Goal: Task Accomplishment & Management: Complete application form

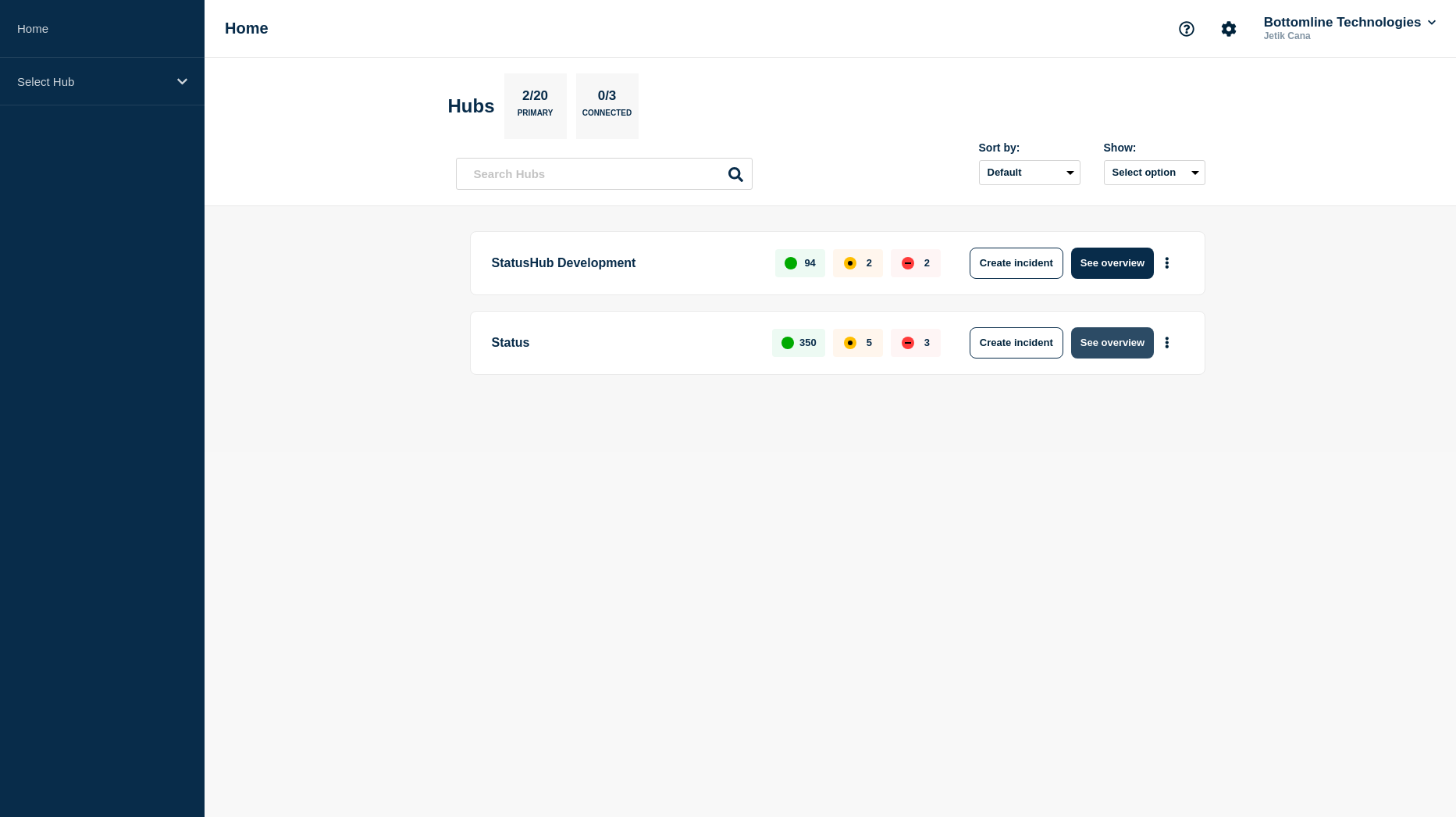
click at [1132, 334] on button "See overview" at bounding box center [1112, 343] width 83 height 31
click at [1107, 347] on button "See overview" at bounding box center [1112, 343] width 83 height 31
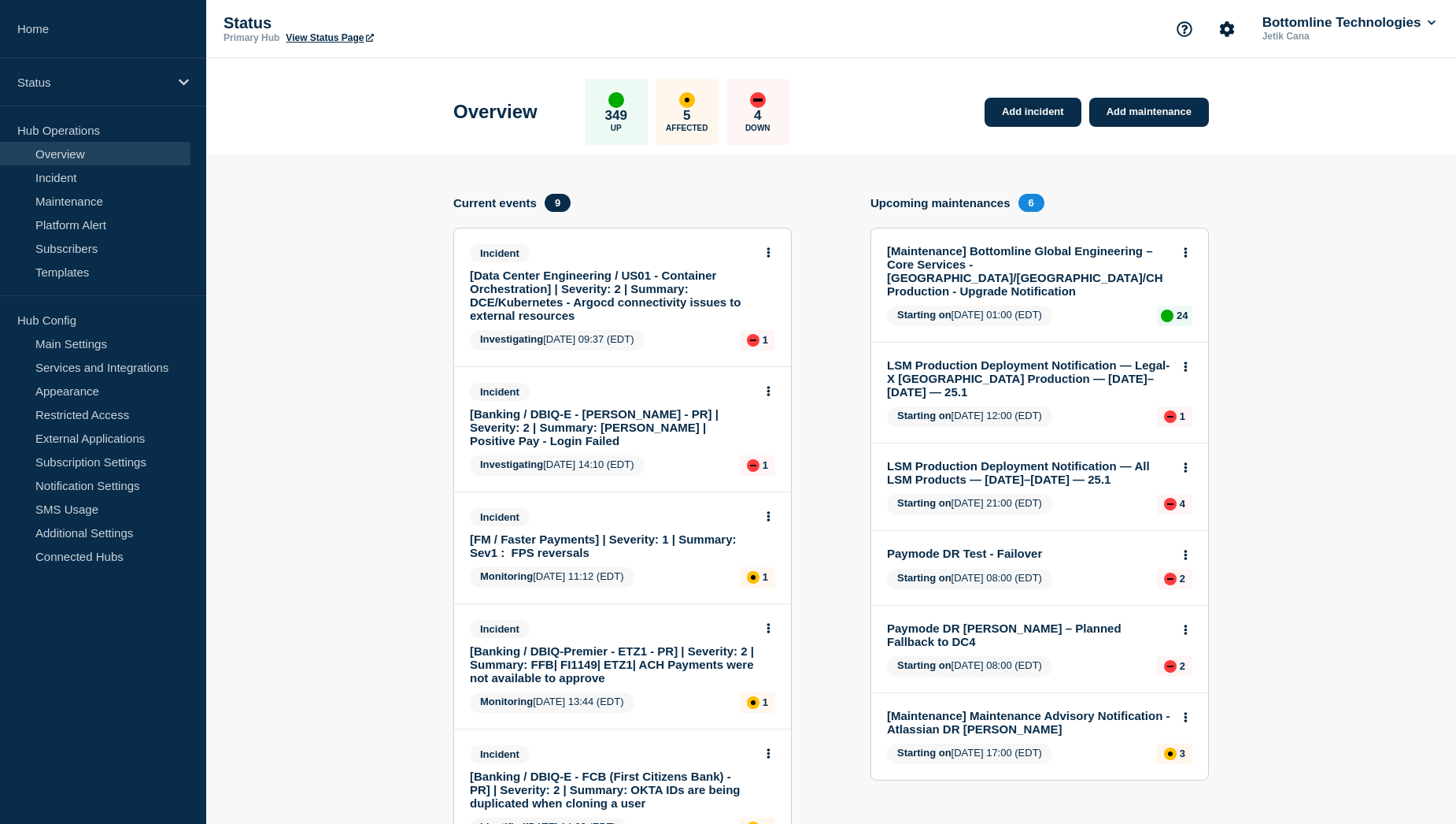
click at [583, 295] on link "[Data Center Engineering / US01 - Container Orchestration] | Severity: 2 | Summ…" at bounding box center [612, 295] width 284 height 53
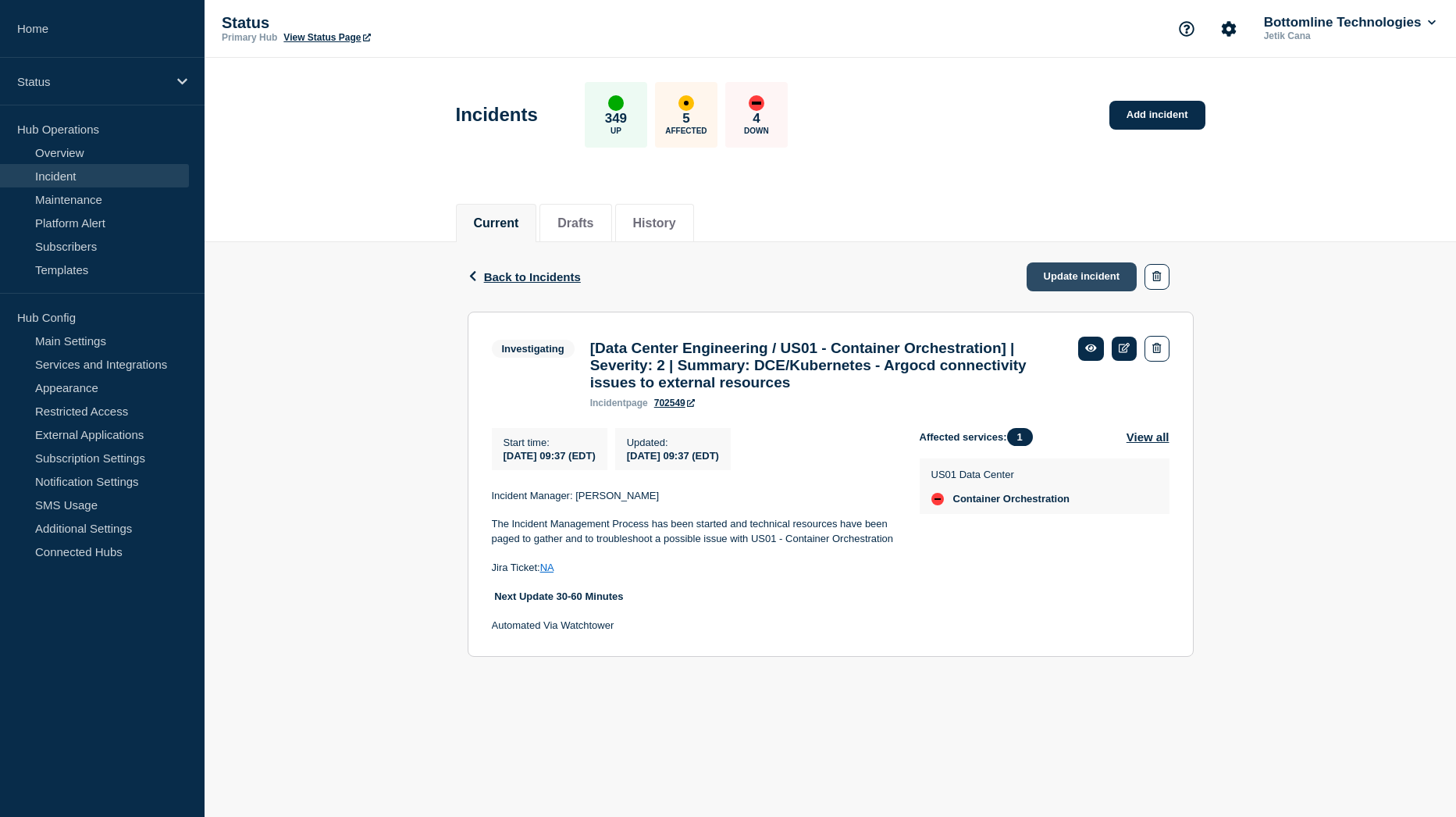
click at [1075, 276] on link "Update incident" at bounding box center [1081, 277] width 111 height 29
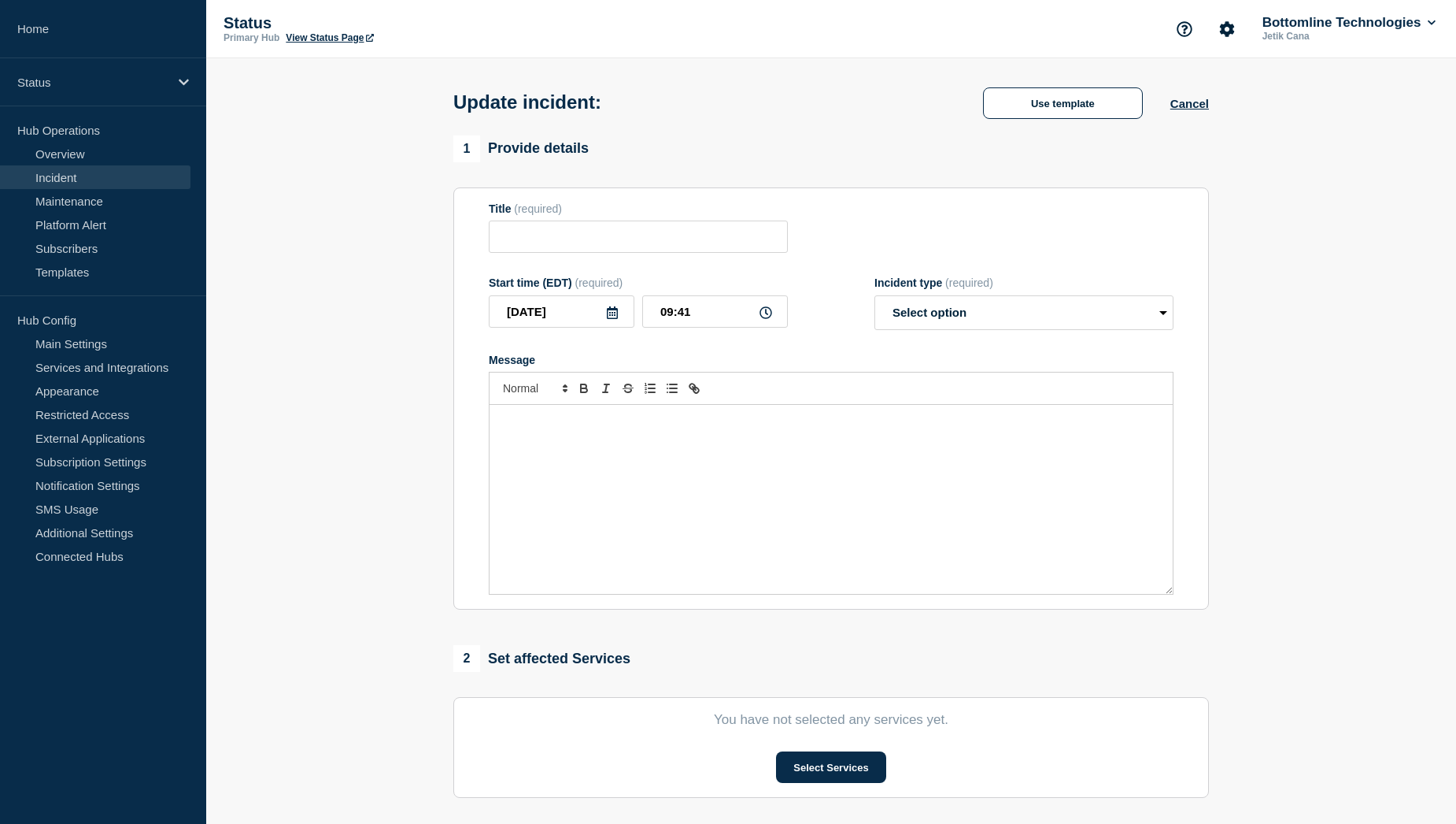
type input "[Data Center Engineering / US01 - Container Orchestration] | Severity: 2 | Summ…"
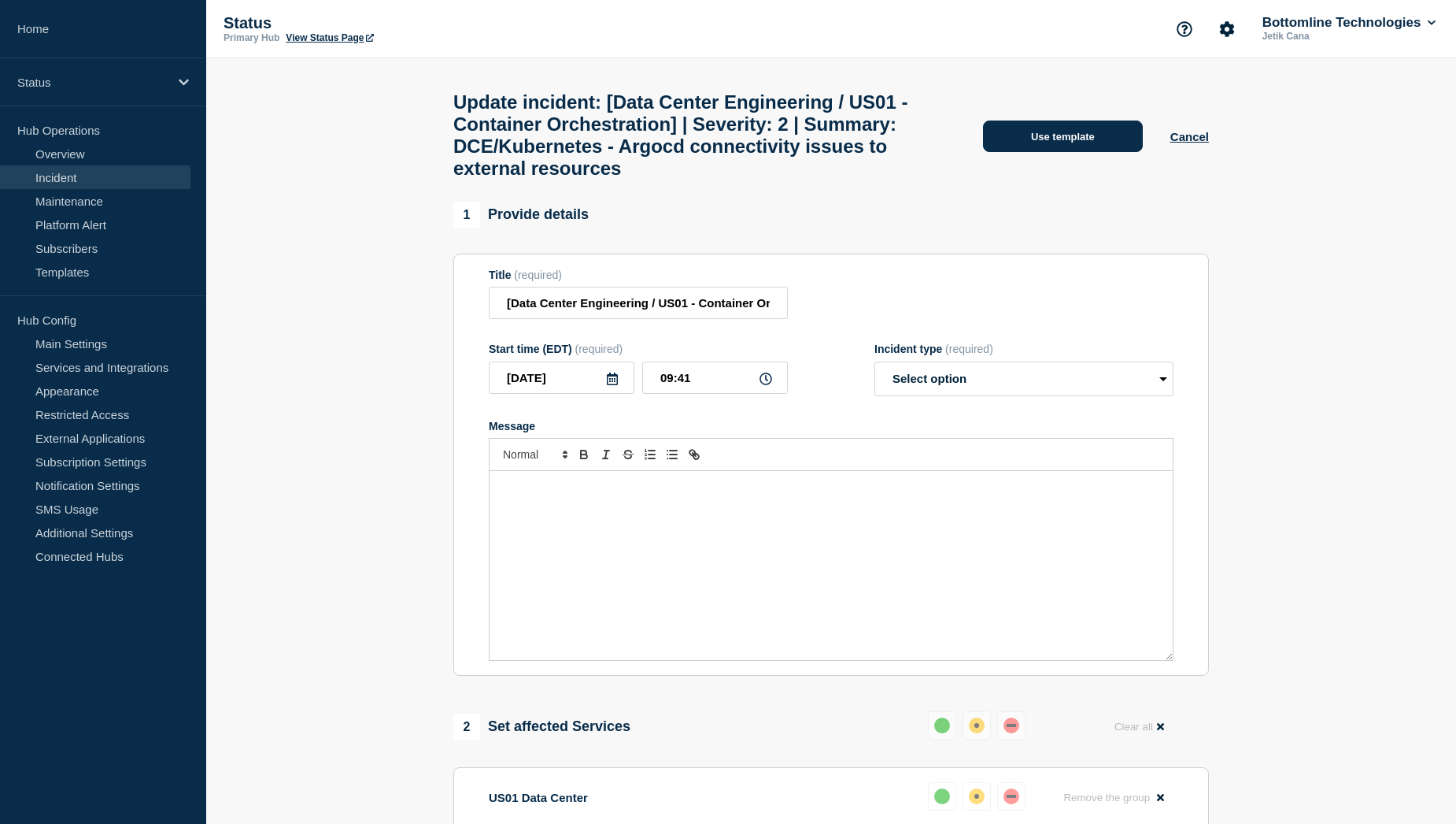
click at [1072, 145] on button "Use template" at bounding box center [1063, 136] width 159 height 31
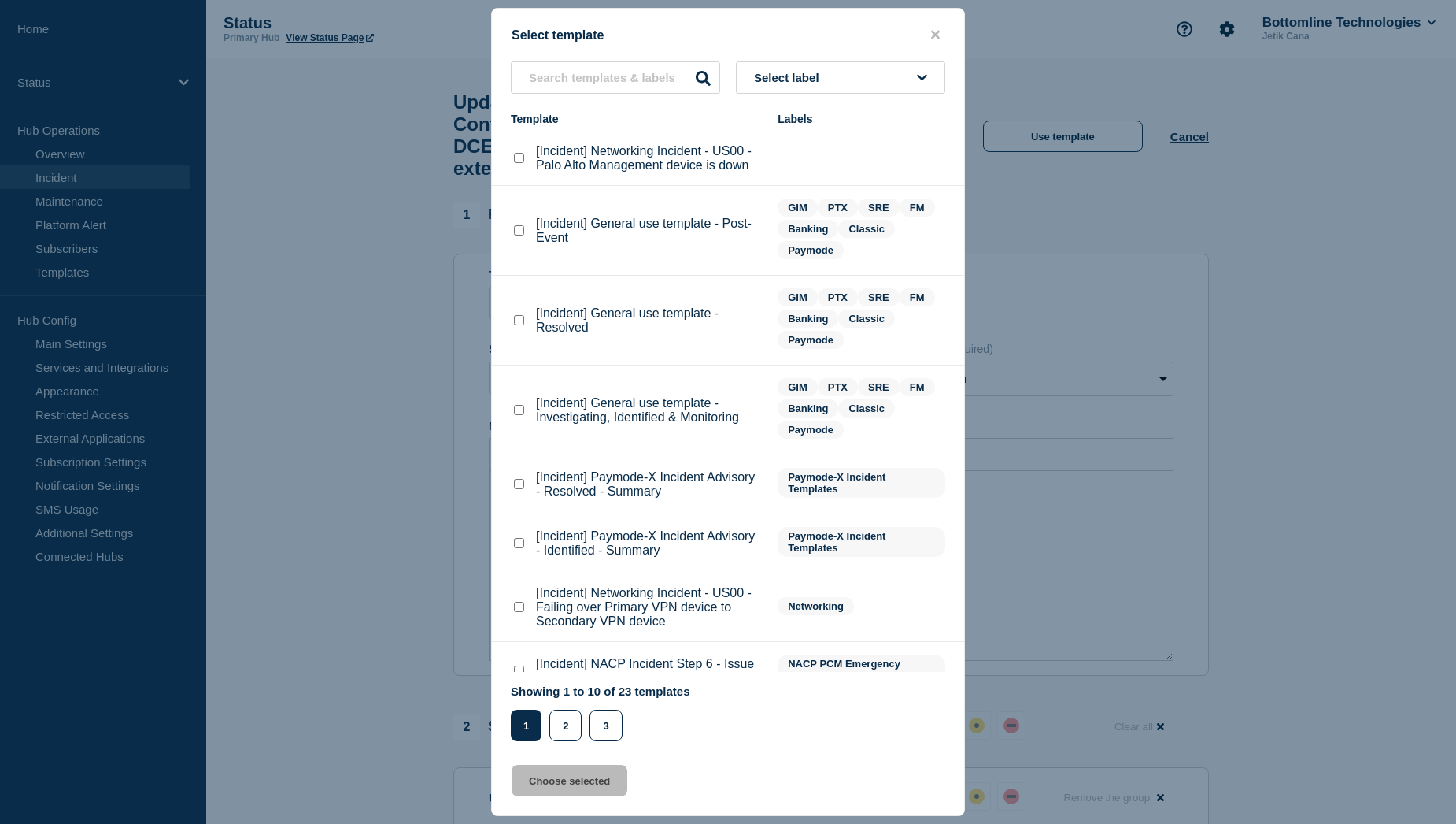
click at [520, 414] on checkbox"] "[Incident] General use template - Investigating, Identified & Monitoring checkb…" at bounding box center [519, 409] width 10 height 10
checkbox checkbox"] "true"
click at [572, 790] on button "Choose selected" at bounding box center [569, 781] width 116 height 31
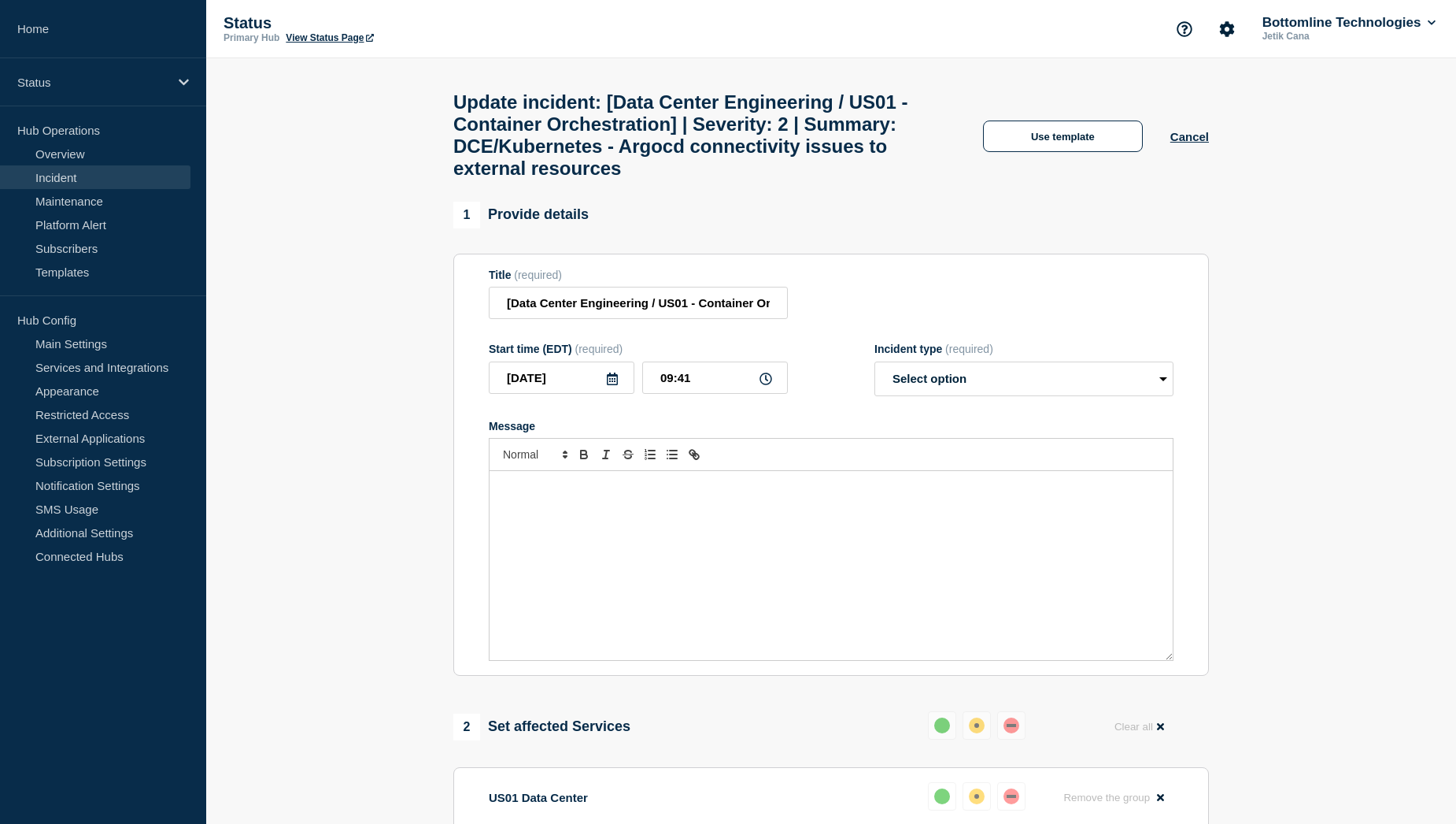
select select "investigating"
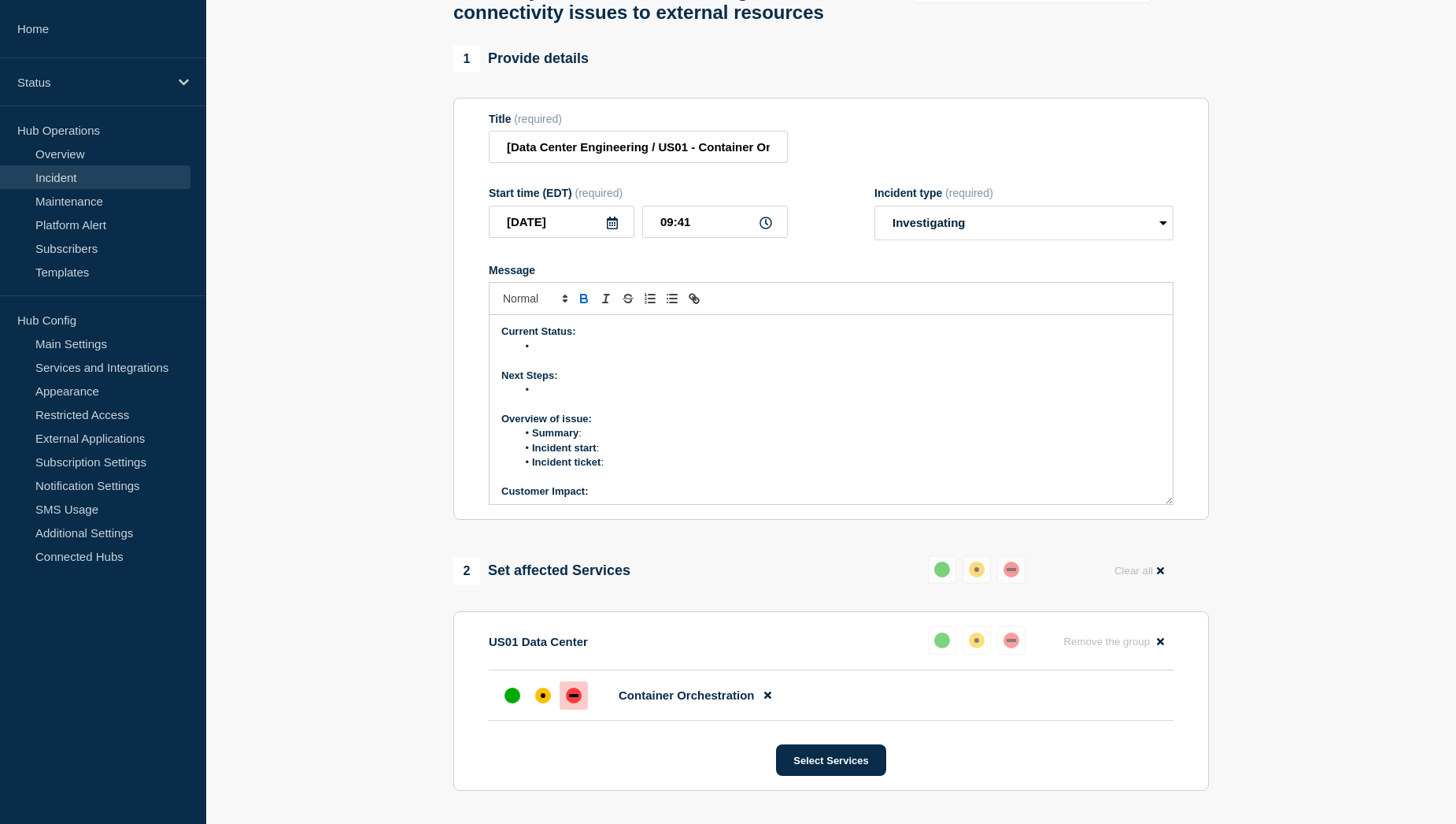
scroll to position [158, 0]
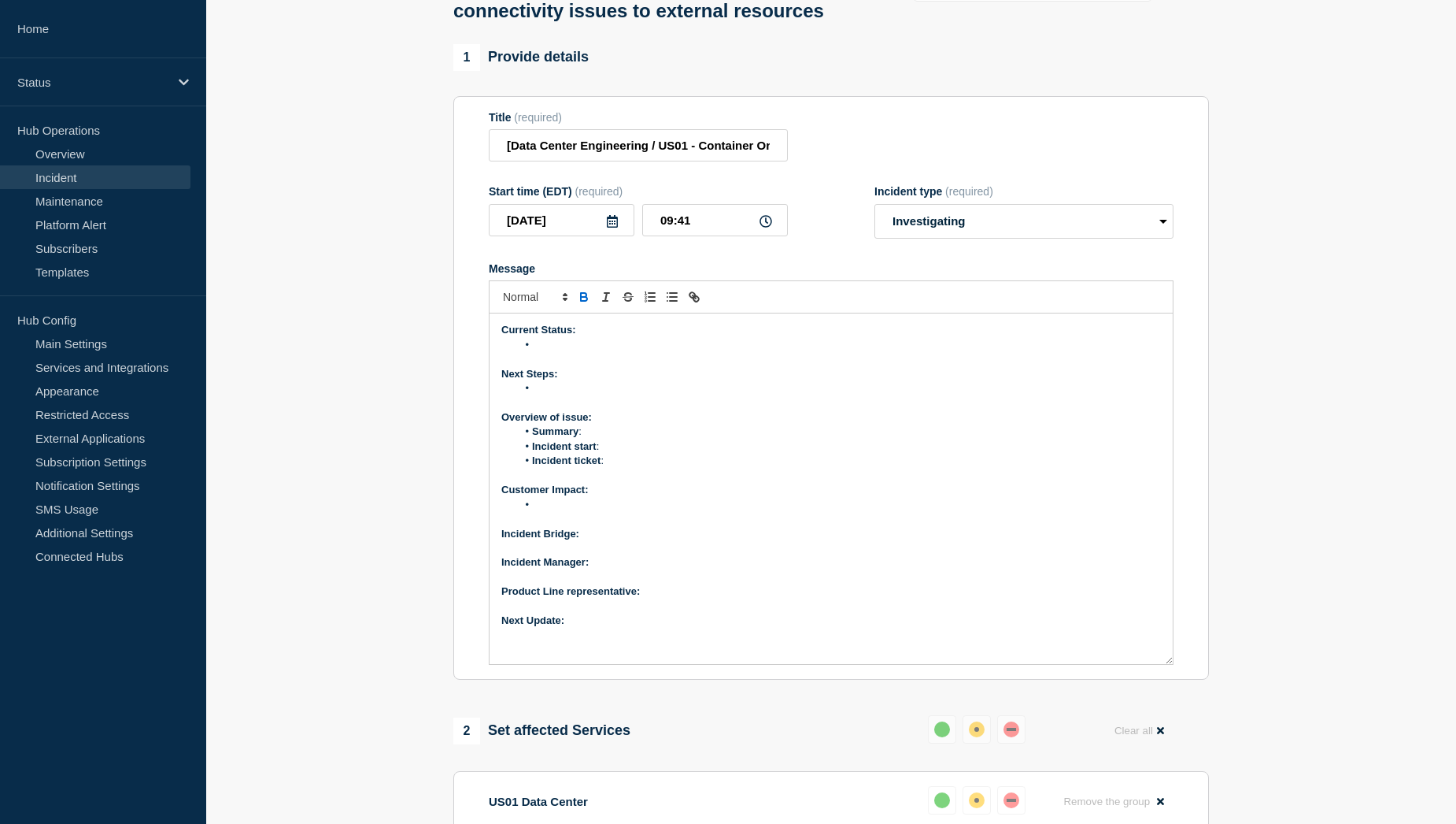
drag, startPoint x: 1170, startPoint y: 538, endPoint x: 1184, endPoint y: 700, distance: 162.6
click at [1184, 680] on section "Title (required) [Data Center Engineering / US01 - Container Orchestration] | S…" at bounding box center [831, 388] width 756 height 584
click at [574, 352] on li "Message" at bounding box center [840, 344] width 645 height 14
click at [633, 628] on p "Next Update:" at bounding box center [831, 619] width 660 height 14
click at [685, 598] on p "Product Line representative:" at bounding box center [831, 591] width 660 height 14
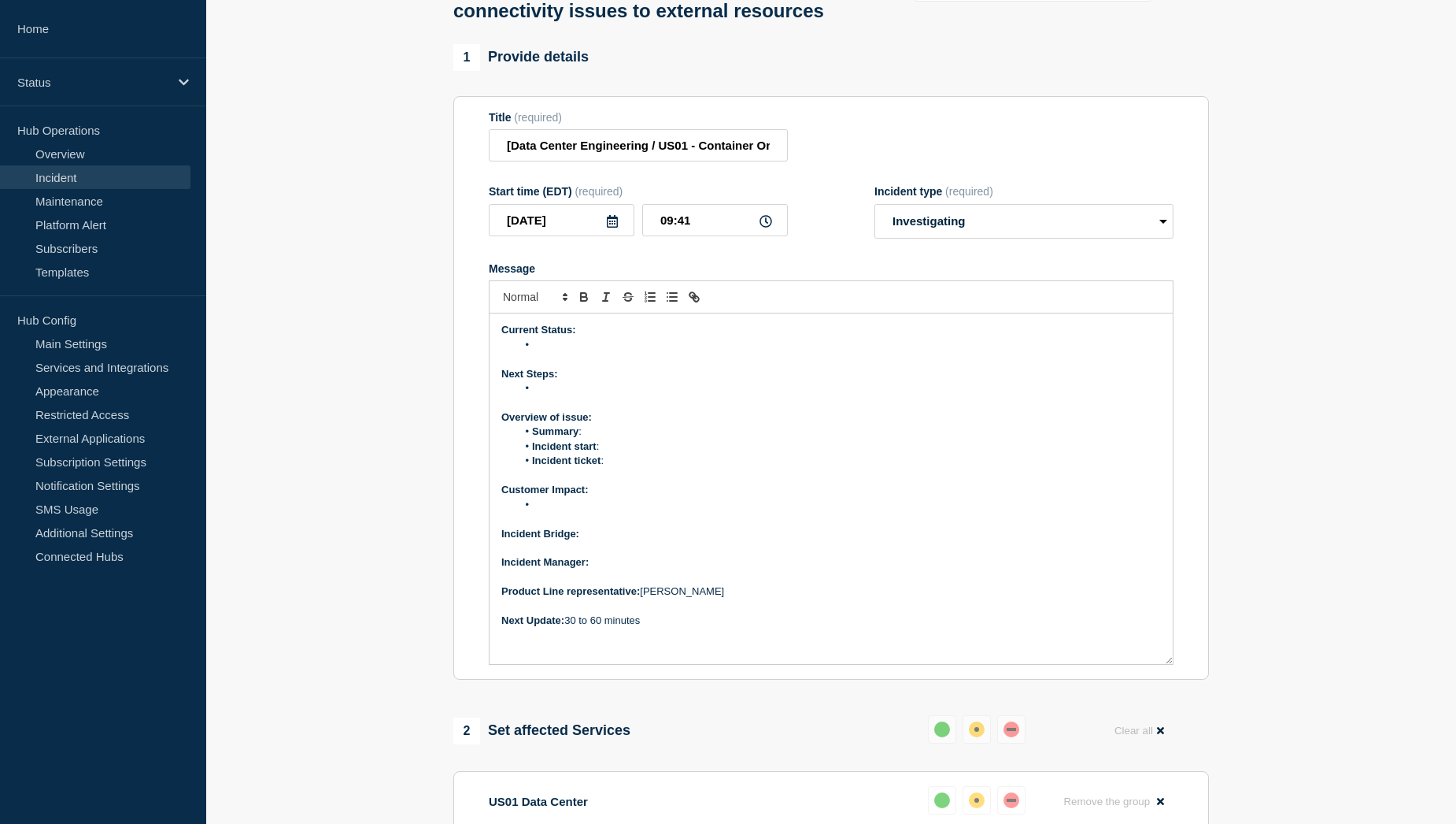
click at [655, 570] on p "Incident Manager:" at bounding box center [831, 561] width 660 height 14
click at [628, 541] on p "Incident Bridge:" at bounding box center [831, 534] width 660 height 14
drag, startPoint x: 638, startPoint y: 575, endPoint x: 585, endPoint y: 576, distance: 53.0
click at [585, 541] on p "Incident Bridge: Bridge Link" at bounding box center [831, 534] width 660 height 14
click at [693, 304] on icon "Toggle link" at bounding box center [694, 296] width 14 height 14
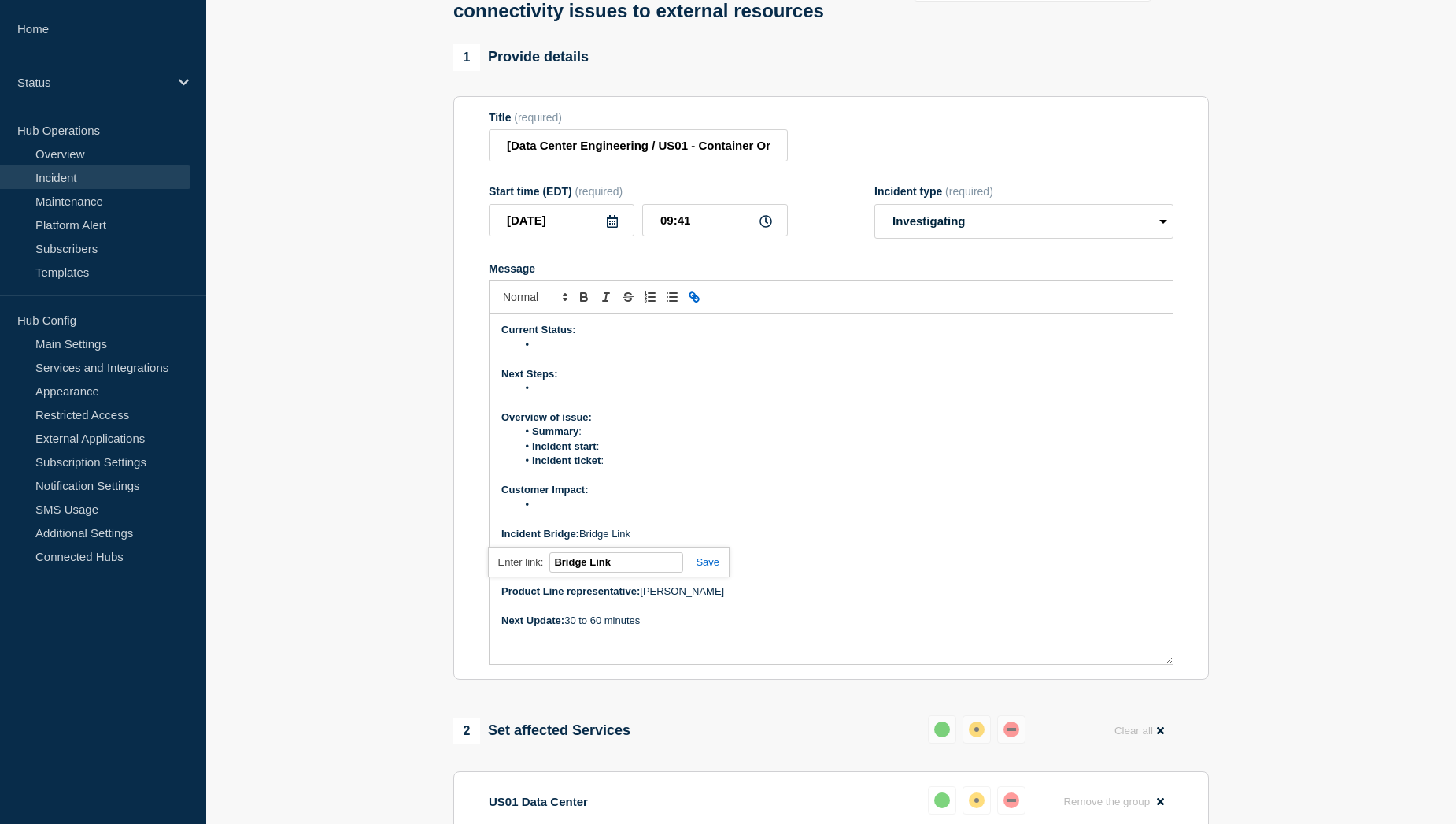
paste input "https://teams.microsoft.com/meet/2967108481878?p=joW1LuvOzUSm1iWPkB"
type input "https://teams.microsoft.com/meet/2967108481878?p=joW1LuvOzUSm1iWPkB"
click at [717, 568] on link at bounding box center [701, 561] width 36 height 12
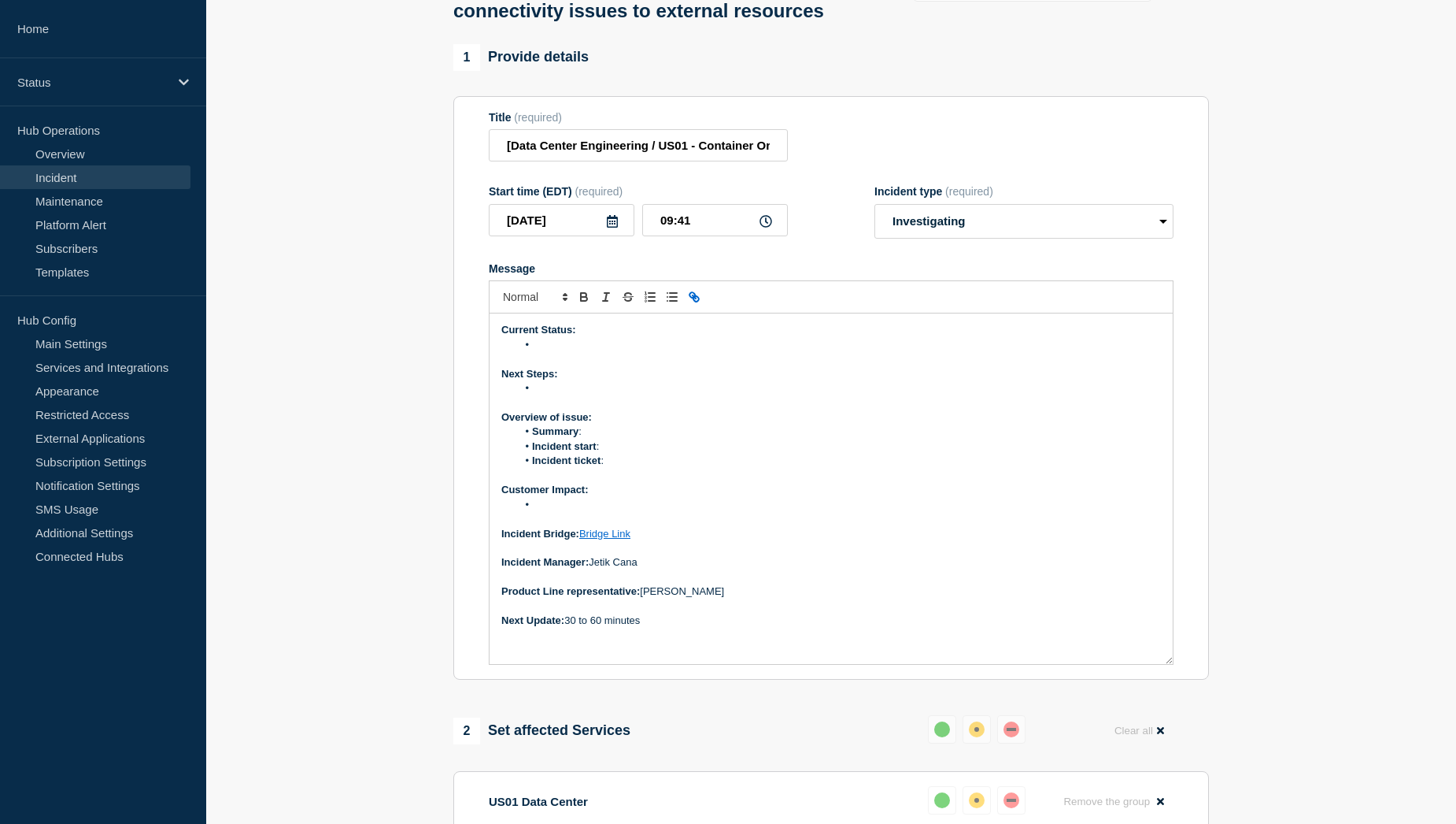
click at [576, 512] on li "Message" at bounding box center [840, 504] width 645 height 14
drag, startPoint x: 636, startPoint y: 548, endPoint x: 613, endPoint y: 548, distance: 23.0
click at [613, 512] on li "CFRM, LSM and BTIQ" at bounding box center [840, 504] width 645 height 14
click at [693, 512] on li "CFRM, LSM and Shared Solutions" at bounding box center [840, 504] width 645 height 14
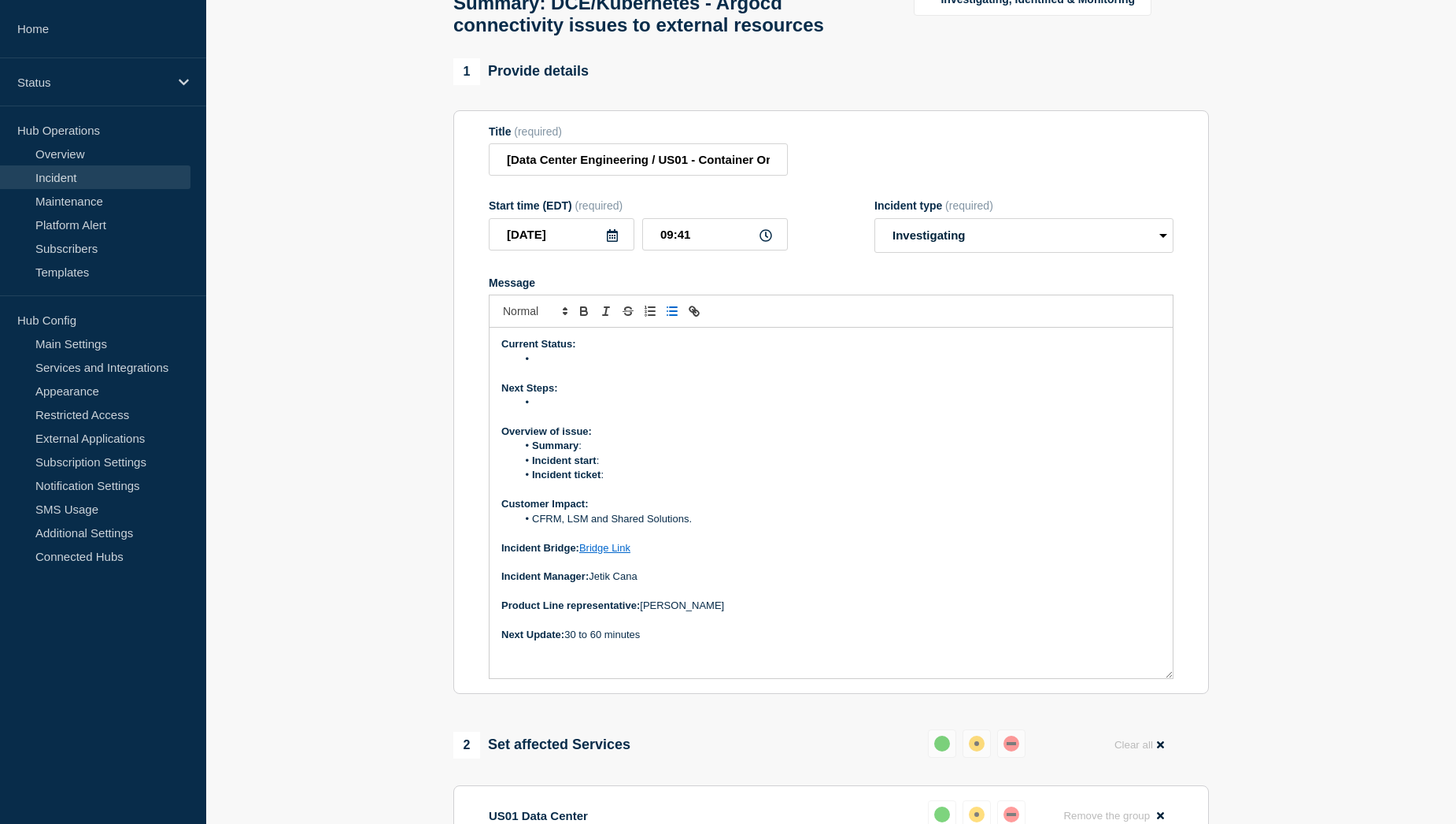
scroll to position [158, 0]
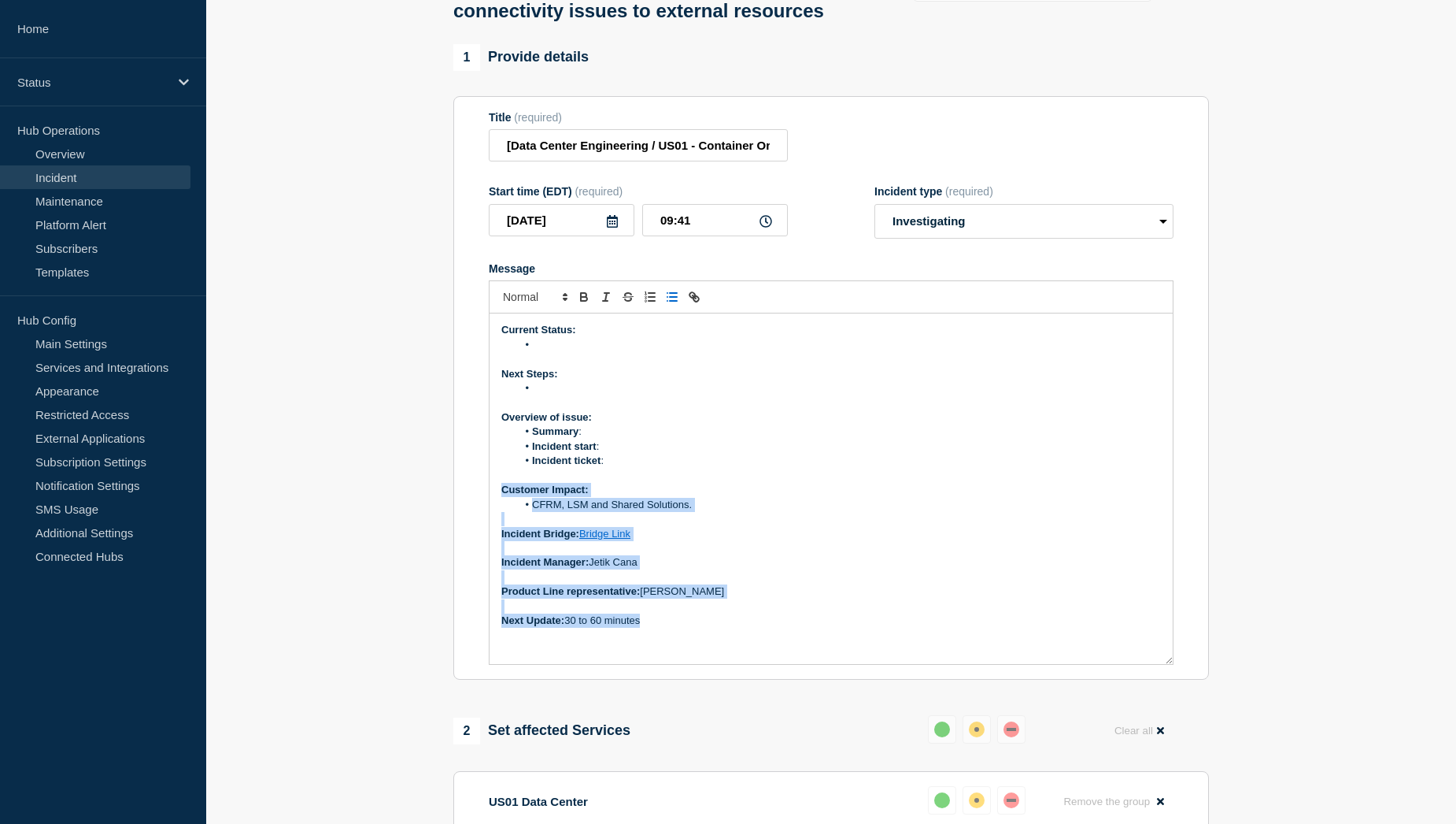
drag, startPoint x: 658, startPoint y: 669, endPoint x: 482, endPoint y: 533, distance: 222.4
click at [482, 533] on section "Title (required) [Data Center Engineering / US01 - Container Orchestration] | S…" at bounding box center [831, 388] width 756 height 584
copy div "Customer Impact: CFRM, LSM and Shared Solutions. Incident Bridge: Bridge Link I…"
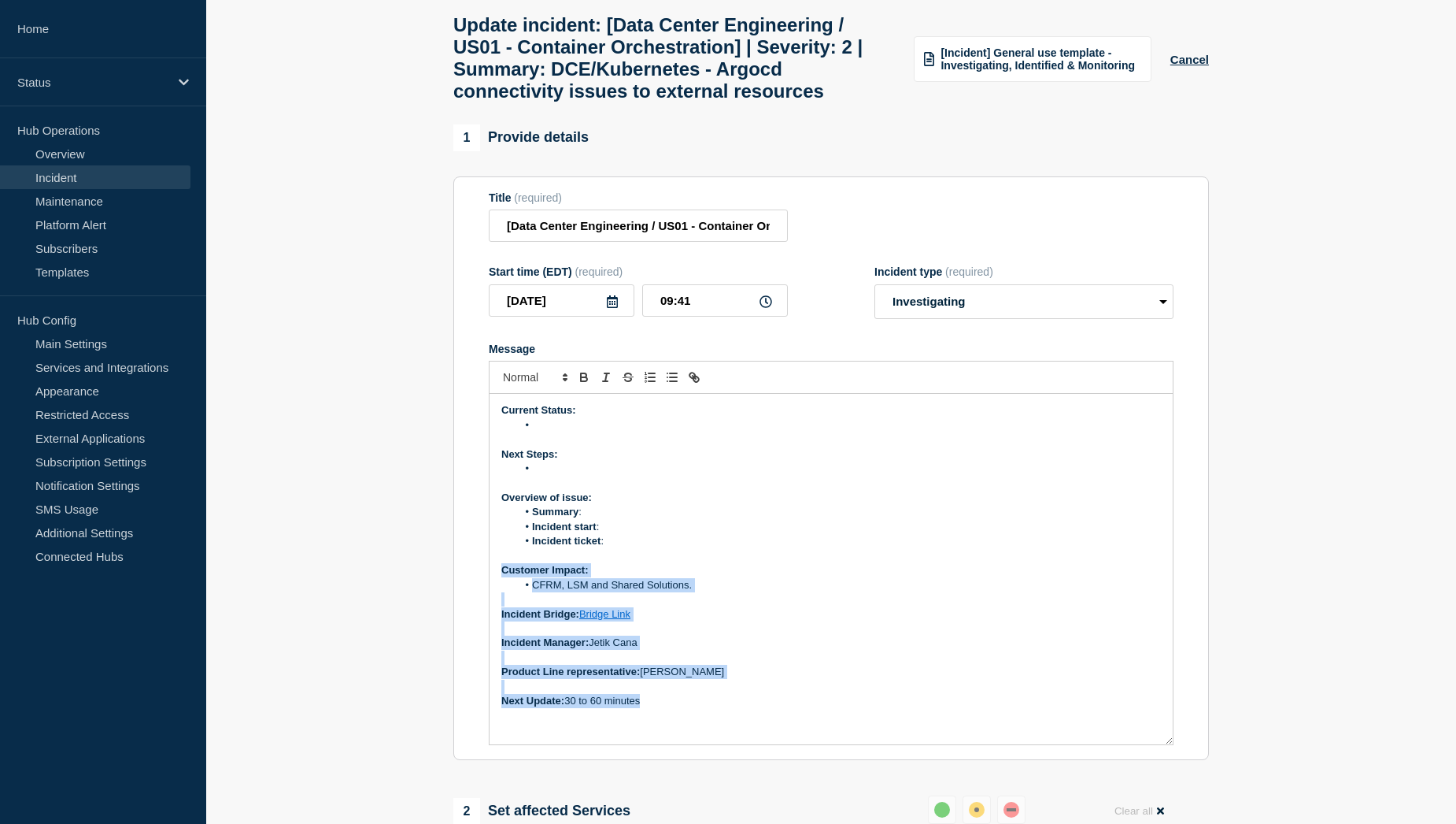
scroll to position [0, 0]
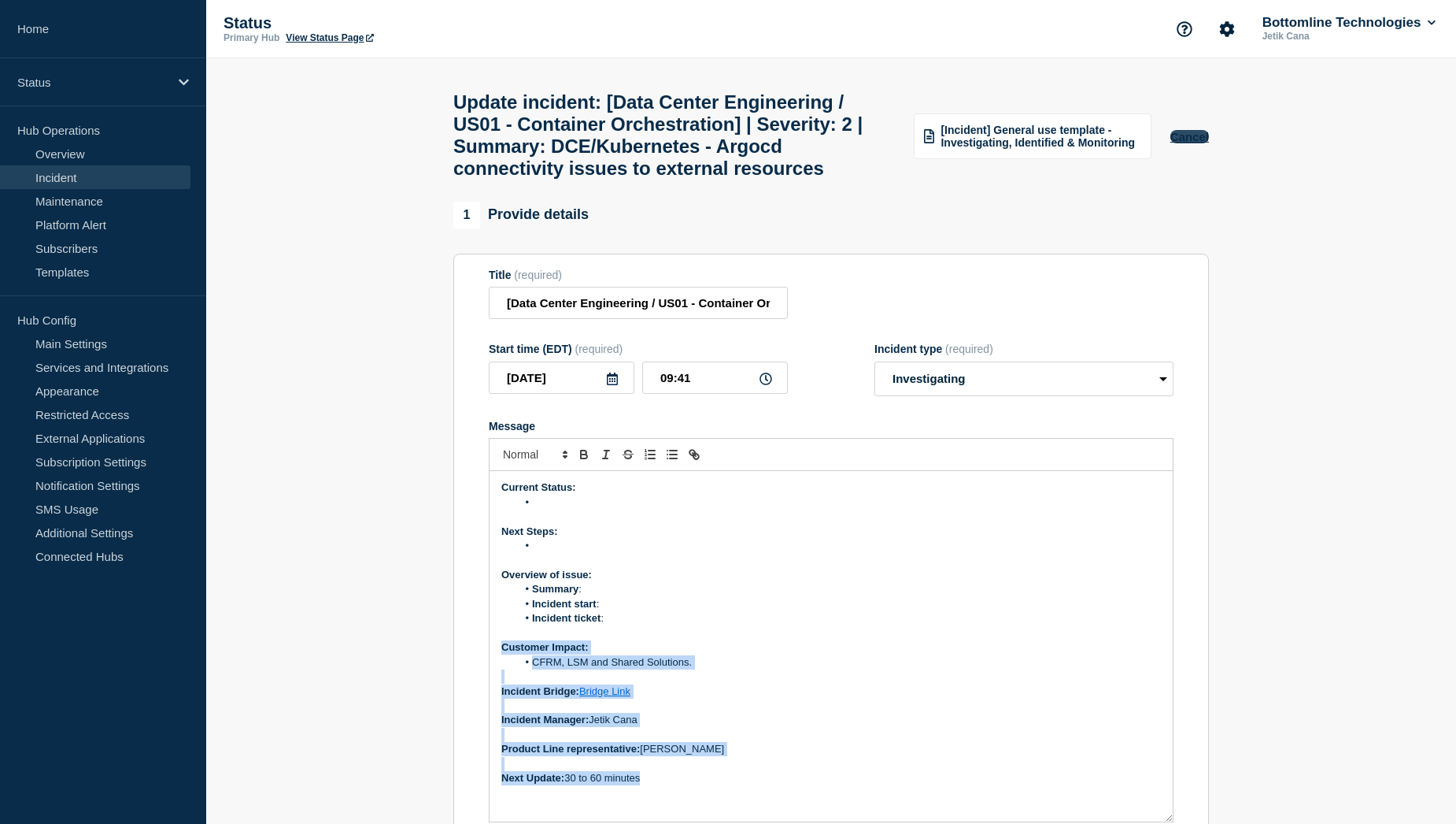
click at [1197, 143] on button "Cancel" at bounding box center [1190, 136] width 39 height 14
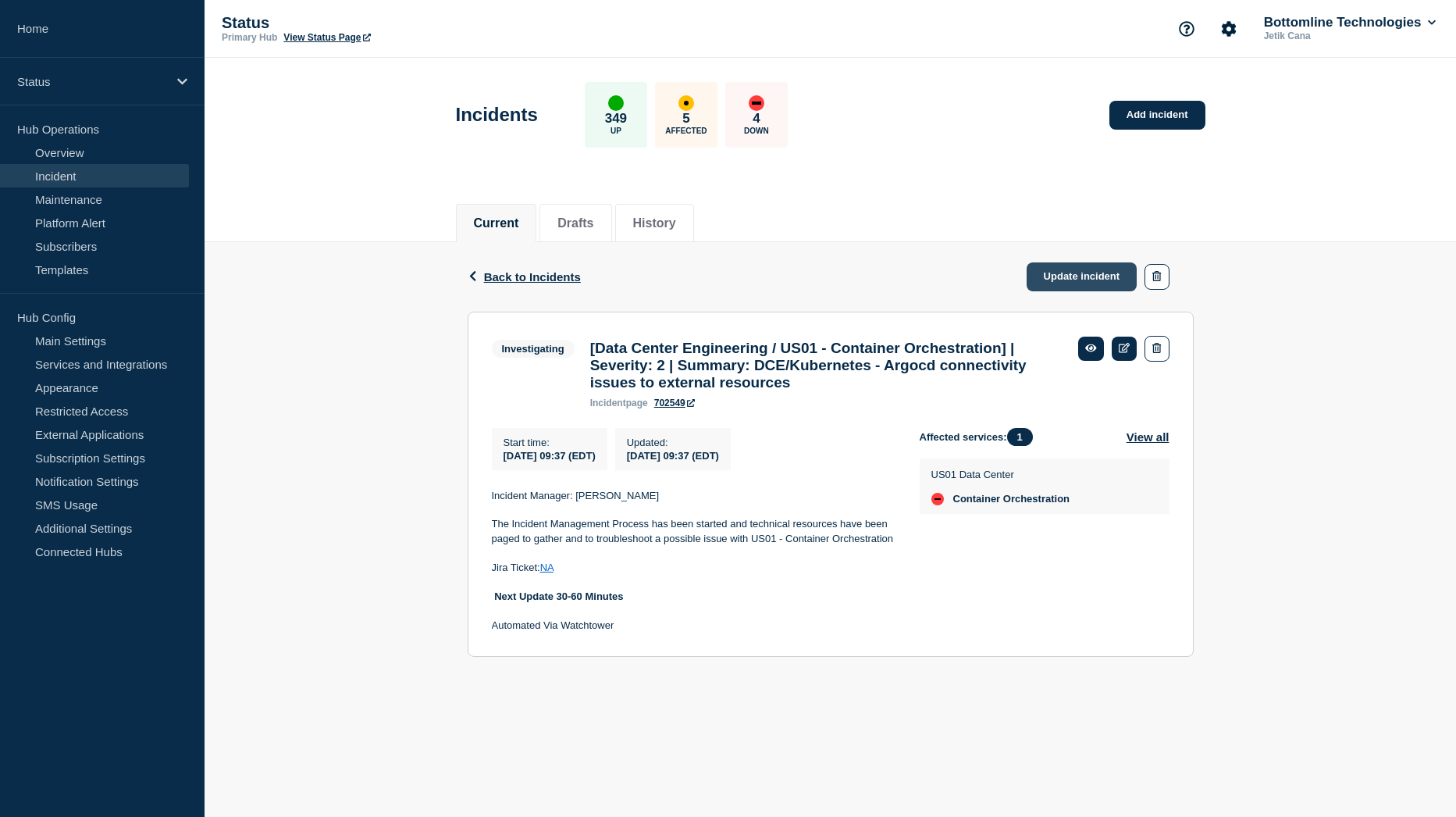
click at [1079, 275] on link "Update incident" at bounding box center [1081, 277] width 111 height 29
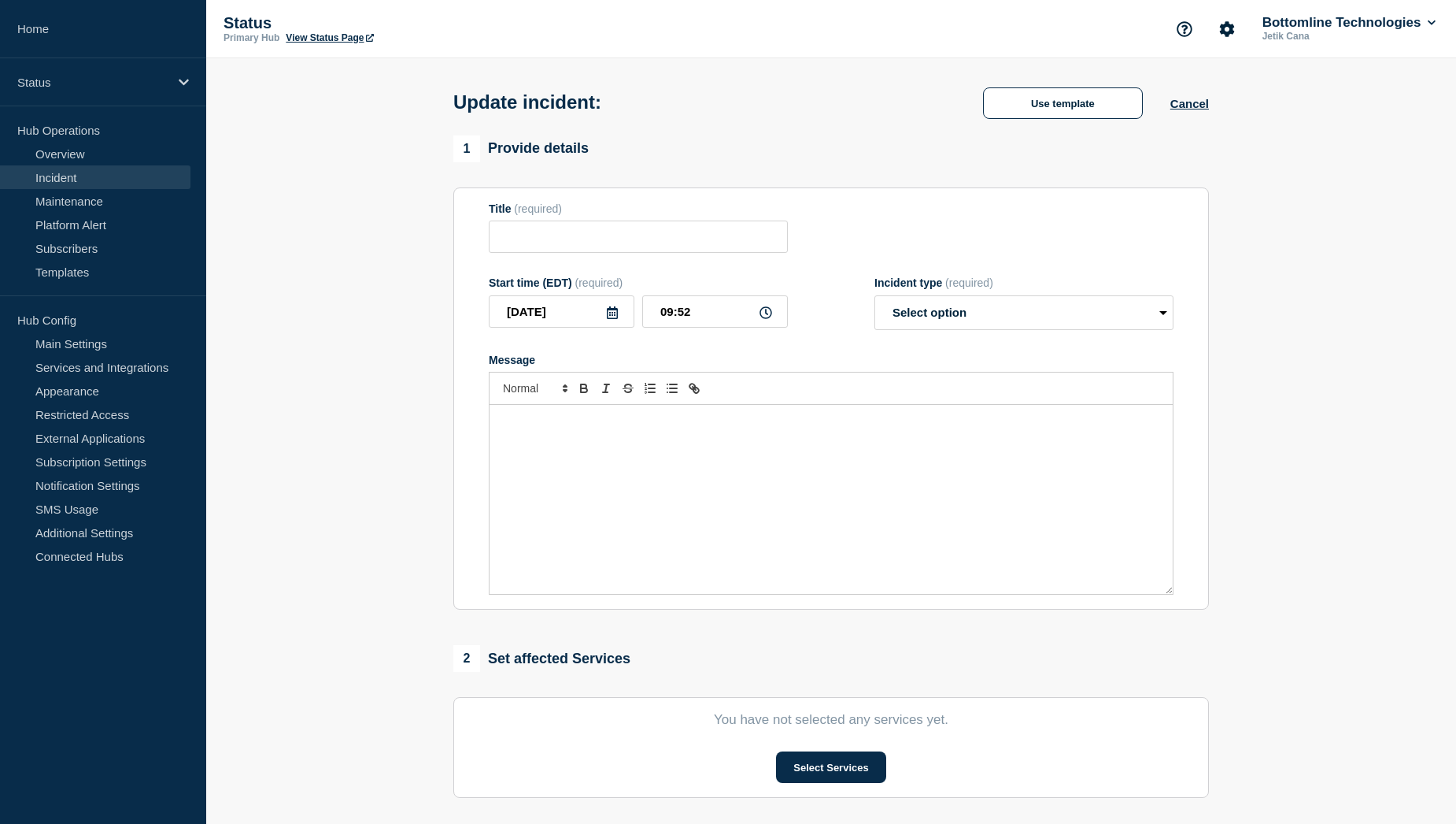
type input "[Data Center Engineering / US01 - Container Orchestration] | Severity: 2 | Summ…"
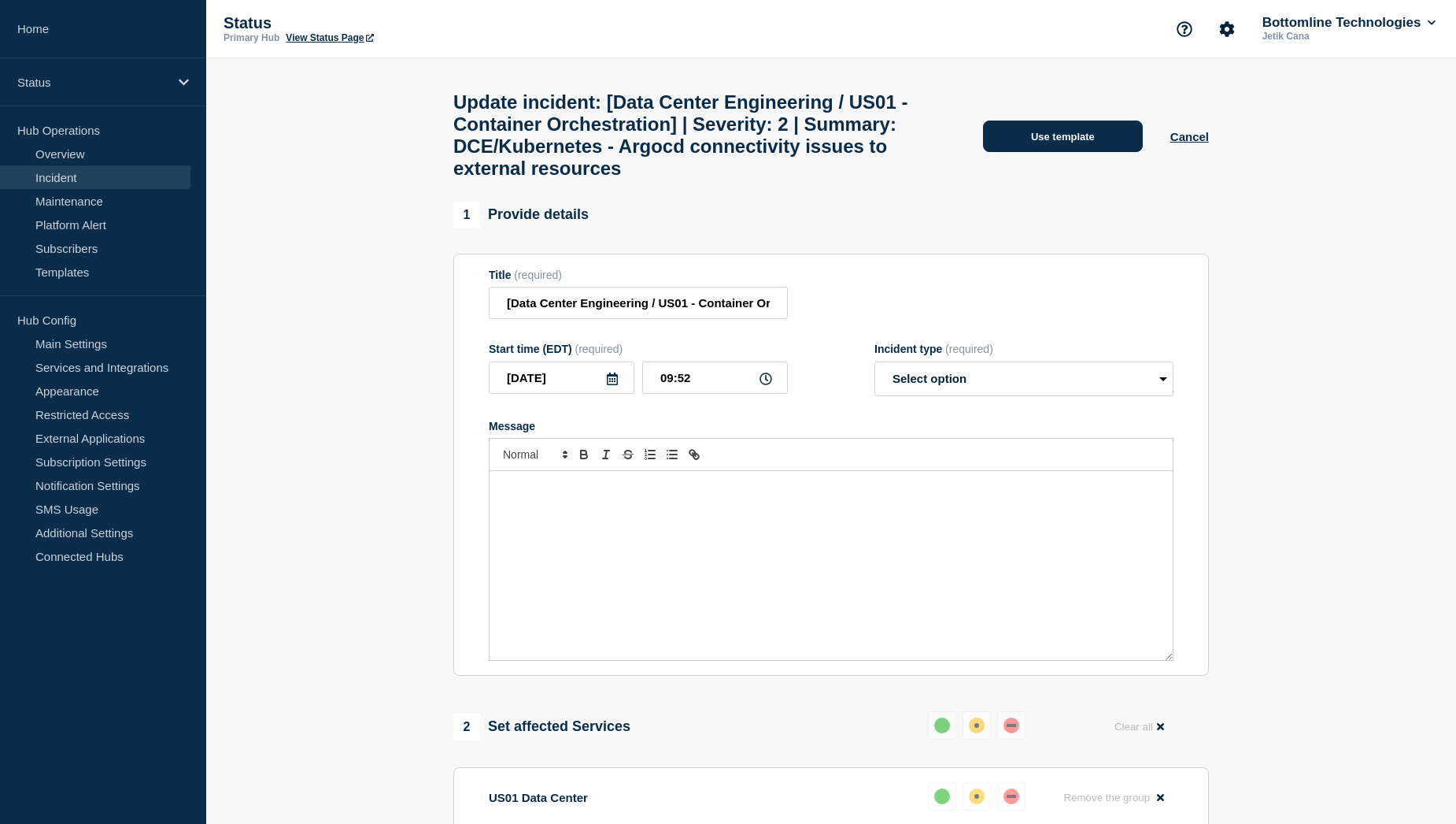
click at [1062, 142] on button "Use template" at bounding box center [1063, 136] width 159 height 31
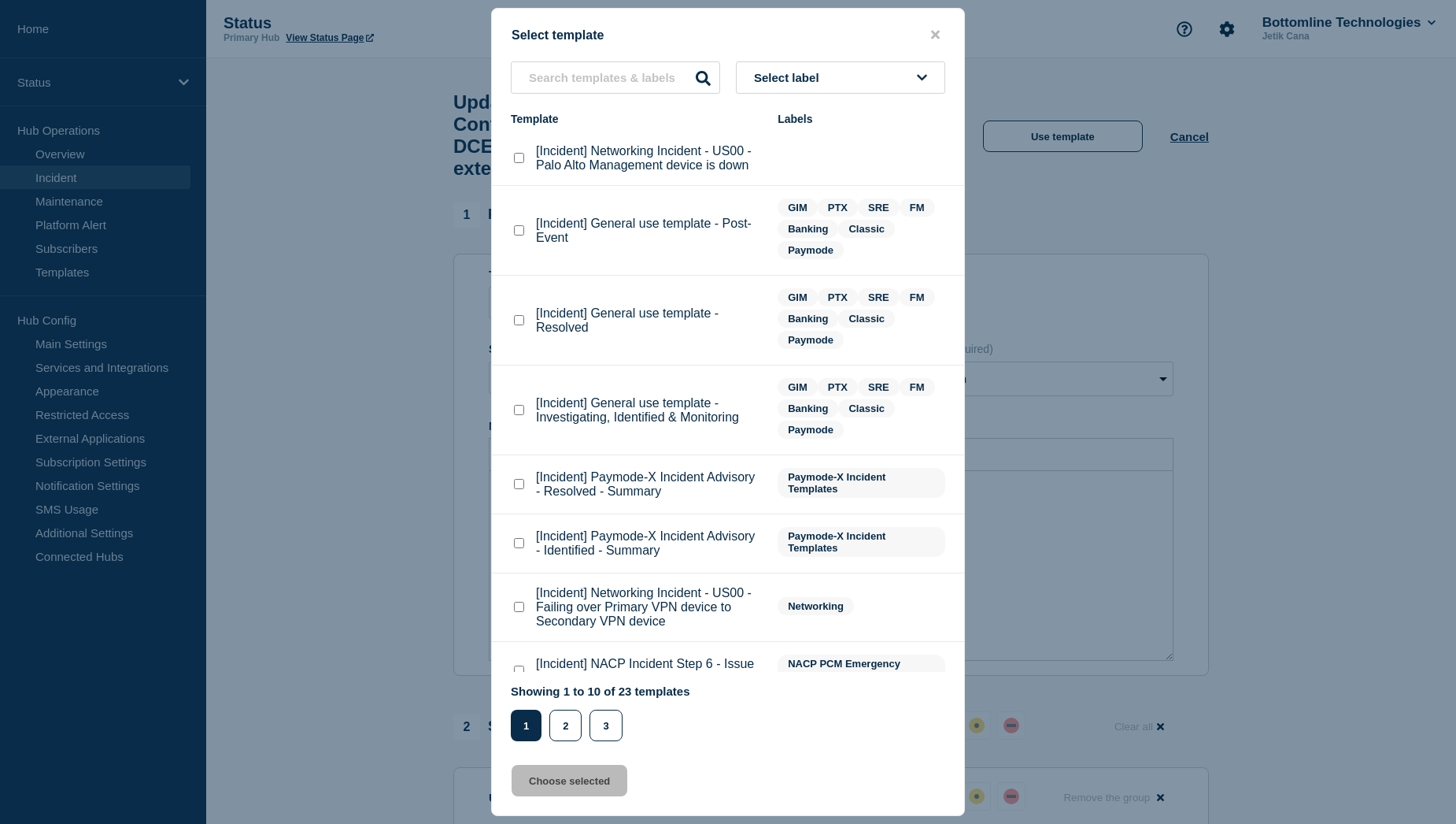
click at [521, 321] on checkbox"] "[Incident] General use template - Resolved checkbox" at bounding box center [519, 320] width 10 height 10
checkbox checkbox"] "true"
click at [550, 780] on button "Choose selected" at bounding box center [569, 781] width 116 height 31
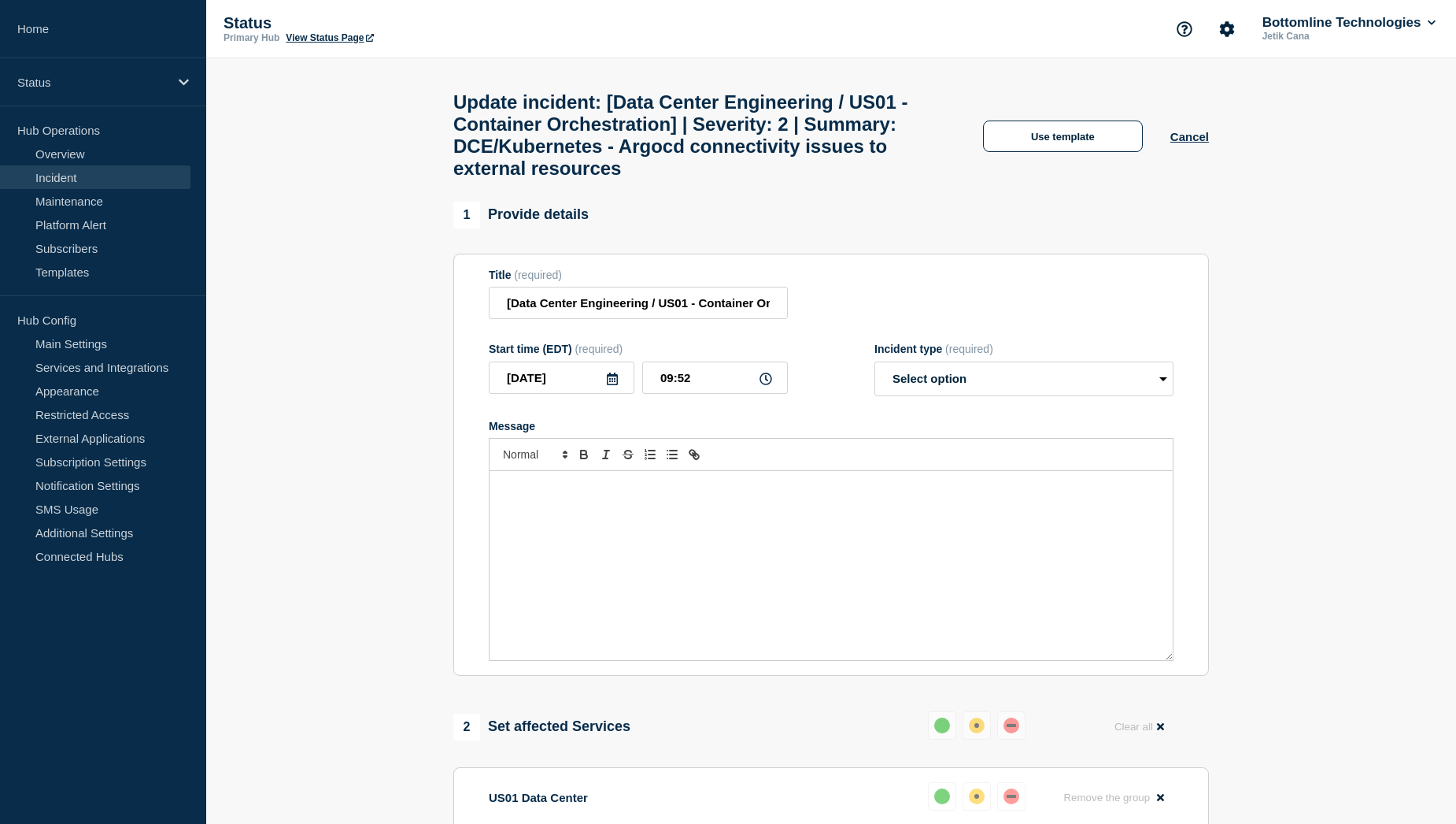
select select "resolved"
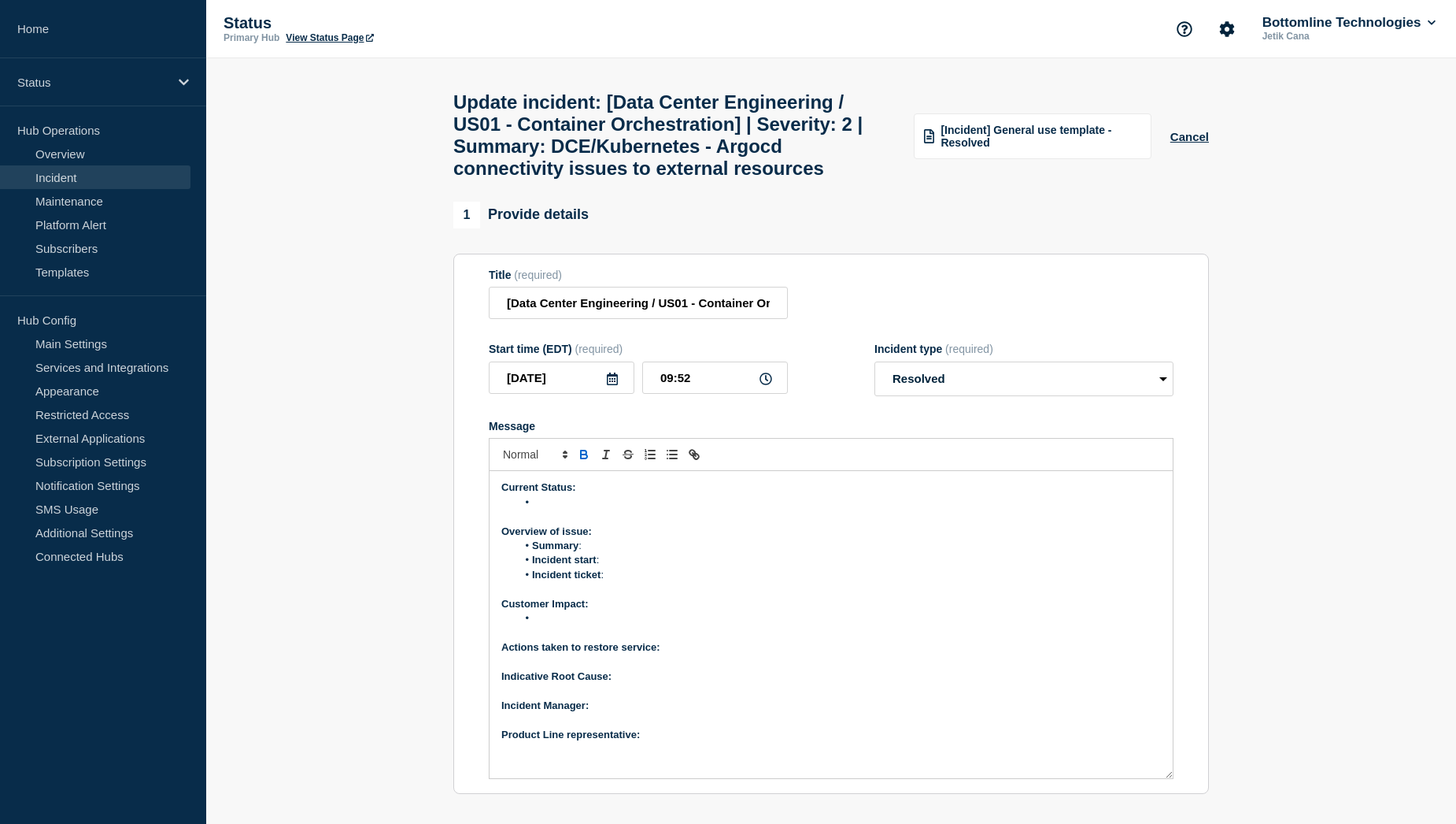
drag, startPoint x: 1169, startPoint y: 695, endPoint x: 1251, endPoint y: 663, distance: 88.0
click at [1185, 795] on section "Title (required) [Data Center Engineering / US01 - Container Orchestration] | S…" at bounding box center [831, 524] width 756 height 541
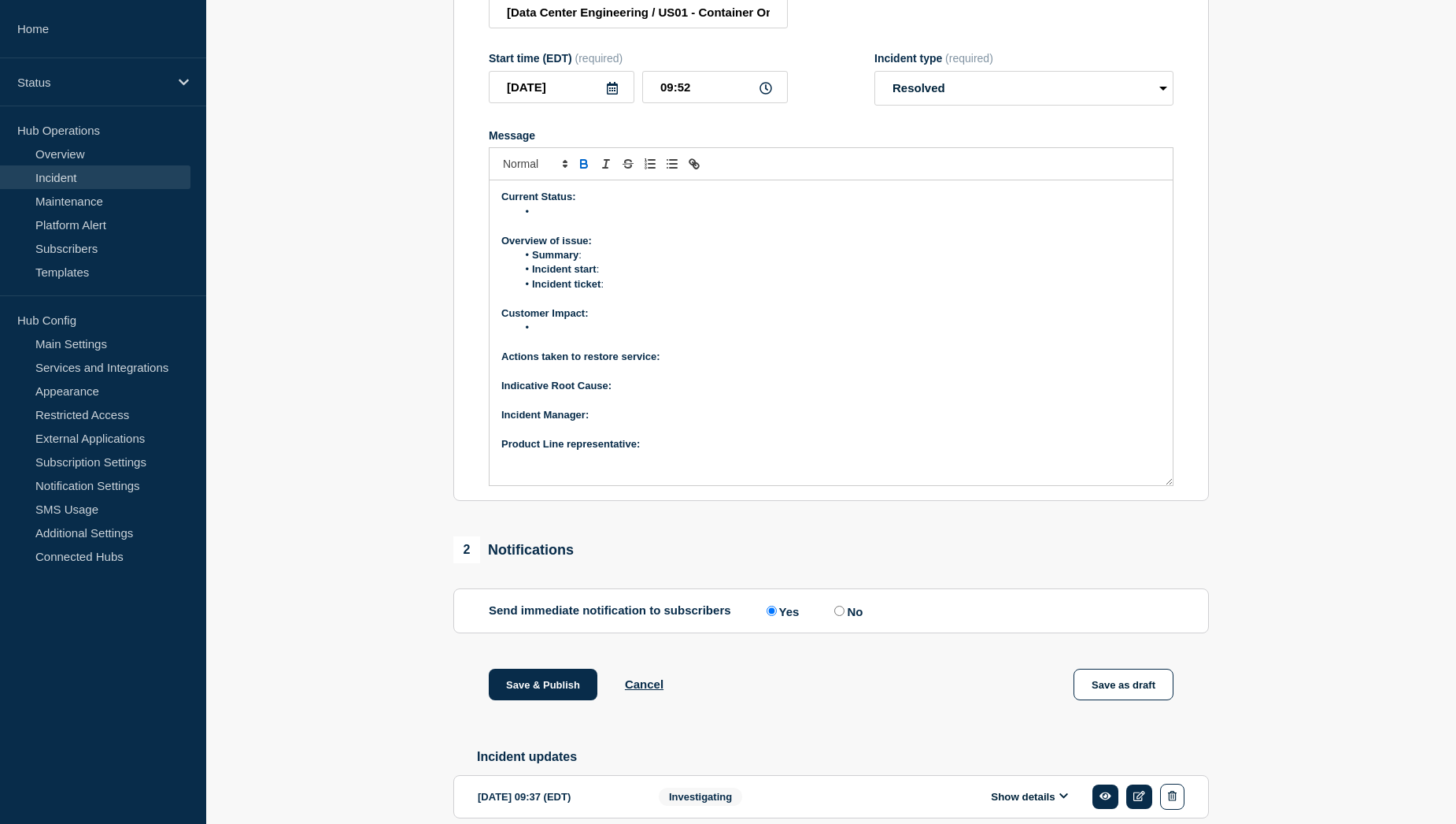
scroll to position [315, 0]
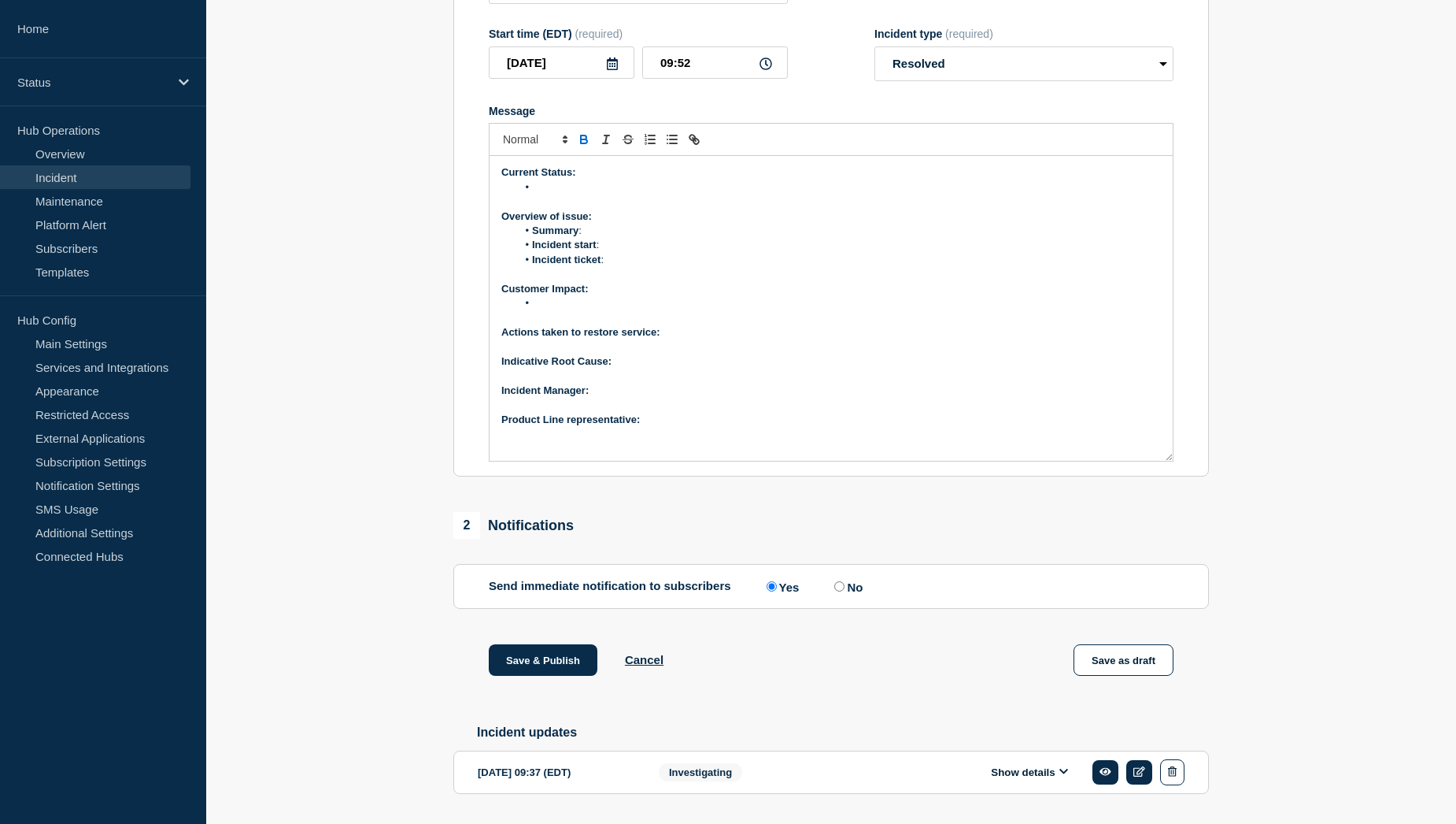
drag, startPoint x: 650, startPoint y: 461, endPoint x: 640, endPoint y: 461, distance: 10.0
click at [640, 427] on p "Product Line representative:" at bounding box center [831, 419] width 660 height 14
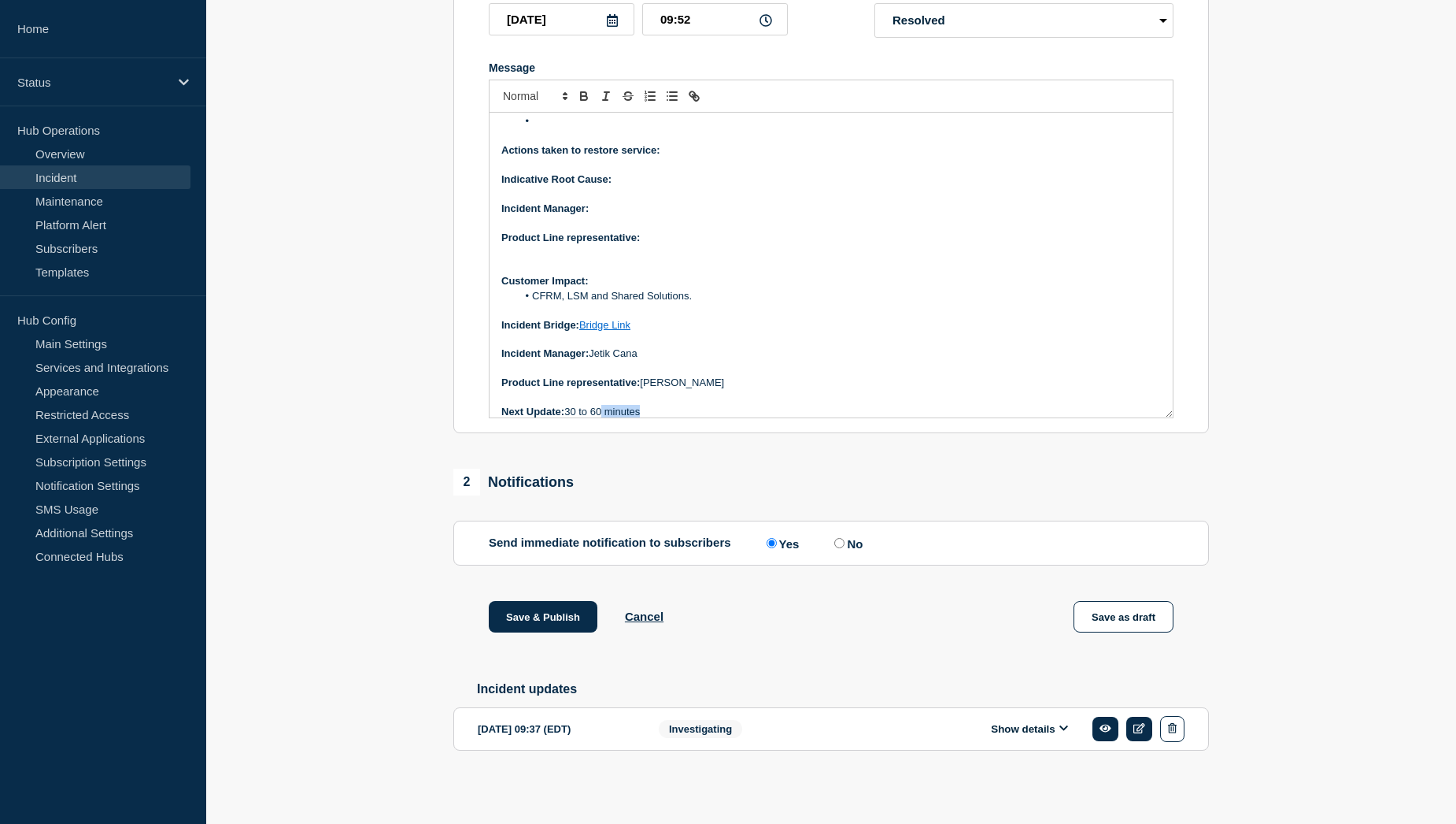
scroll to position [146, 0]
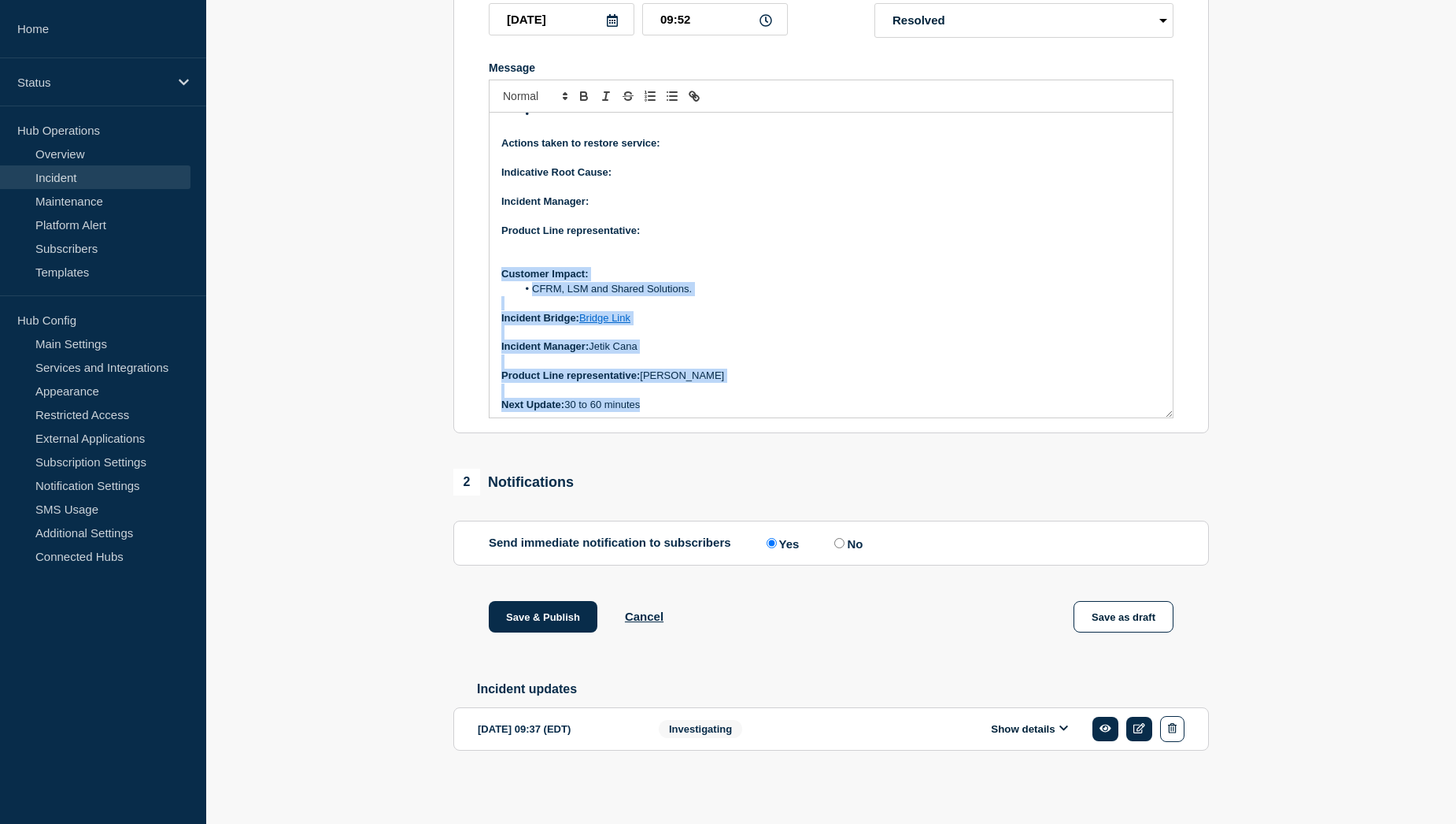
drag, startPoint x: 663, startPoint y: 405, endPoint x: 499, endPoint y: 272, distance: 211.2
click at [499, 272] on div "Current Status: Overview of issue: Summary : Incident start : Incident ticket :…" at bounding box center [831, 265] width 684 height 305
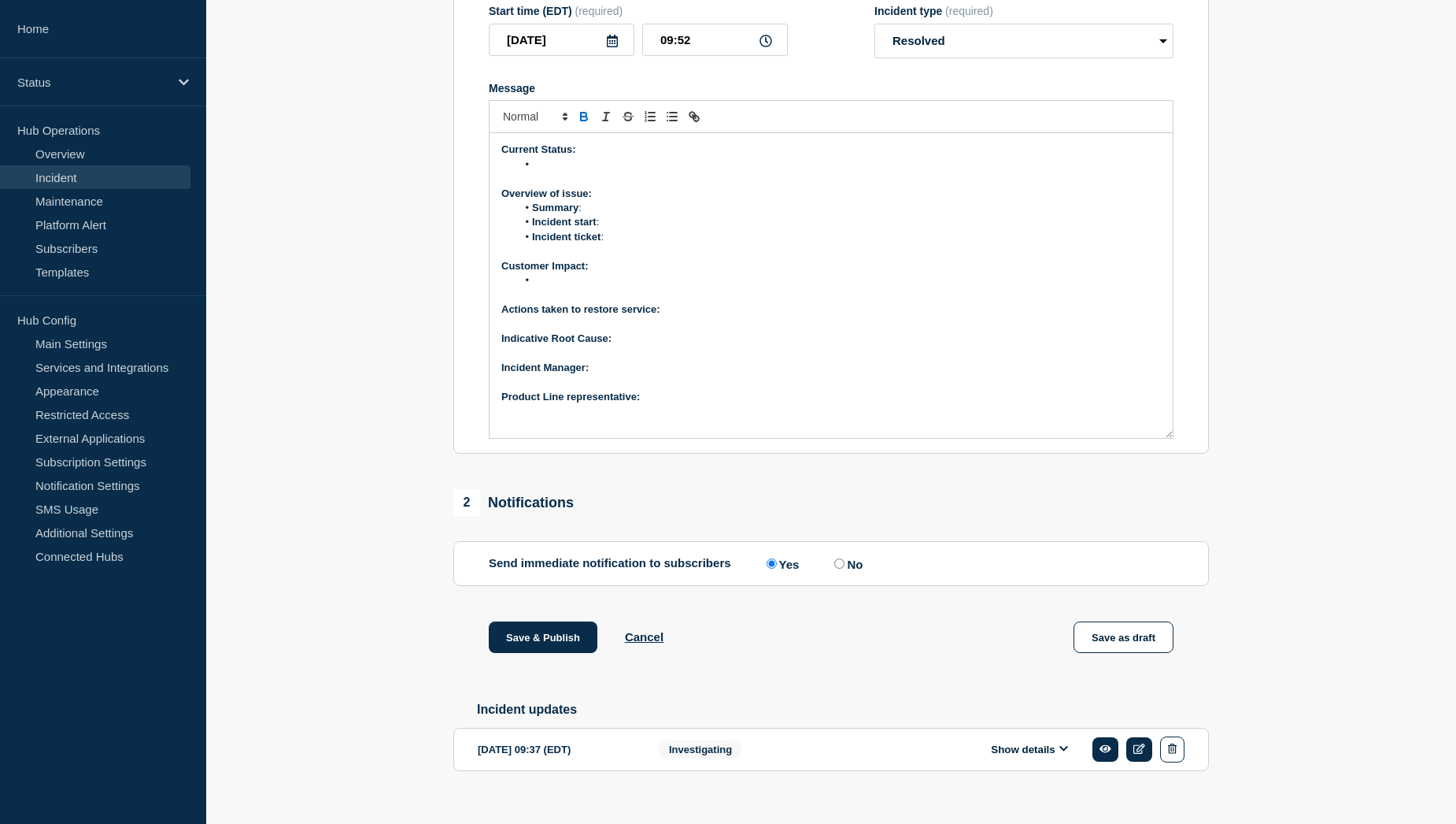
scroll to position [246, 0]
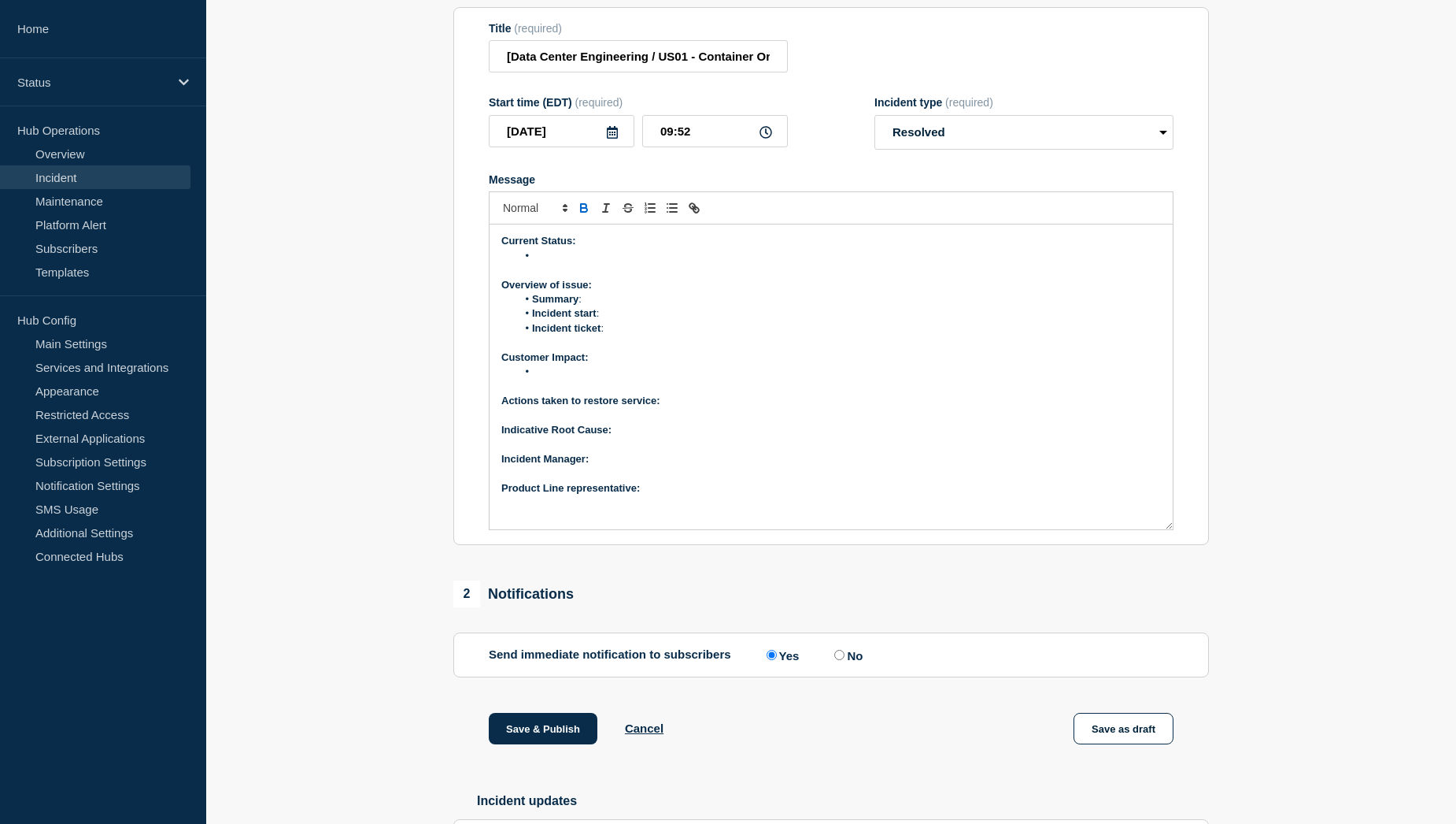
click at [604, 306] on li "Summary :" at bounding box center [840, 299] width 645 height 14
click at [616, 321] on li "Incident start :" at bounding box center [840, 312] width 645 height 14
drag, startPoint x: 603, startPoint y: 354, endPoint x: 754, endPoint y: 352, distance: 151.0
click at [754, 321] on li "Incident start : 24th of August - 01:00 AM EST" at bounding box center [840, 312] width 645 height 14
click at [618, 335] on li "Incident ticket :" at bounding box center [840, 328] width 645 height 14
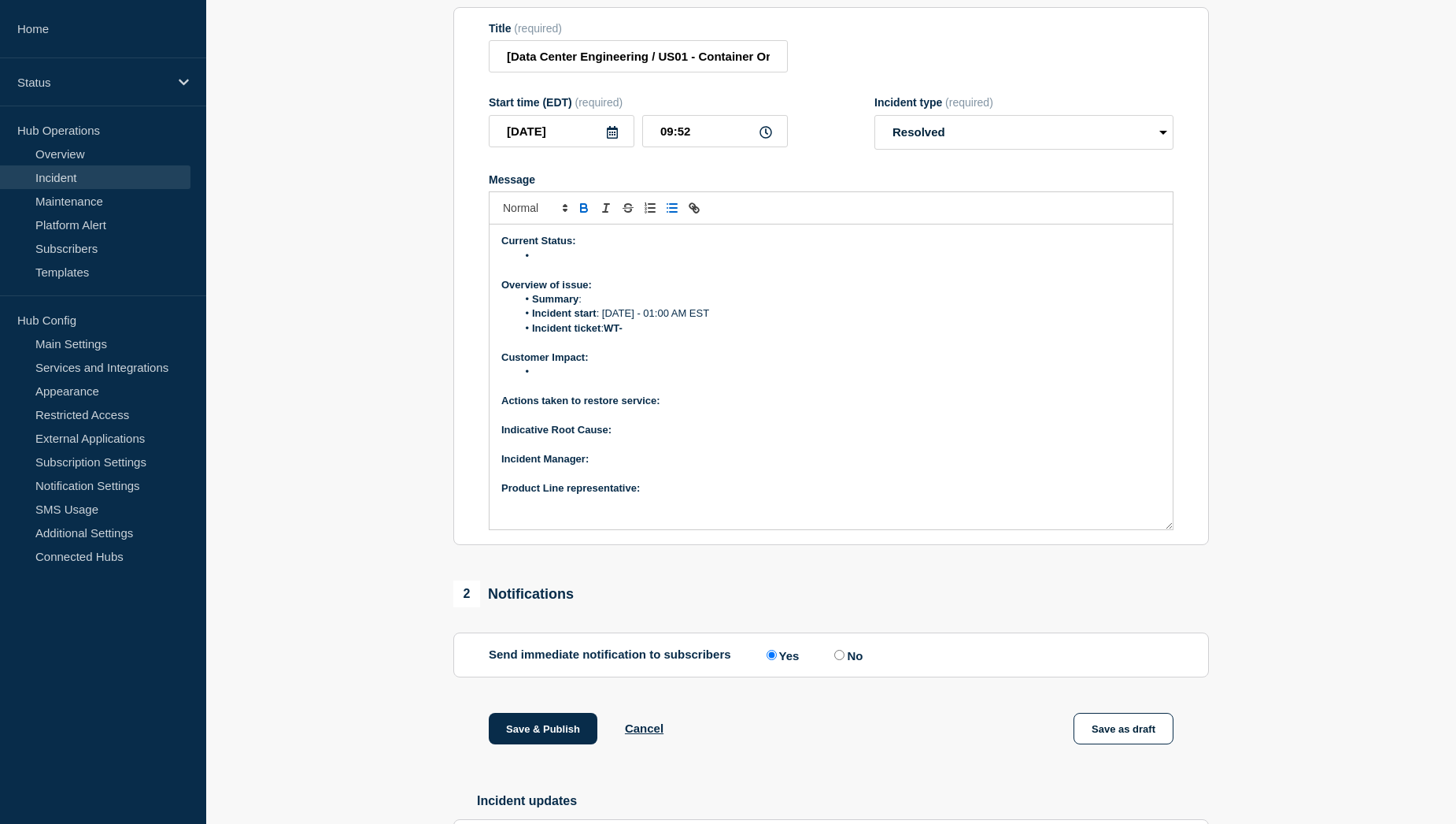
click at [662, 335] on li "Incident ticket : WT-" at bounding box center [840, 328] width 645 height 14
click at [653, 335] on li "Incident ticket : WT-" at bounding box center [840, 328] width 645 height 14
drag, startPoint x: 660, startPoint y: 367, endPoint x: 610, endPoint y: 369, distance: 50.0
click at [610, 335] on li "Incident ticket : WT-57686" at bounding box center [840, 328] width 645 height 14
click at [682, 335] on li "Incident ticket : WT-57686" at bounding box center [840, 328] width 645 height 14
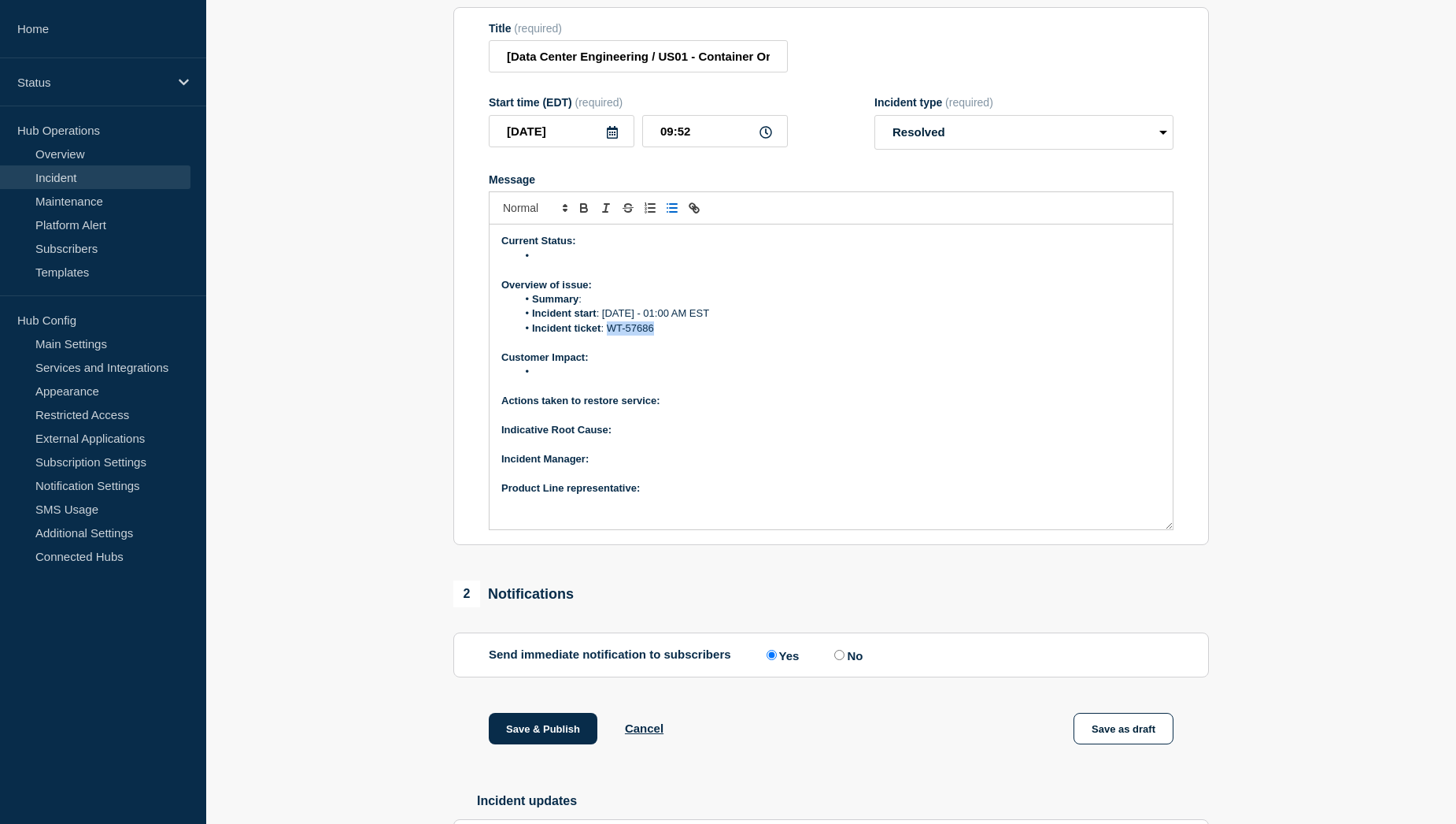
drag, startPoint x: 660, startPoint y: 371, endPoint x: 608, endPoint y: 369, distance: 52.0
click at [608, 335] on li "Incident ticket : WT-57686" at bounding box center [840, 328] width 645 height 14
click at [699, 213] on icon "Toggle link" at bounding box center [697, 210] width 6 height 6
paste input "[URL][DOMAIN_NAME]"
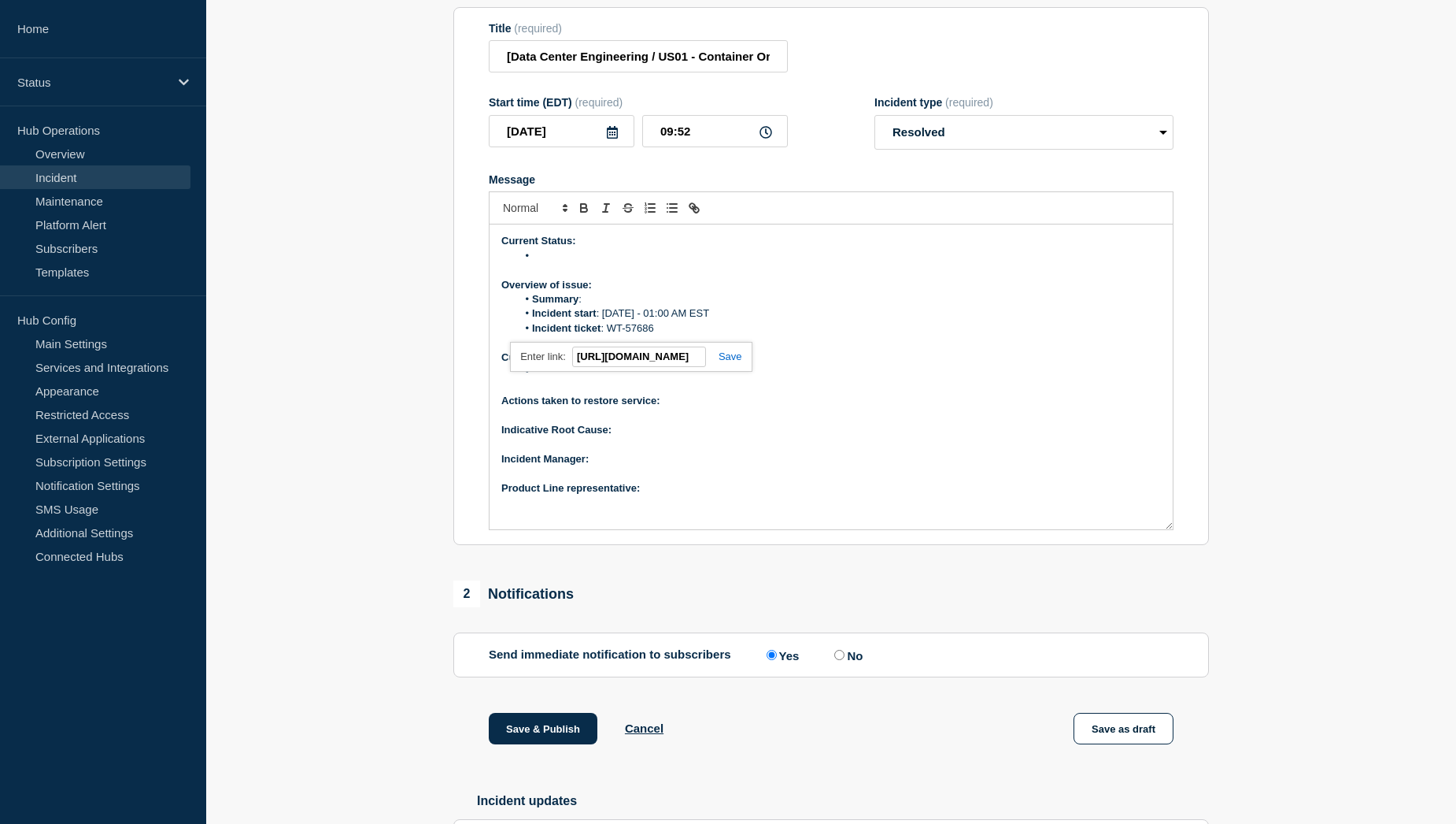
type input "[URL][DOMAIN_NAME]"
click at [737, 362] on link at bounding box center [723, 356] width 36 height 12
click at [699, 349] on p "Message" at bounding box center [831, 342] width 660 height 14
click at [577, 379] on li "Message" at bounding box center [840, 371] width 645 height 14
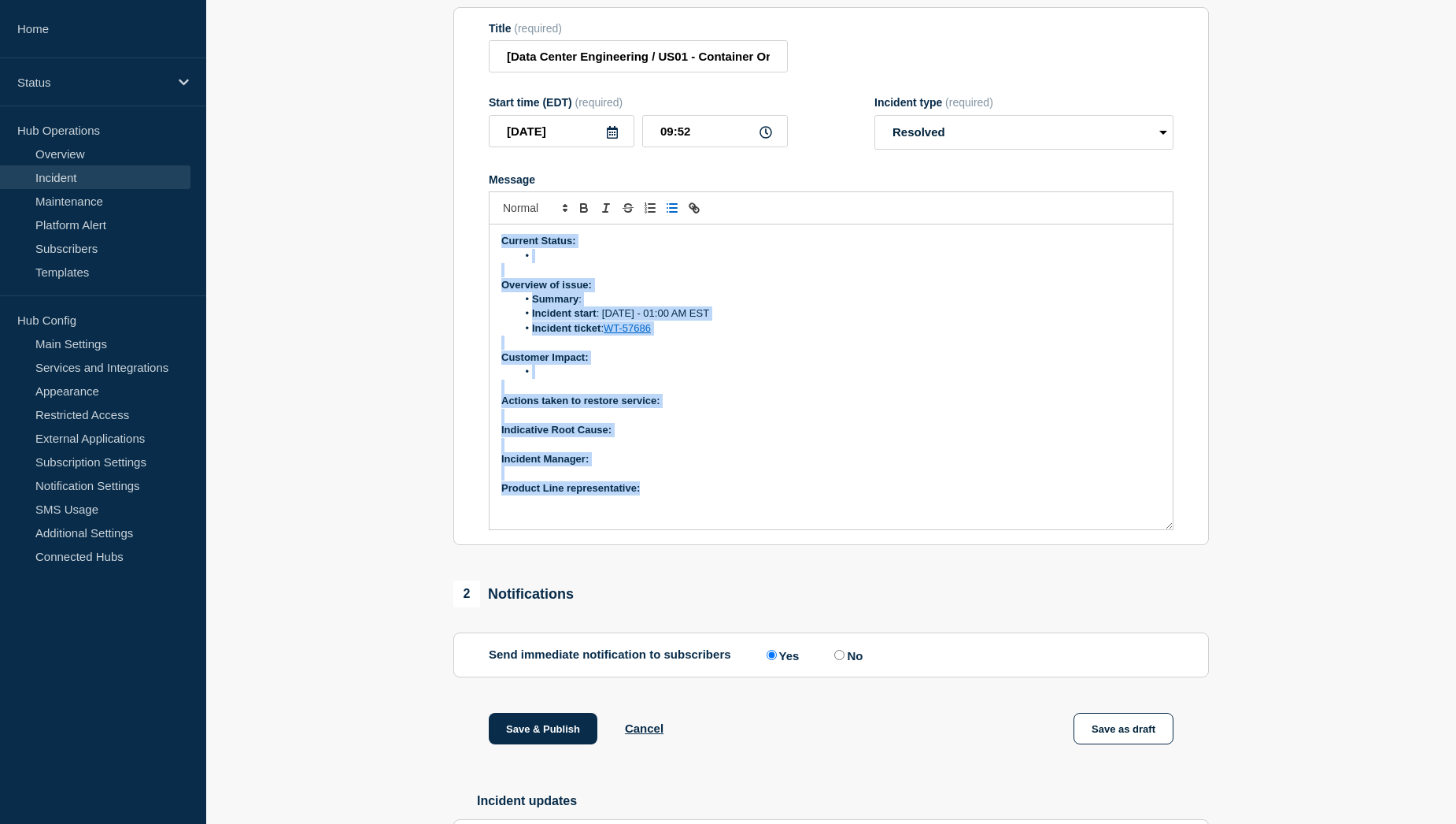
drag, startPoint x: 684, startPoint y: 539, endPoint x: 502, endPoint y: 286, distance: 311.7
click at [502, 286] on div "Current Status: Overview of issue: Summary : Incident start : 24th of August - …" at bounding box center [831, 376] width 684 height 305
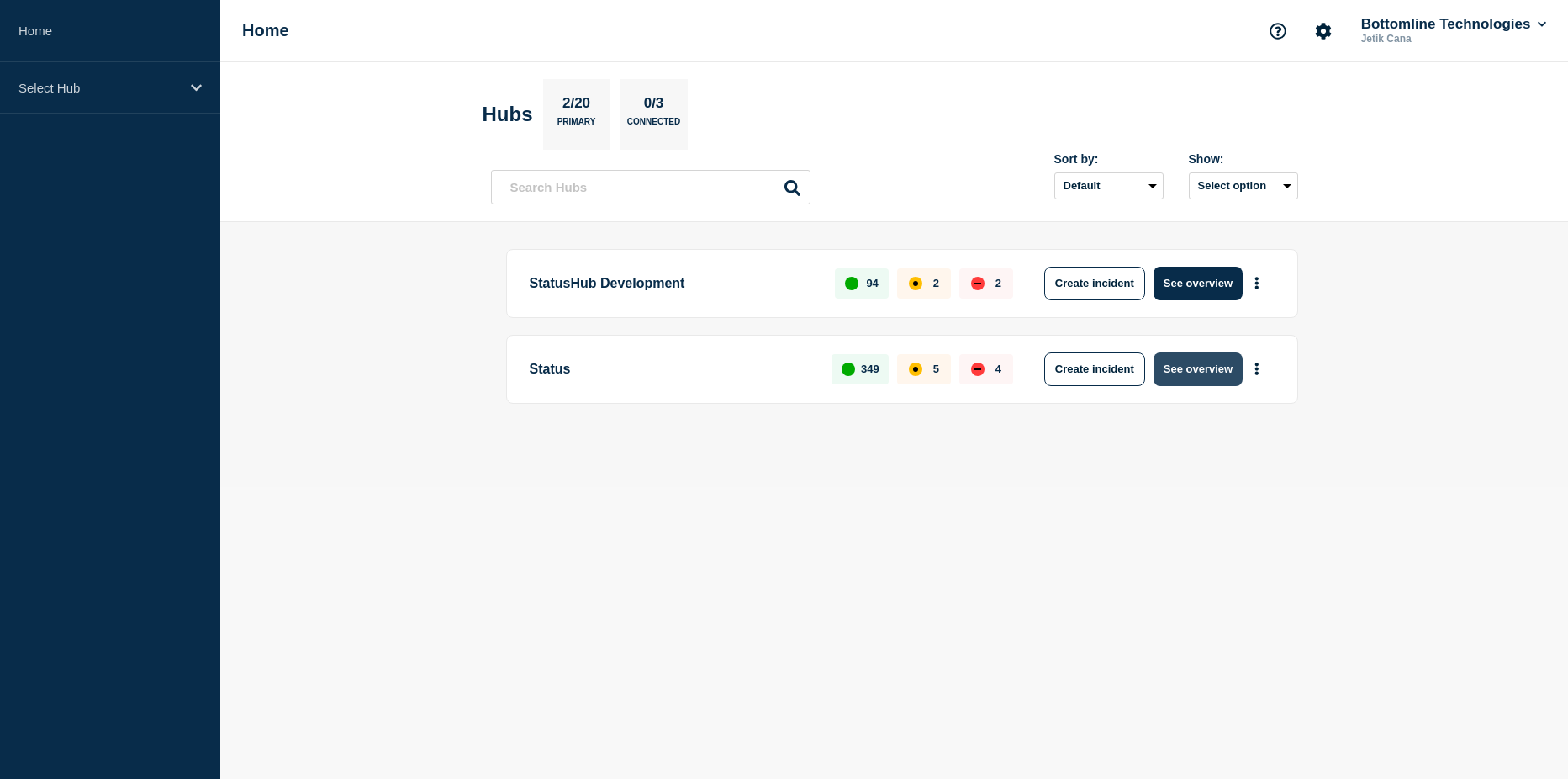
click at [1181, 372] on button "See overview" at bounding box center [1198, 369] width 90 height 33
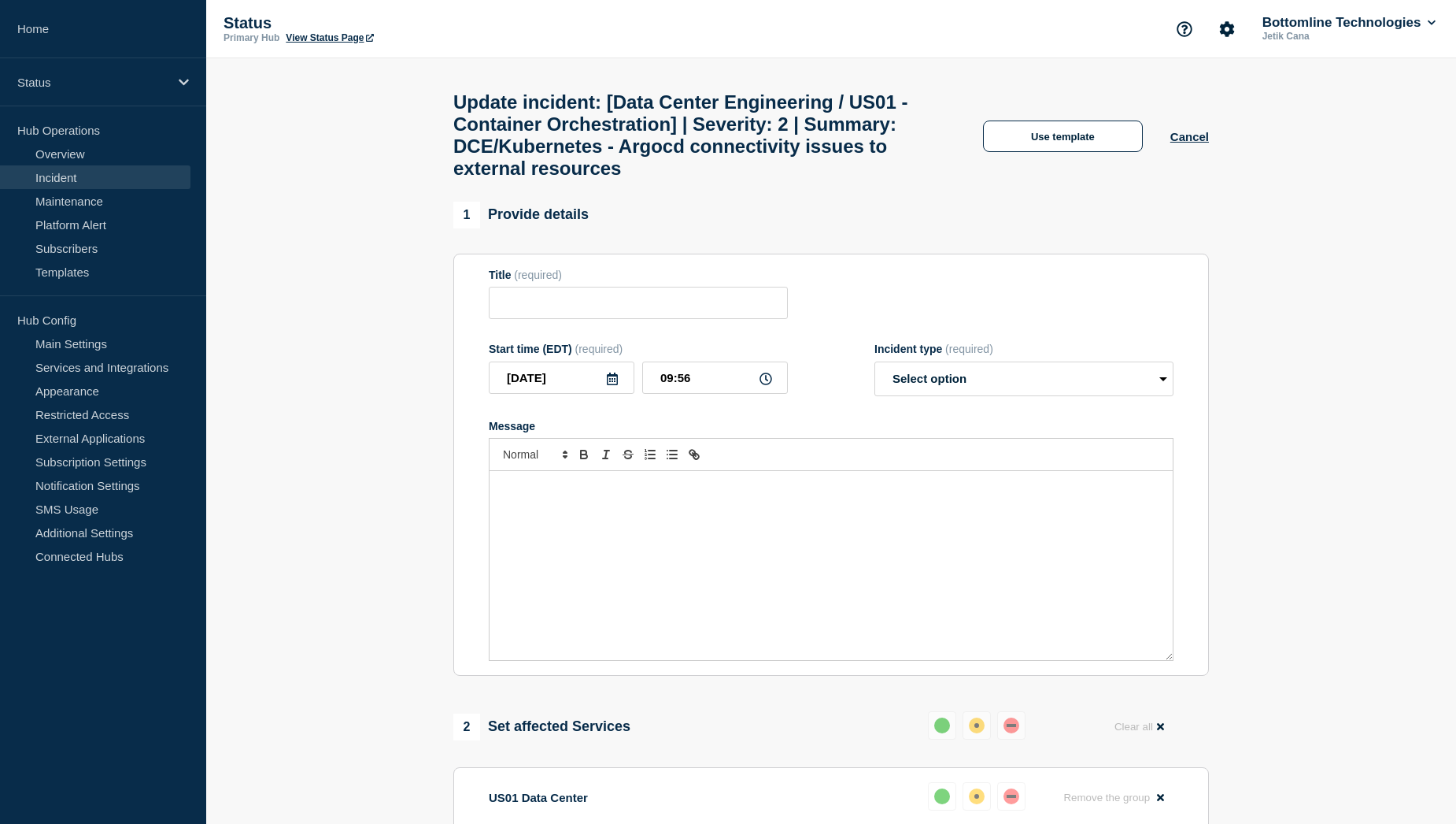
type input "[Data Center Engineering / US01 - Container Orchestration] | Severity: 2 | Summ…"
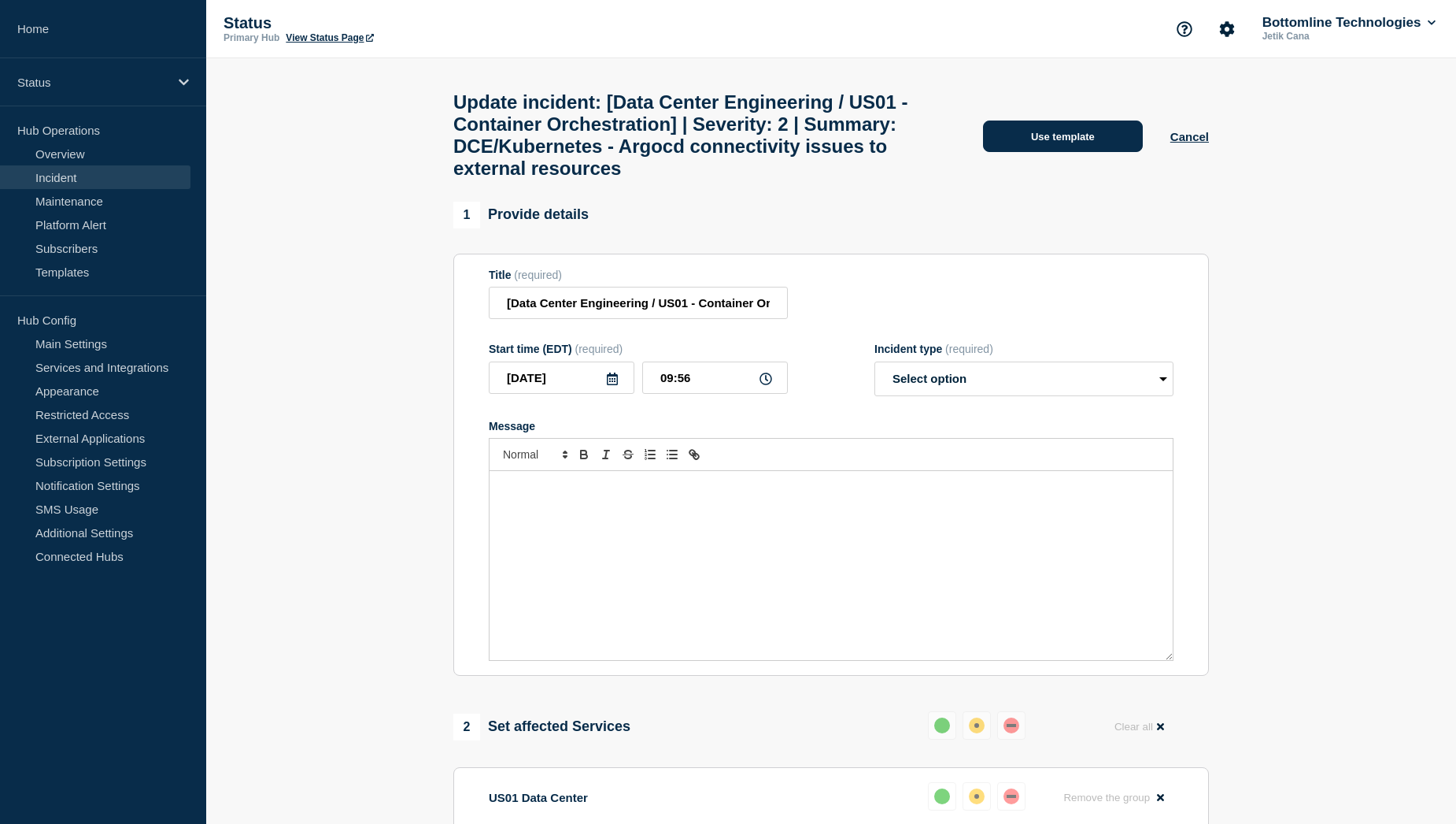
click at [1072, 151] on button "Use template" at bounding box center [1063, 136] width 159 height 31
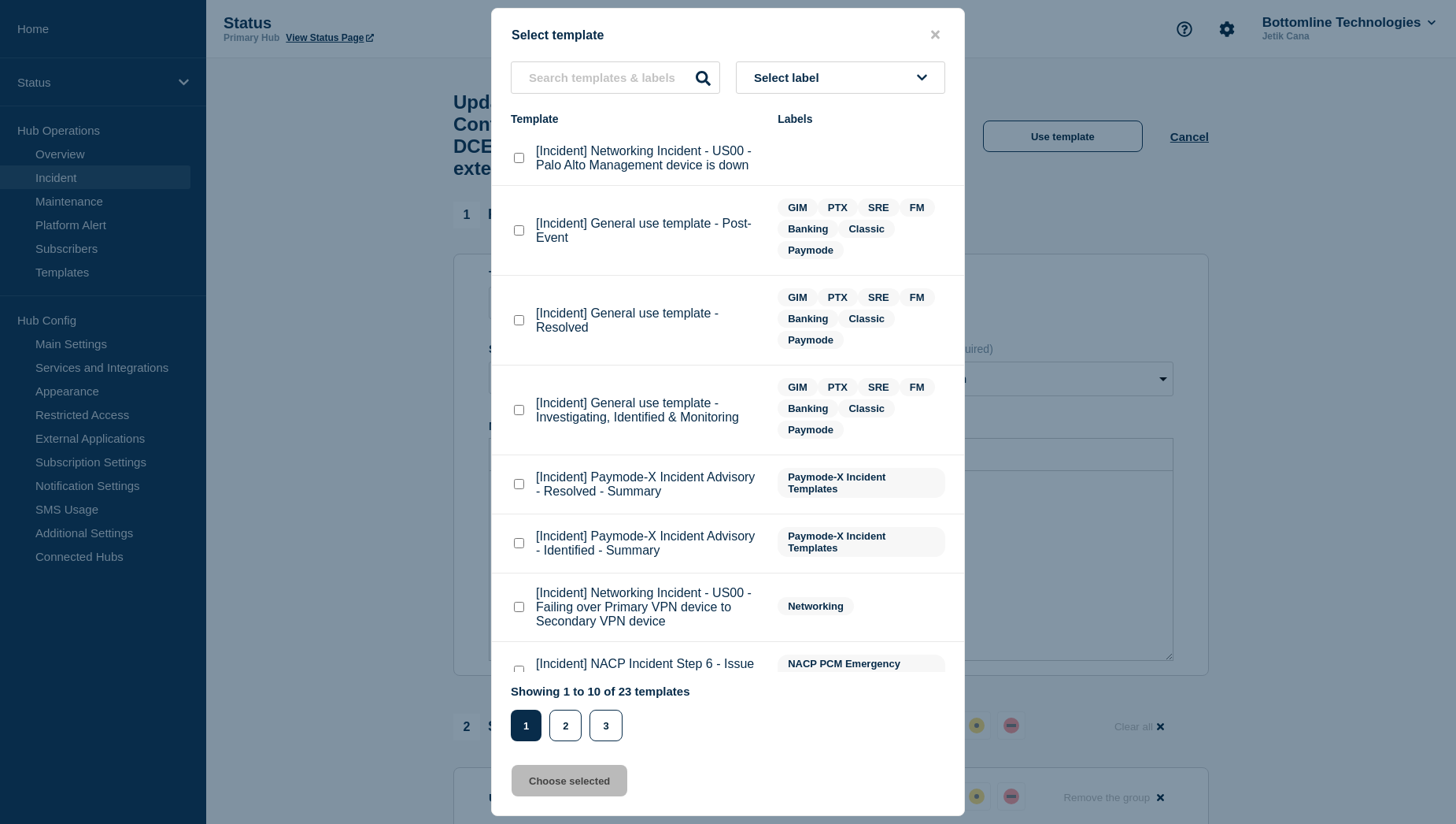
click at [519, 411] on checkbox"] "[Incident] General use template - Investigating, Identified & Monitoring checkb…" at bounding box center [519, 409] width 10 height 10
checkbox checkbox"] "true"
click at [571, 776] on button "Choose selected" at bounding box center [569, 781] width 116 height 31
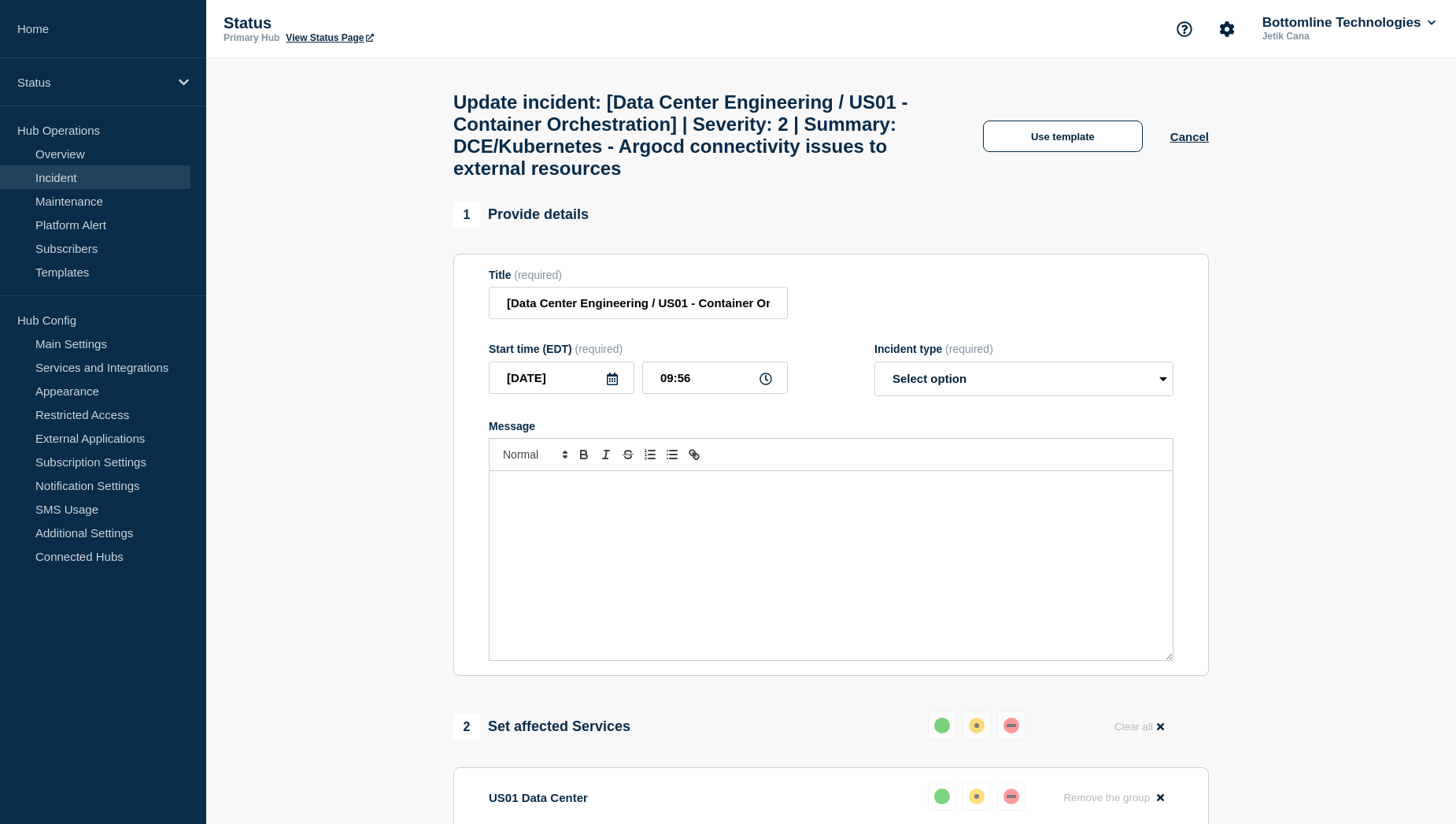
select select "investigating"
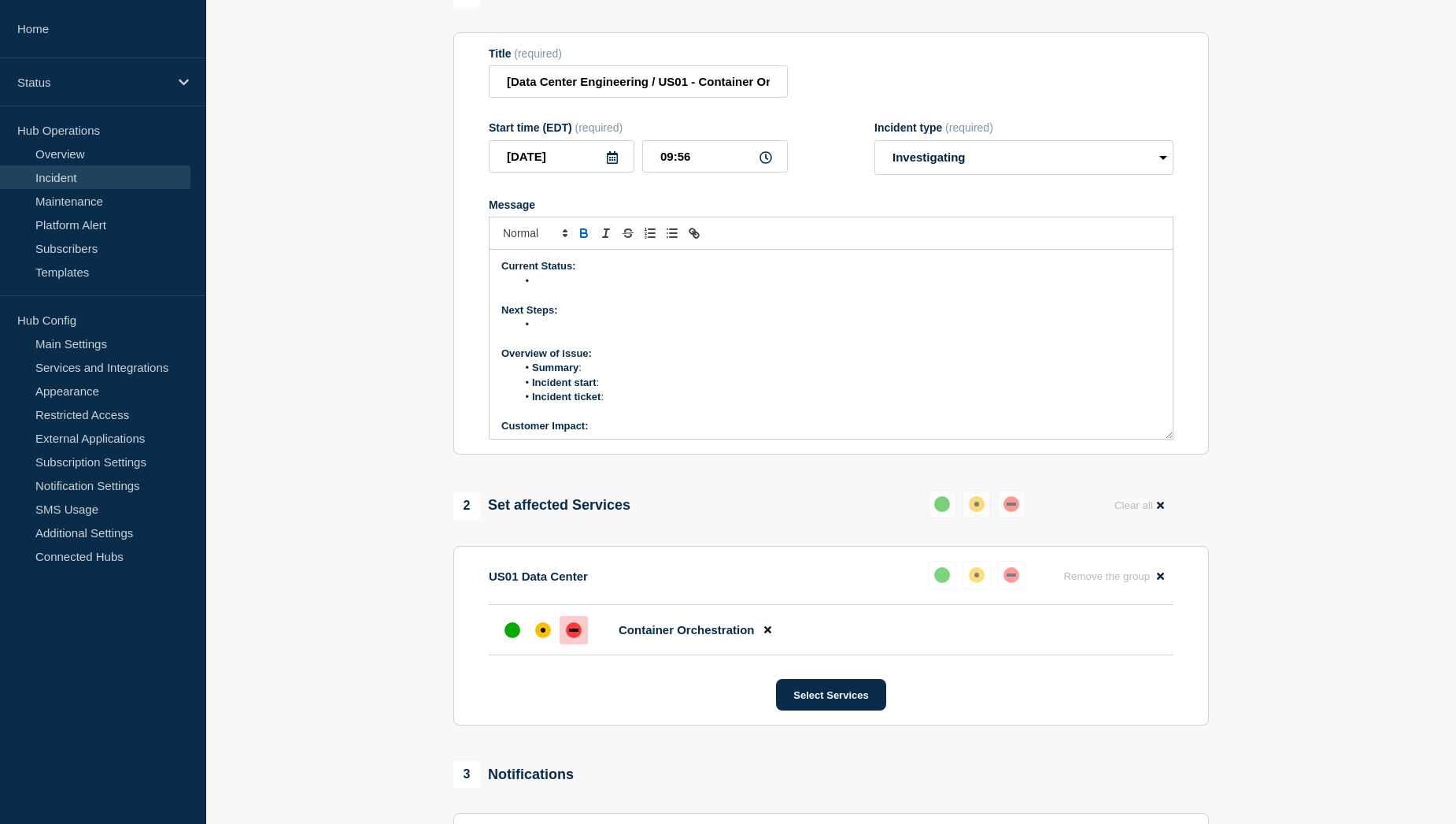
scroll to position [236, 0]
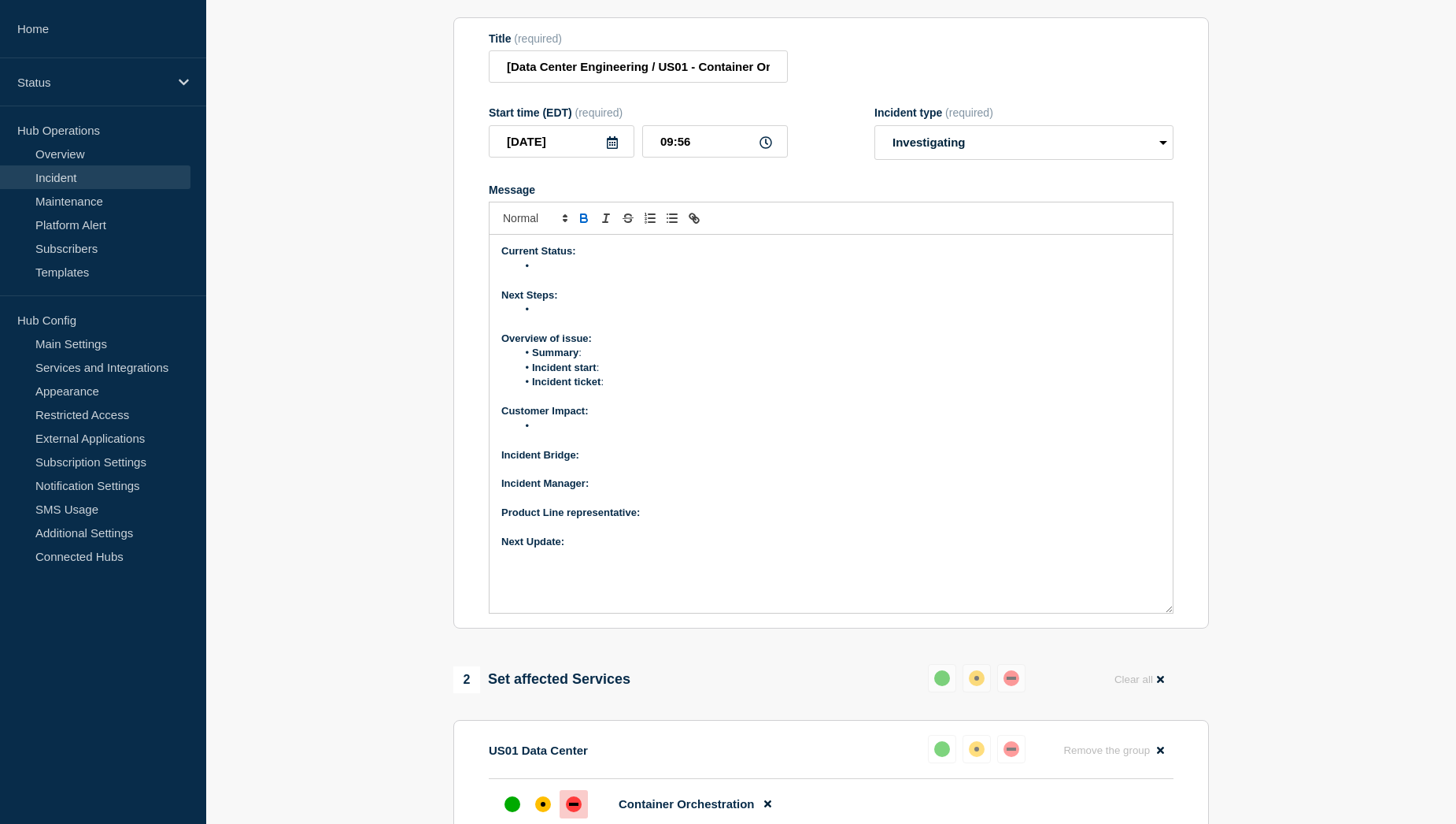
drag, startPoint x: 1168, startPoint y: 463, endPoint x: 1193, endPoint y: 652, distance: 190.6
click at [1193, 630] on section "Title (required) [Data Center Engineering / US01 - Container Orchestration] | S…" at bounding box center [831, 324] width 756 height 612
click at [628, 548] on p "Next Update:" at bounding box center [831, 541] width 660 height 14
drag, startPoint x: 624, startPoint y: 583, endPoint x: 502, endPoint y: 453, distance: 178.3
click at [502, 453] on div "Current Status: Next Steps: Overview of issue: Summary : Incident start : Incid…" at bounding box center [831, 424] width 684 height 378
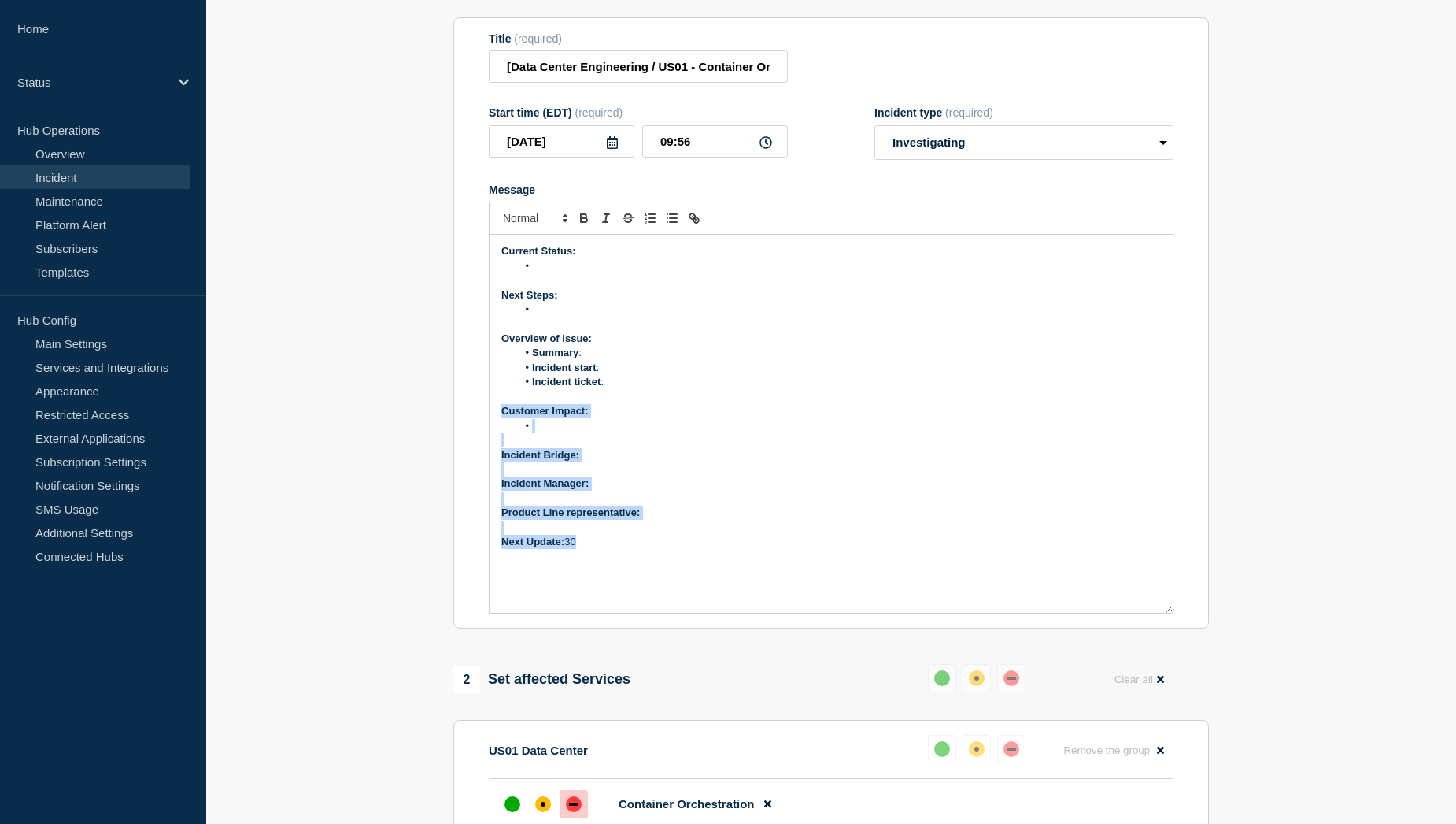
click at [597, 548] on p "Next Update: 30" at bounding box center [831, 541] width 660 height 14
click at [663, 520] on p "Product Line representative:" at bounding box center [831, 512] width 660 height 14
click at [648, 490] on p "Incident Manager:" at bounding box center [831, 483] width 660 height 14
click at [632, 462] on p "Incident Bridge:" at bounding box center [831, 454] width 660 height 14
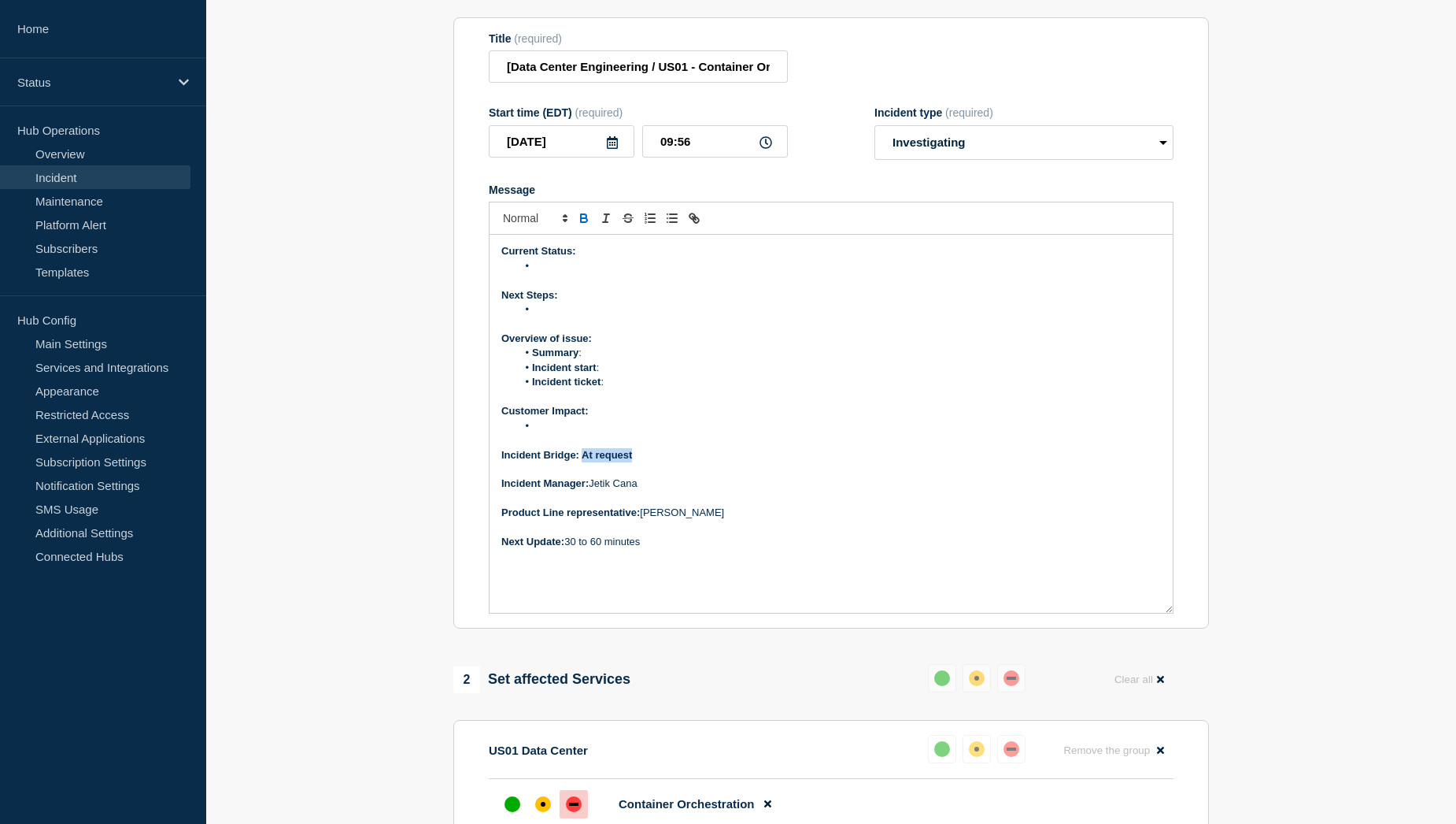
drag, startPoint x: 639, startPoint y: 502, endPoint x: 582, endPoint y: 502, distance: 57.0
click at [582, 462] on p "Incident Bridge: At request" at bounding box center [831, 454] width 660 height 14
click at [648, 462] on p "Incident Bridge: At request" at bounding box center [831, 454] width 660 height 14
click at [574, 433] on li "Message" at bounding box center [840, 425] width 645 height 14
click at [567, 433] on li "Message" at bounding box center [840, 425] width 645 height 14
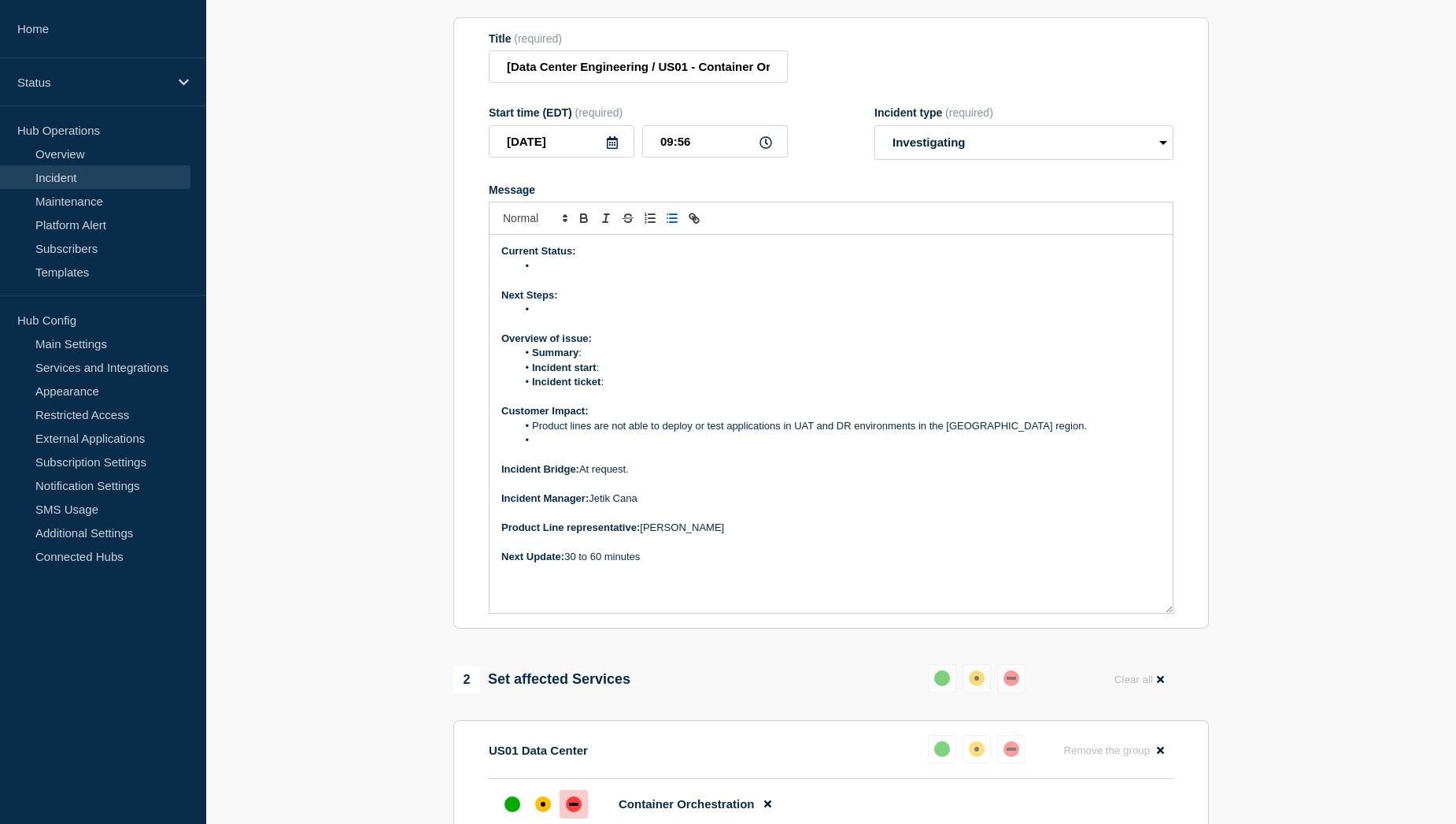
click at [550, 447] on li "Message" at bounding box center [840, 440] width 645 height 14
click at [622, 447] on li "CFRM" at bounding box center [840, 440] width 645 height 14
click at [622, 389] on li "Incident ticket :" at bounding box center [840, 382] width 645 height 14
drag, startPoint x: 659, startPoint y: 423, endPoint x: 609, endPoint y: 420, distance: 50.1
click at [609, 389] on li "Incident ticket : WT-58245" at bounding box center [840, 382] width 645 height 14
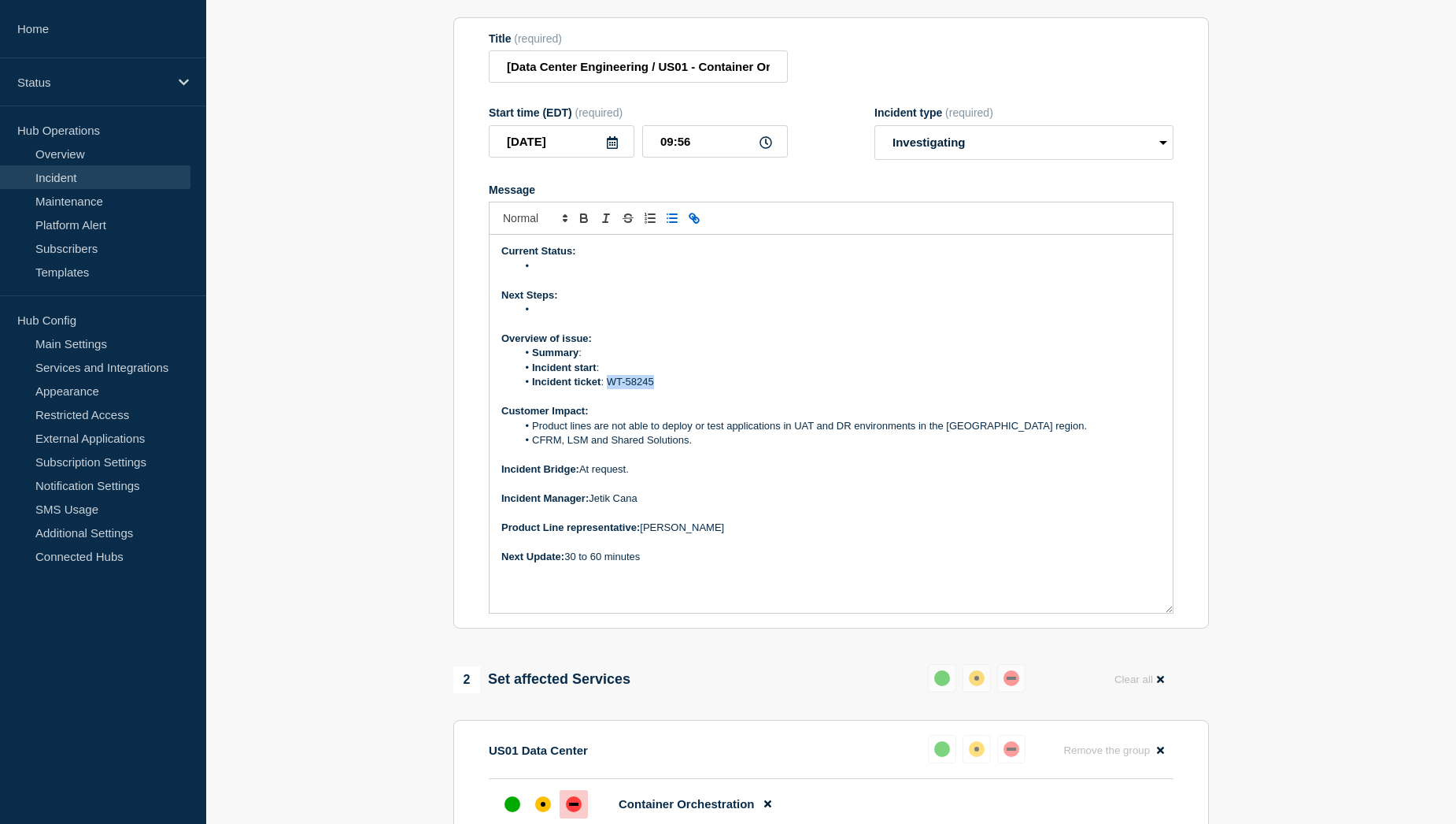
click at [696, 219] on line "Toggle link" at bounding box center [694, 218] width 3 height 3
paste input "[URL][DOMAIN_NAME]"
type input "[URL][DOMAIN_NAME]"
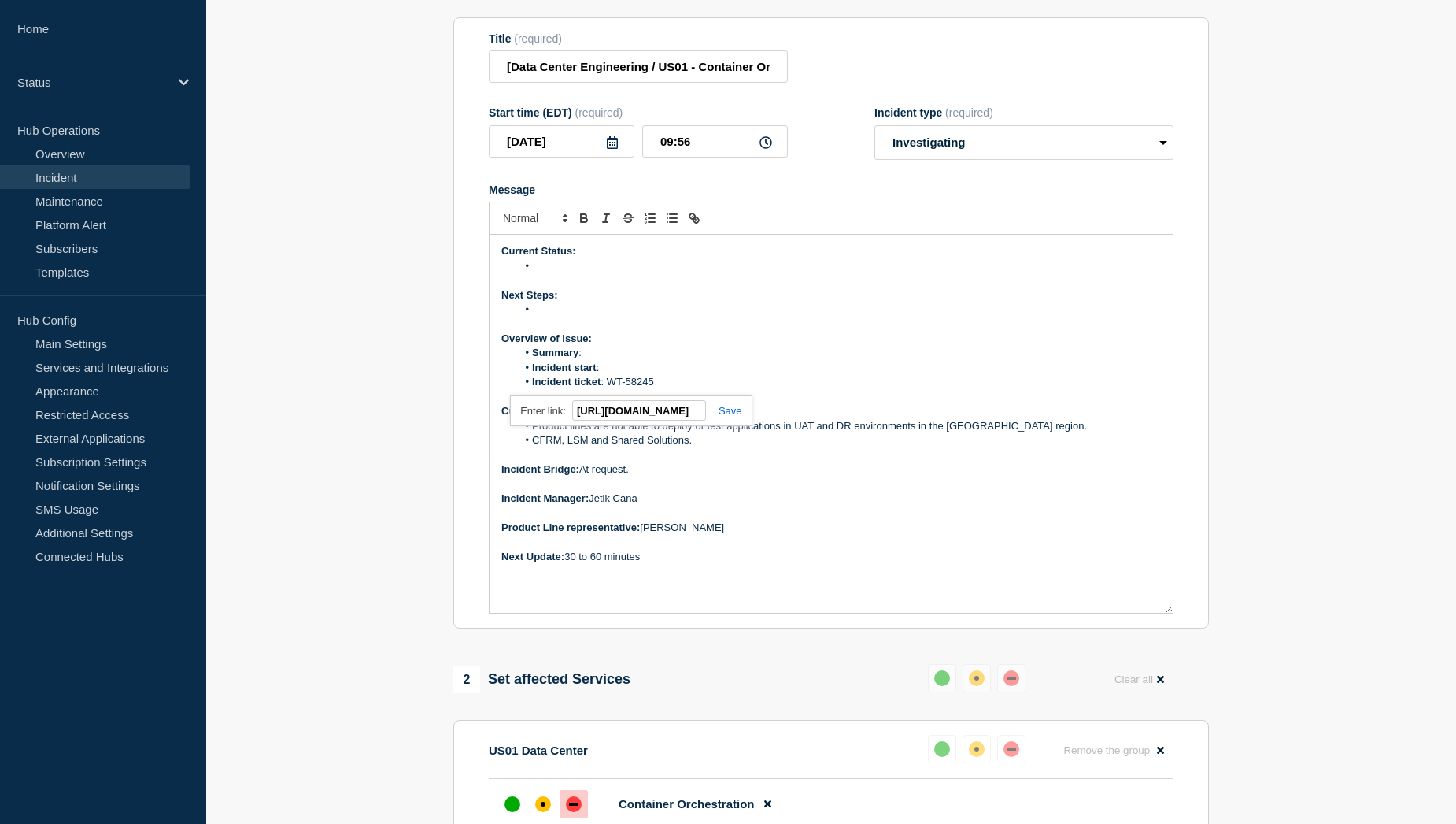
click at [728, 417] on link at bounding box center [723, 410] width 36 height 12
click at [619, 375] on li "Incident start :" at bounding box center [840, 367] width 645 height 14
drag, startPoint x: 603, startPoint y: 406, endPoint x: 749, endPoint y: 414, distance: 146.2
click at [710, 373] on strong "[DATE] - 01:00 AM EST" at bounding box center [654, 367] width 111 height 12
click at [616, 359] on li "Summary :" at bounding box center [840, 352] width 645 height 14
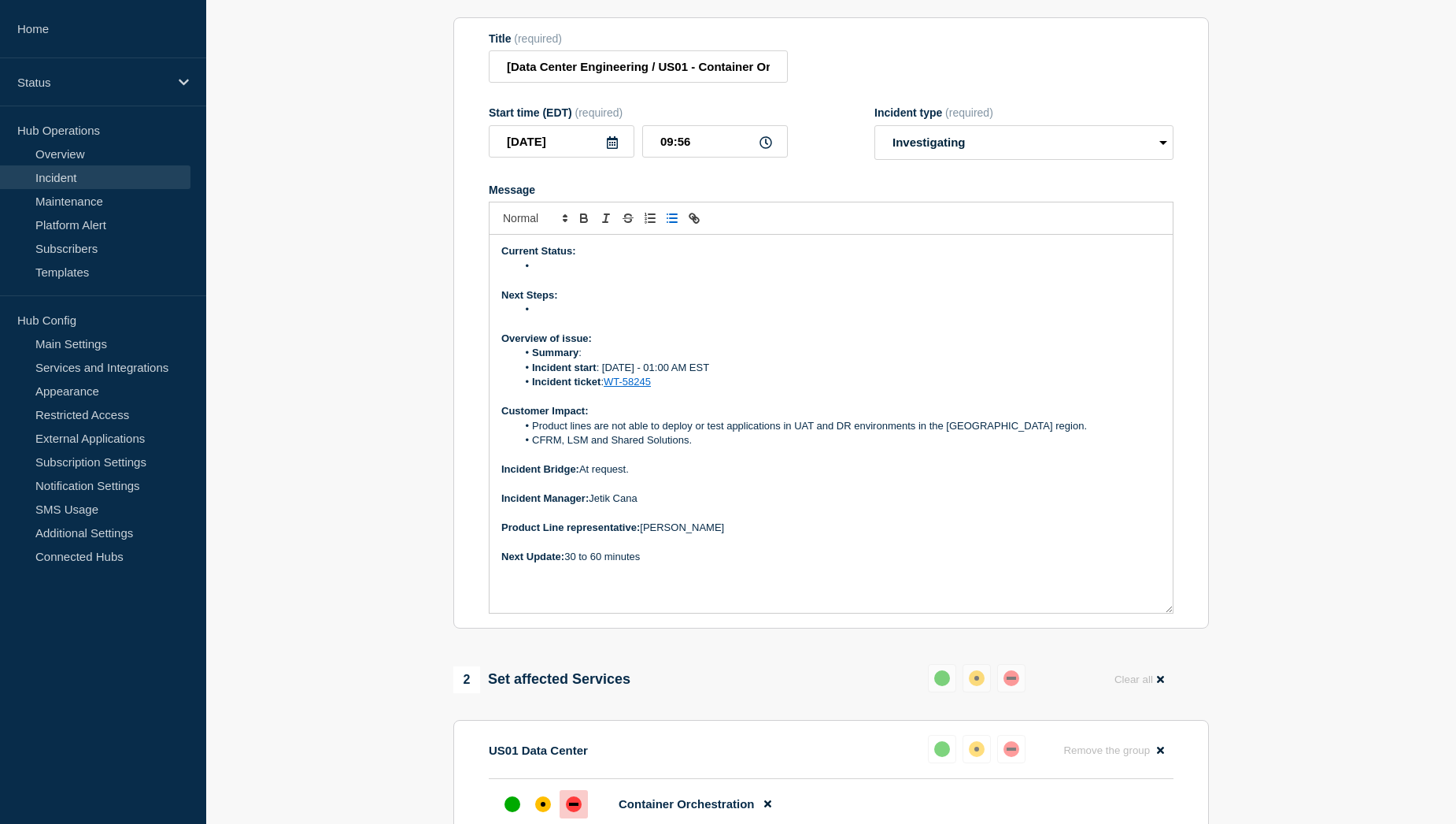
click at [641, 359] on li "Summary :" at bounding box center [840, 352] width 645 height 14
click at [1000, 359] on li "Summary : Deployments in UAT/DR environments in US-01 are currently failing due…" at bounding box center [840, 352] width 645 height 14
click at [543, 316] on li "Message" at bounding box center [840, 309] width 645 height 14
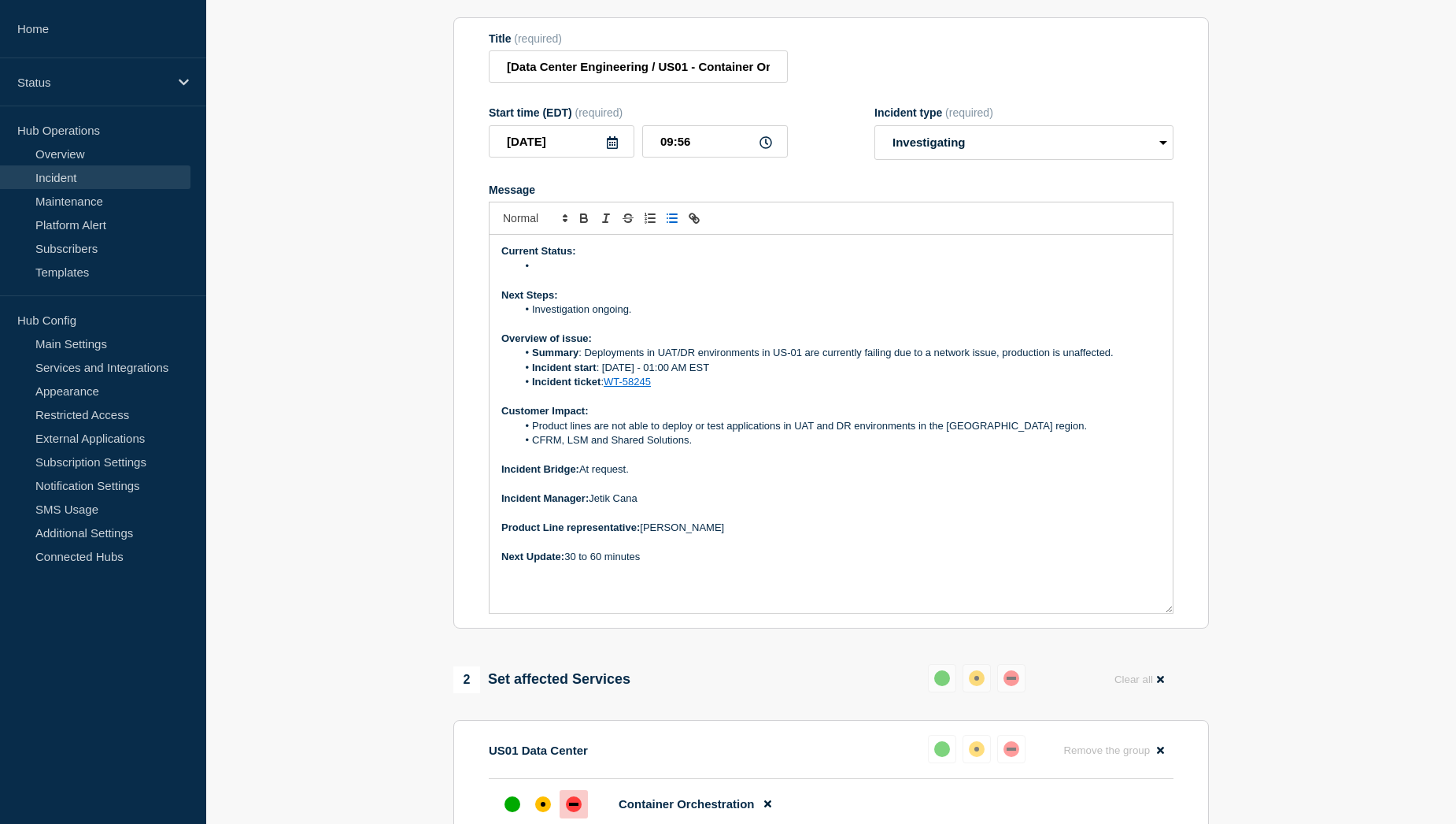
click at [578, 273] on li "Message" at bounding box center [840, 265] width 645 height 14
click at [583, 273] on li "Message" at bounding box center [840, 265] width 645 height 14
click at [587, 273] on li "Message" at bounding box center [840, 265] width 645 height 14
drag, startPoint x: 694, startPoint y: 568, endPoint x: 643, endPoint y: 569, distance: 51.0
click at [643, 535] on p "Product Line representative: [PERSON_NAME]" at bounding box center [831, 527] width 660 height 14
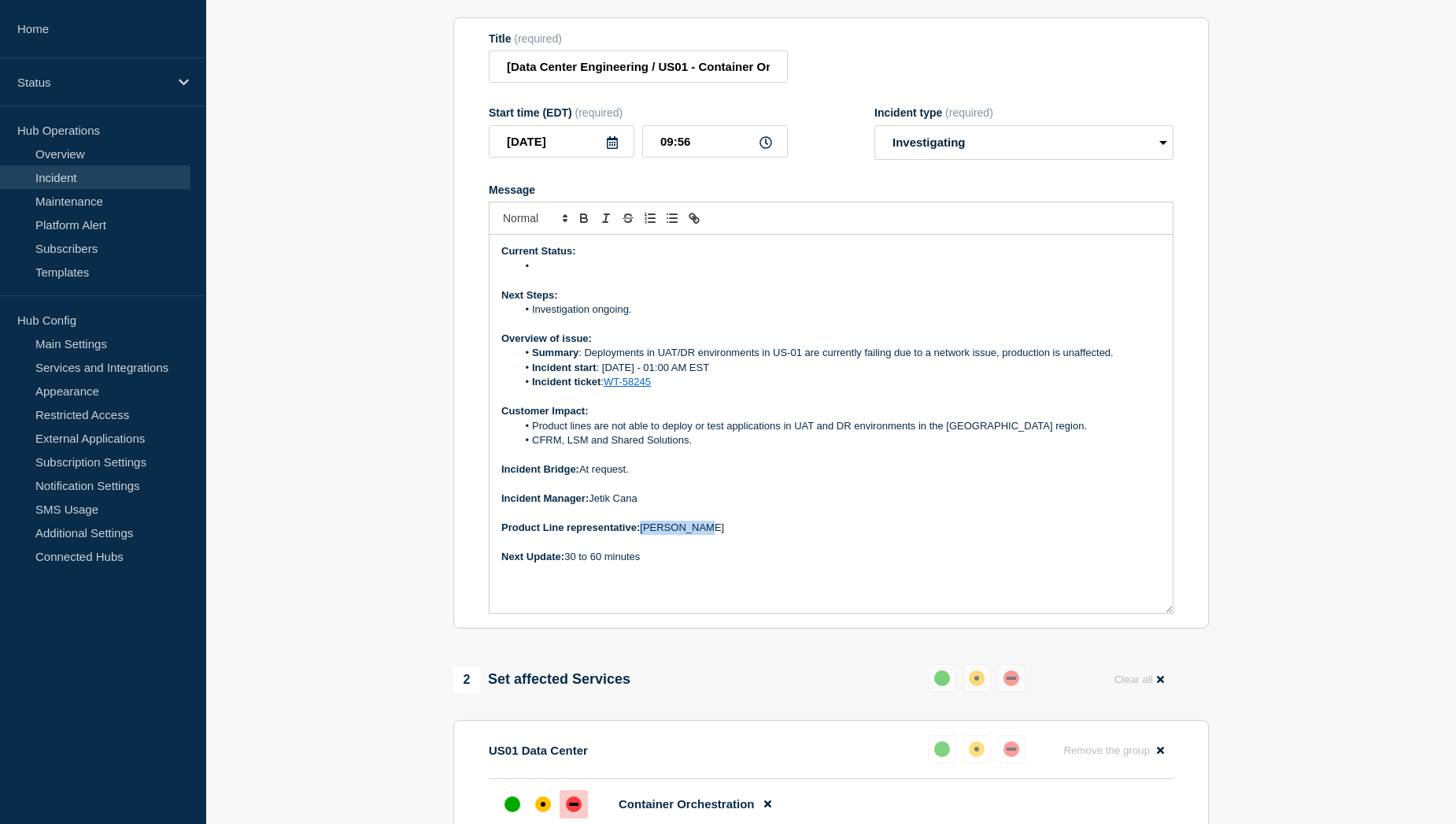
copy p "[PERSON_NAME]"
drag, startPoint x: 649, startPoint y: 541, endPoint x: 593, endPoint y: 536, distance: 56.2
click at [593, 505] on p "Incident Manager: [PERSON_NAME]" at bounding box center [831, 498] width 660 height 14
copy p "Jetik Cana"
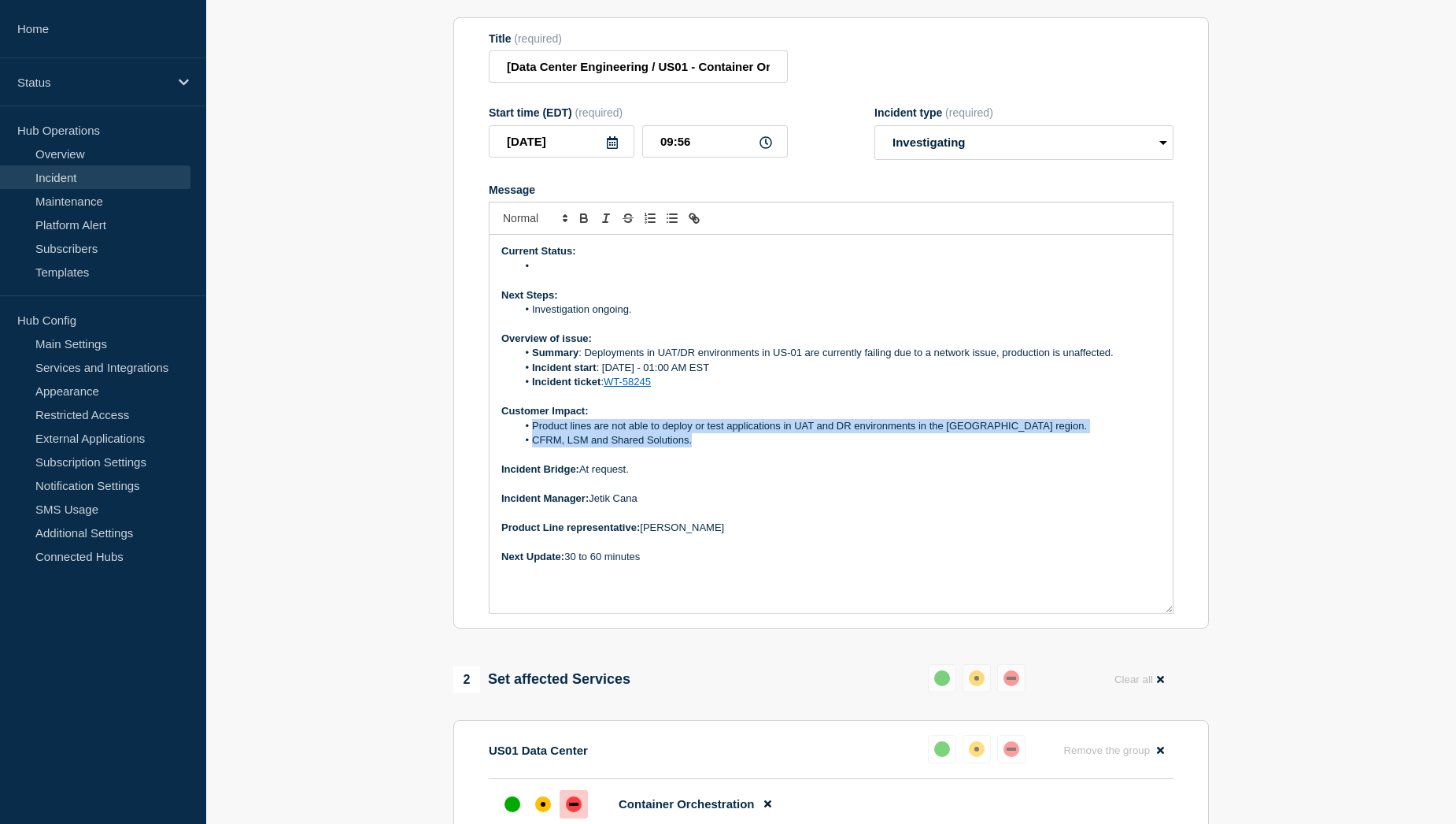
drag, startPoint x: 709, startPoint y: 486, endPoint x: 532, endPoint y: 466, distance: 178.1
click at [532, 448] on ol "Product lines are not able to deploy or test applications in UAT and DR environ…" at bounding box center [831, 433] width 660 height 29
copy ol "Product lines are not able to deploy or test applications in UAT and DR environ…"
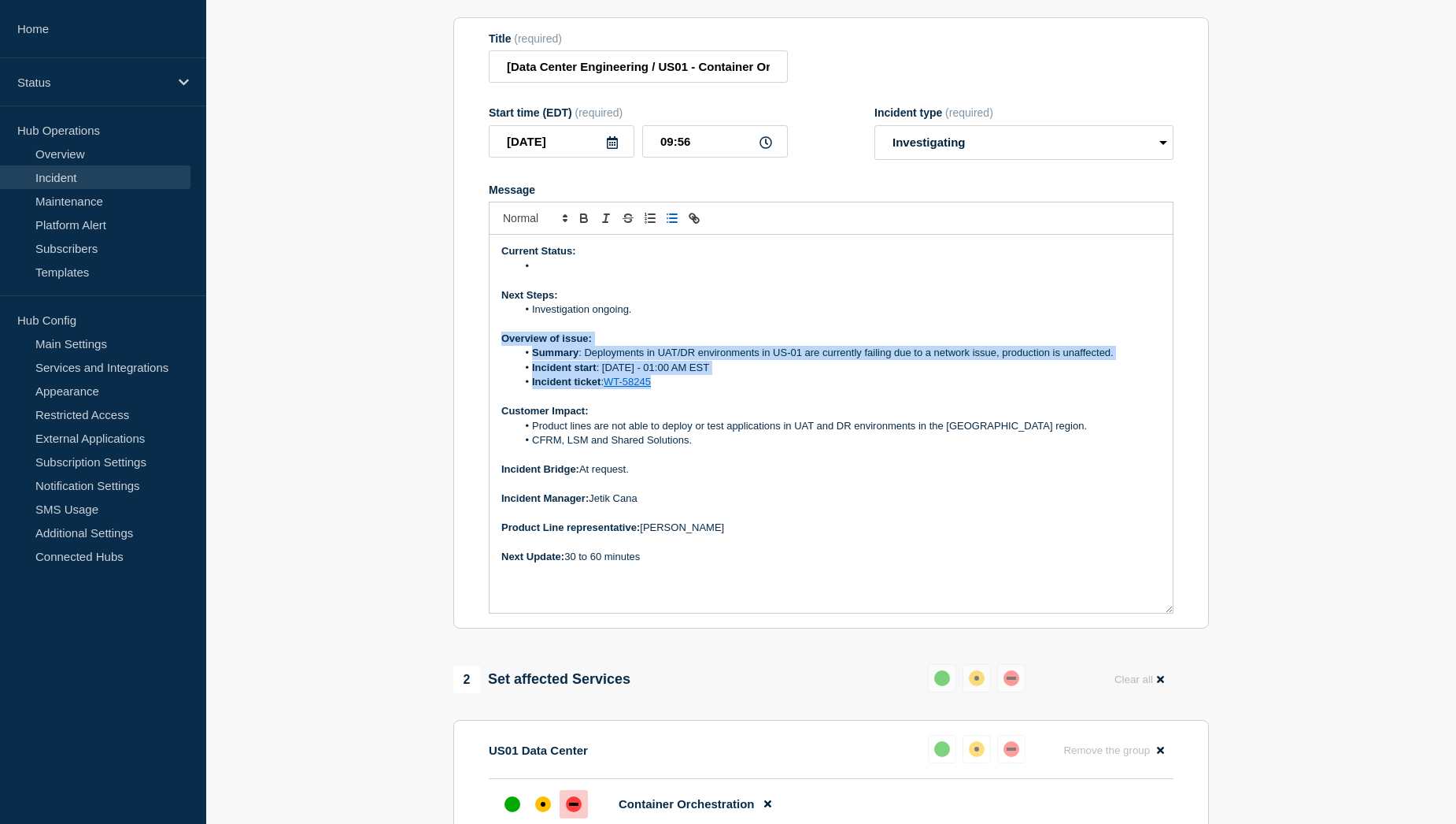
drag, startPoint x: 676, startPoint y: 425, endPoint x: 495, endPoint y: 381, distance: 186.3
click at [495, 381] on div "Current Status: Next Steps: Investigation ongoing. Overview of issue: Summary :…" at bounding box center [831, 424] width 684 height 378
copy div "Overview of issue: Summary : Deployments in UAT/DR [PERSON_NAME] in US-01 are c…"
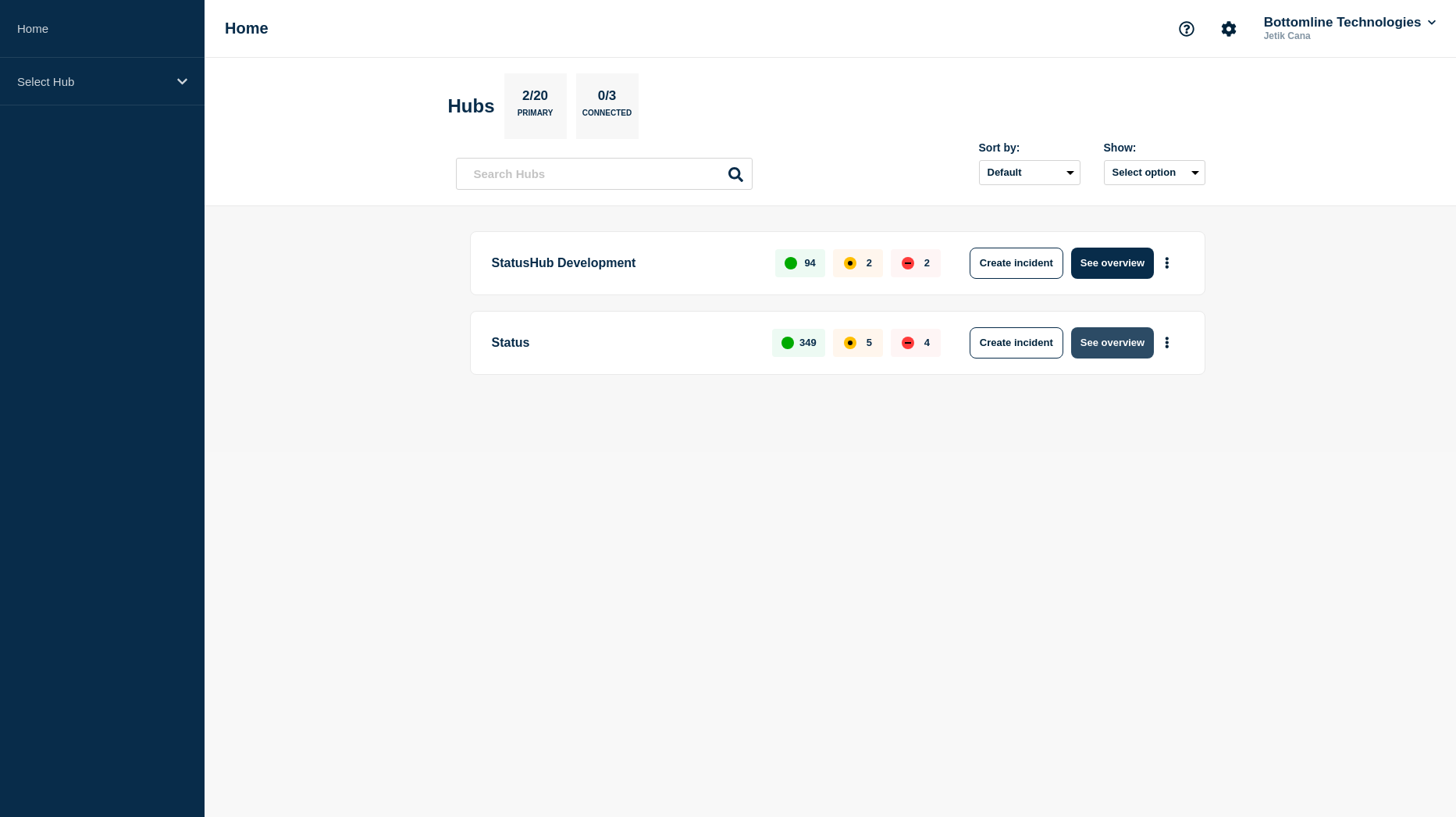
click at [1143, 347] on button "See overview" at bounding box center [1112, 343] width 83 height 31
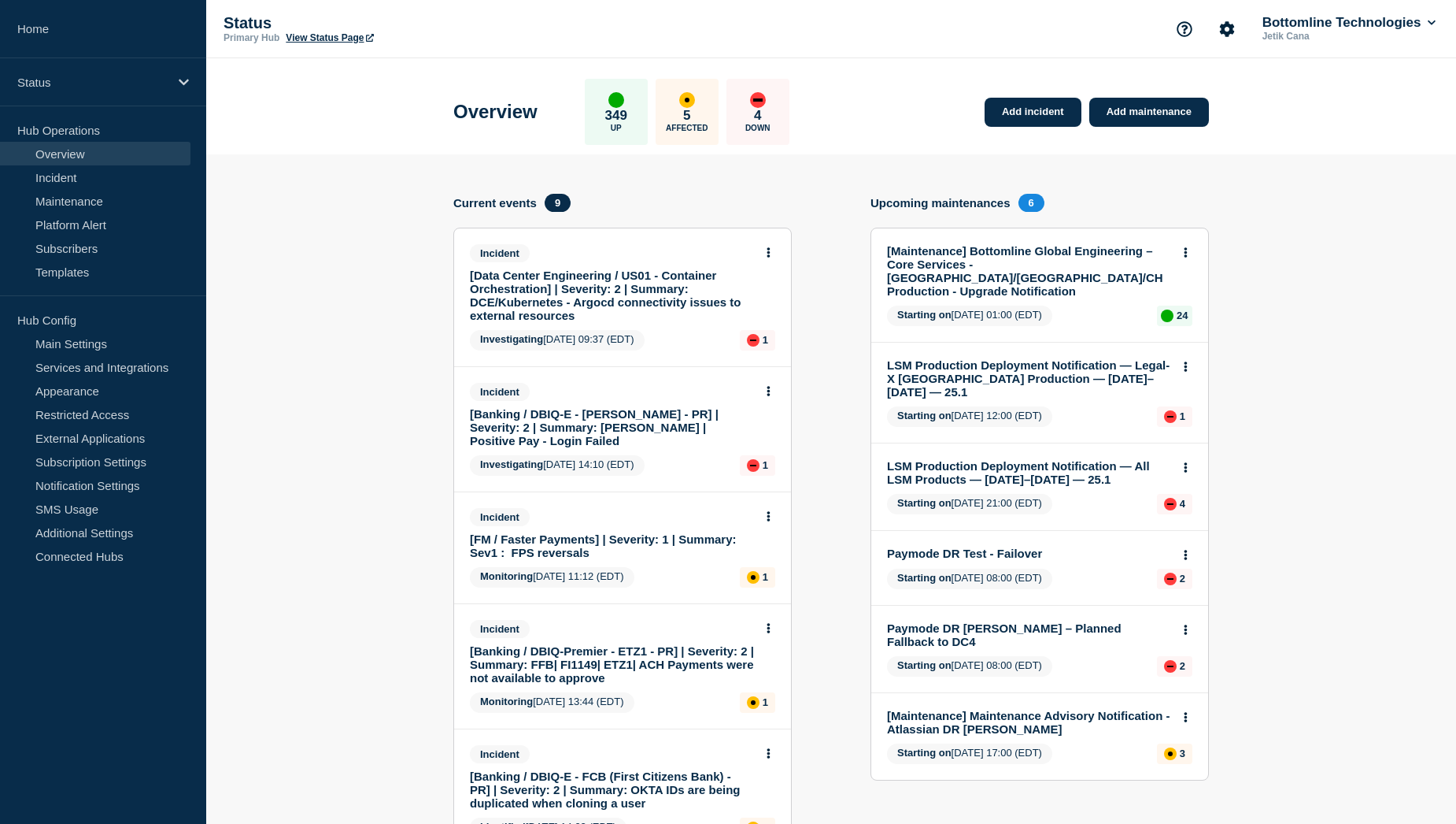
click at [539, 276] on link "[Data Center Engineering / US01 - Container Orchestration] | Severity: 2 | Summ…" at bounding box center [612, 295] width 284 height 53
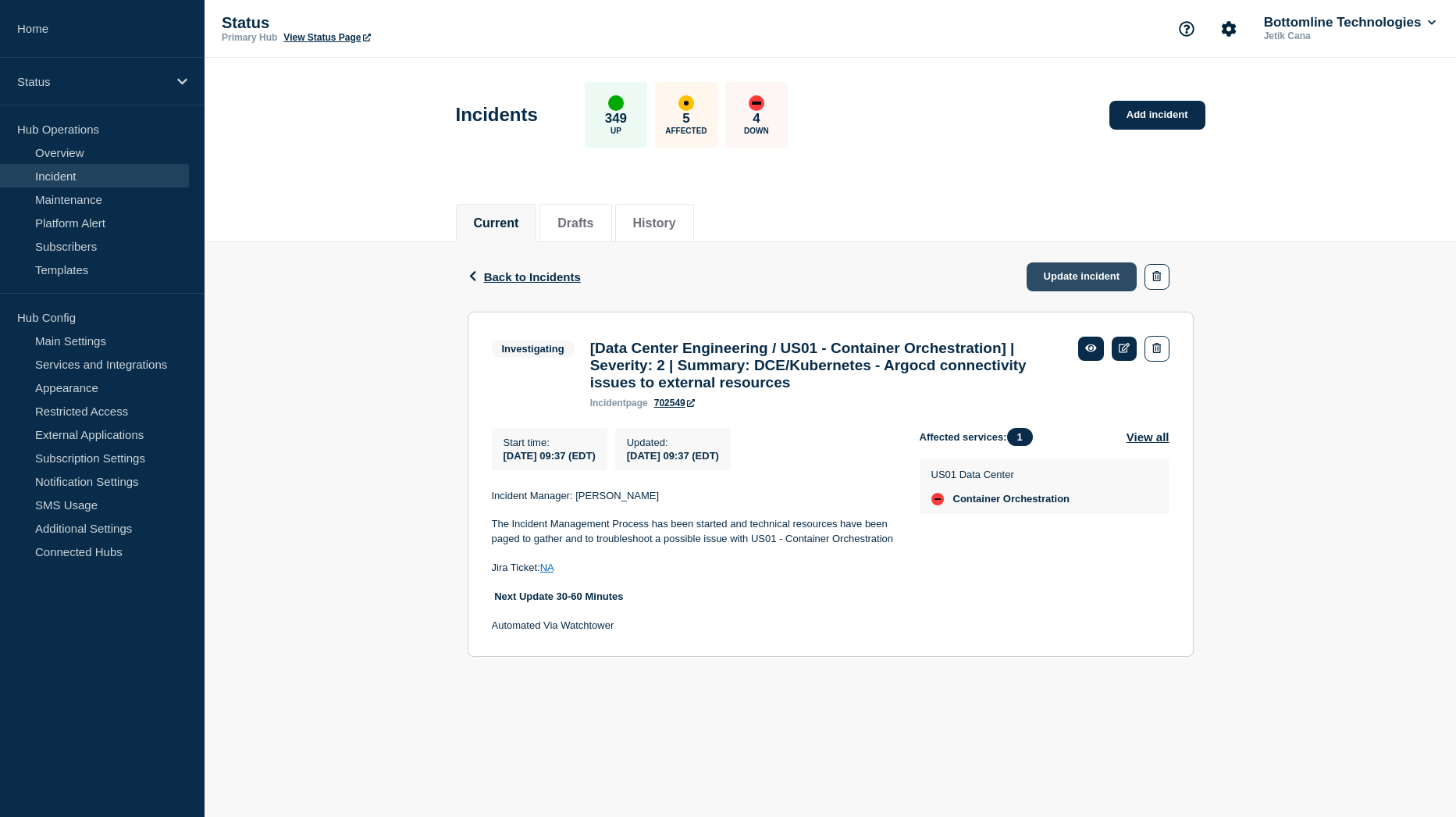
click at [1092, 271] on link "Update incident" at bounding box center [1081, 277] width 111 height 29
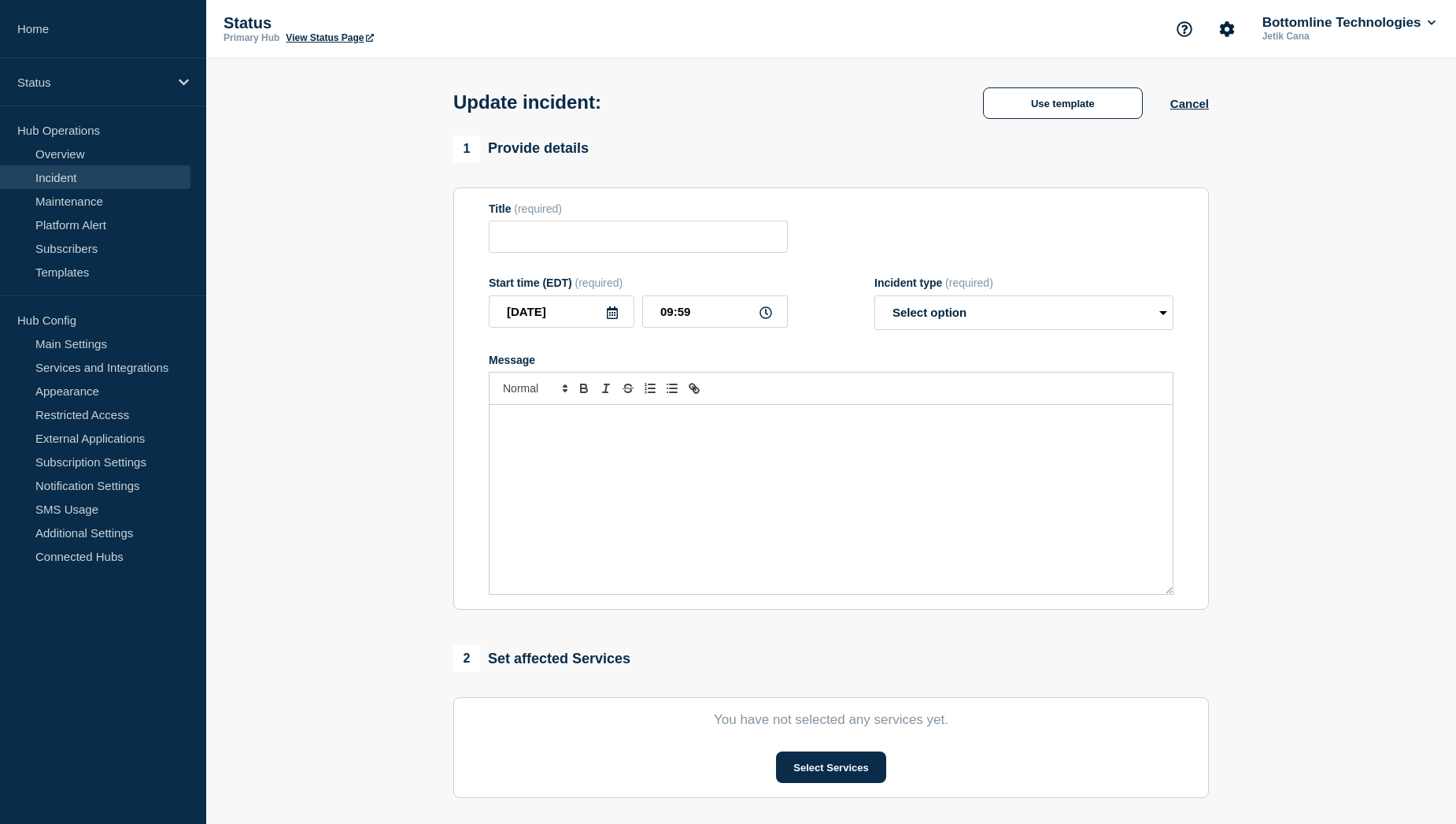
type input "[Data Center Engineering / US01 - Container Orchestration] | Severity: 2 | Summ…"
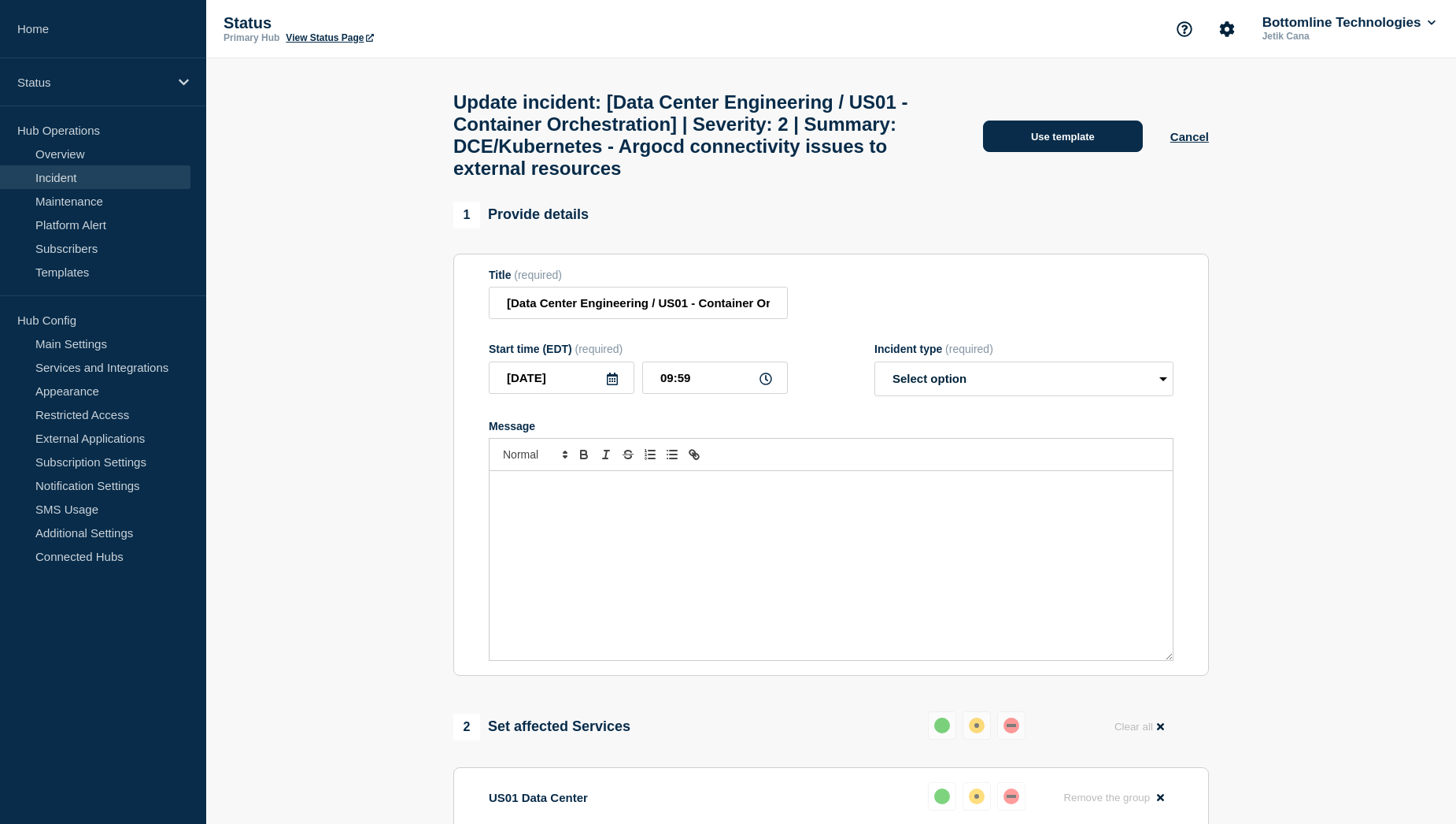
click at [1056, 152] on button "Use template" at bounding box center [1063, 136] width 159 height 31
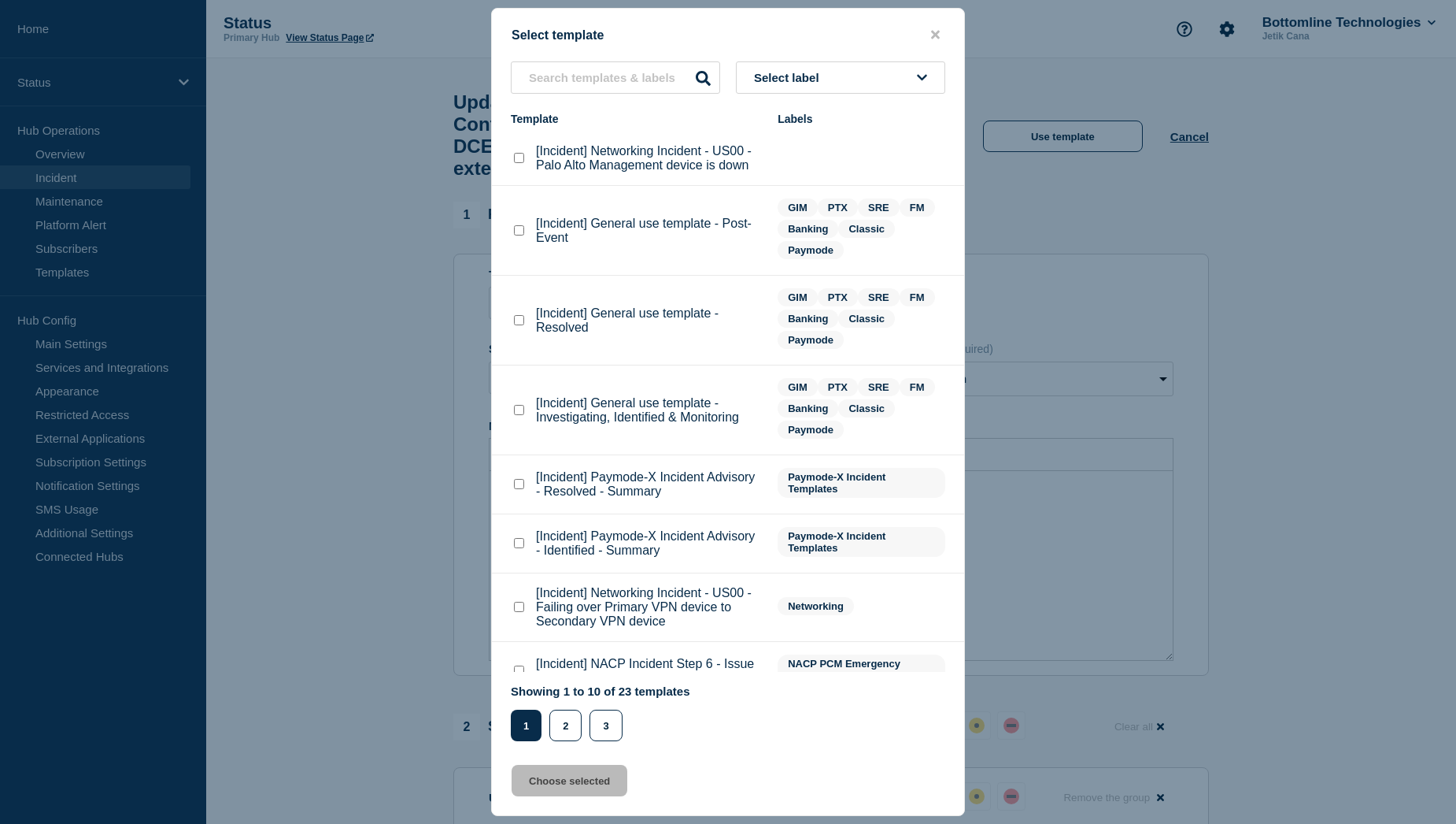
click at [525, 324] on div at bounding box center [518, 320] width 16 height 16
click at [522, 324] on checkbox"] "[Incident] General use template - Resolved checkbox" at bounding box center [519, 320] width 10 height 10
checkbox checkbox"] "true"
click at [571, 776] on button "Choose selected" at bounding box center [569, 781] width 116 height 31
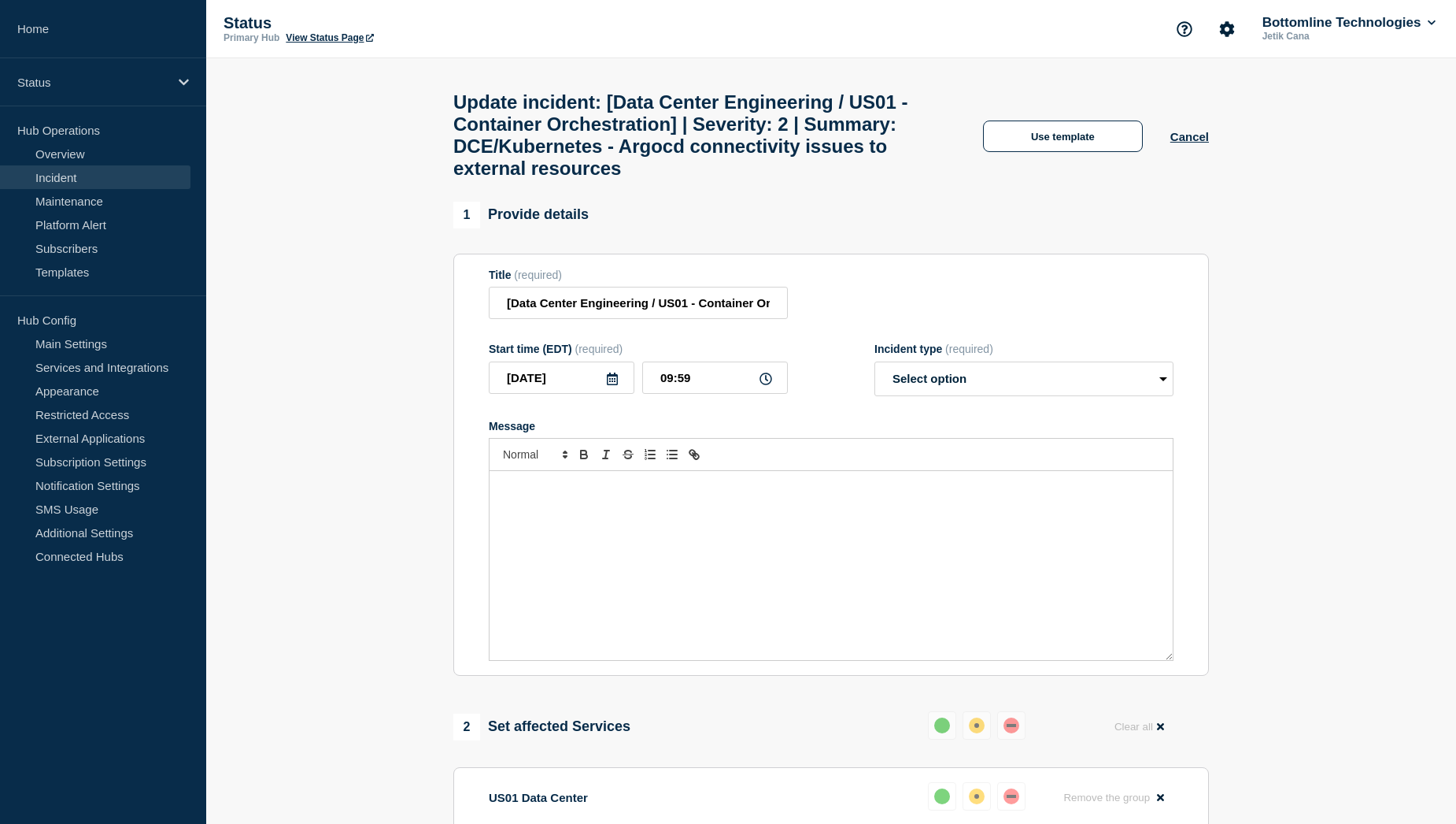
select select "resolved"
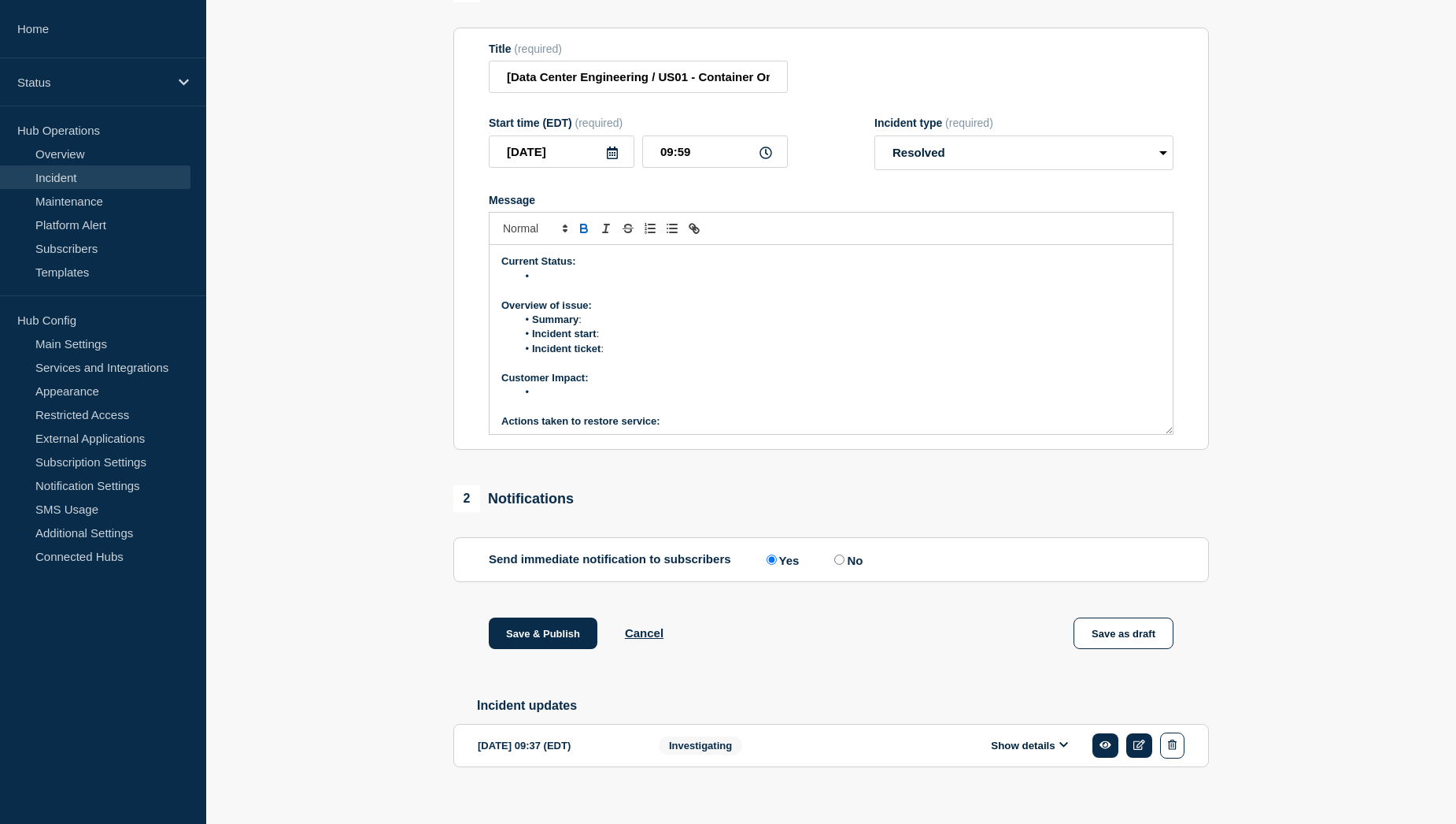
scroll to position [236, 0]
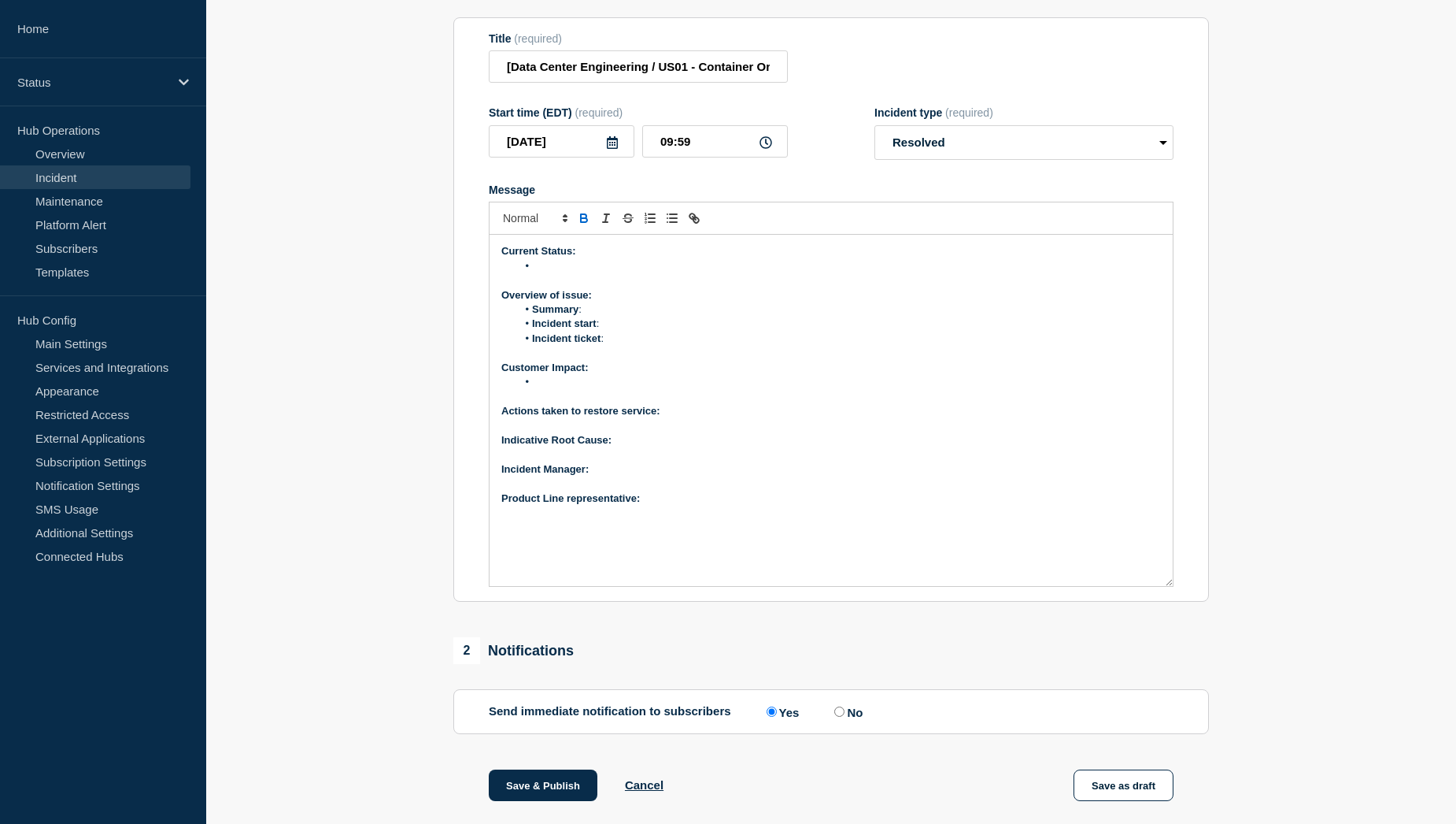
drag, startPoint x: 1168, startPoint y: 459, endPoint x: 1175, endPoint y: 621, distance: 162.2
click at [1175, 603] on section "Title (required) [Data Center Engineering / US01 - Container Orchestration] | S…" at bounding box center [831, 310] width 756 height 585
click at [684, 505] on p "Product Line representative:" at bounding box center [831, 498] width 660 height 14
click at [613, 477] on p "﻿Incident Manager:" at bounding box center [831, 468] width 660 height 14
click at [548, 389] on li "Message" at bounding box center [840, 382] width 645 height 14
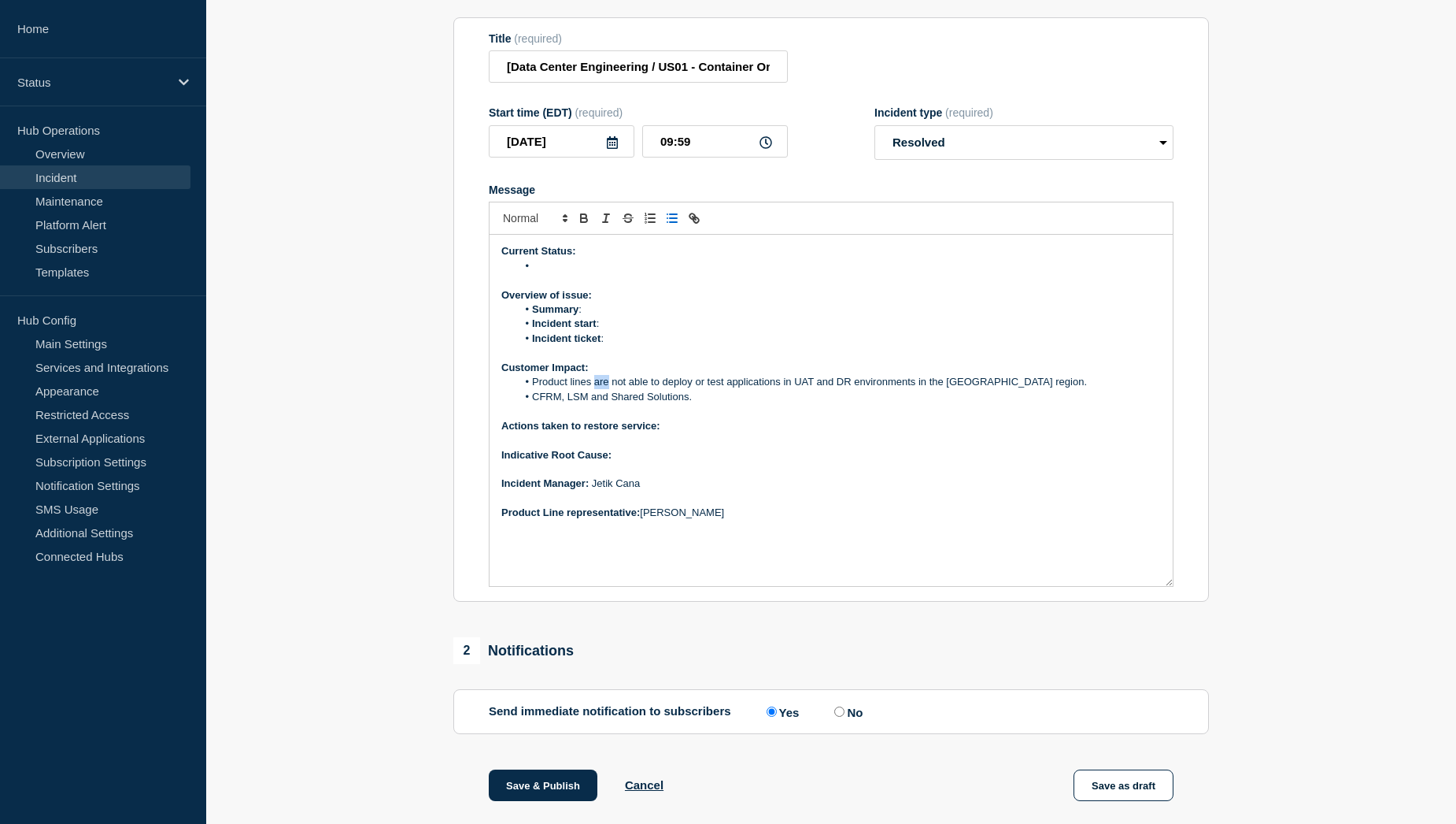
drag, startPoint x: 610, startPoint y: 423, endPoint x: 595, endPoint y: 425, distance: 15.1
click at [595, 389] on li "Product lines are not able to deploy or test applications in UAT and DR environ…" at bounding box center [840, 382] width 645 height 14
drag, startPoint x: 623, startPoint y: 380, endPoint x: 496, endPoint y: 333, distance: 135.4
click at [496, 333] on div "Current Status: Overview of issue: Summary : Incident start : Incident ticket :…" at bounding box center [831, 410] width 684 height 351
click at [746, 331] on li "Incident start : 24th of August - 01:00 AM EST" at bounding box center [840, 323] width 645 height 14
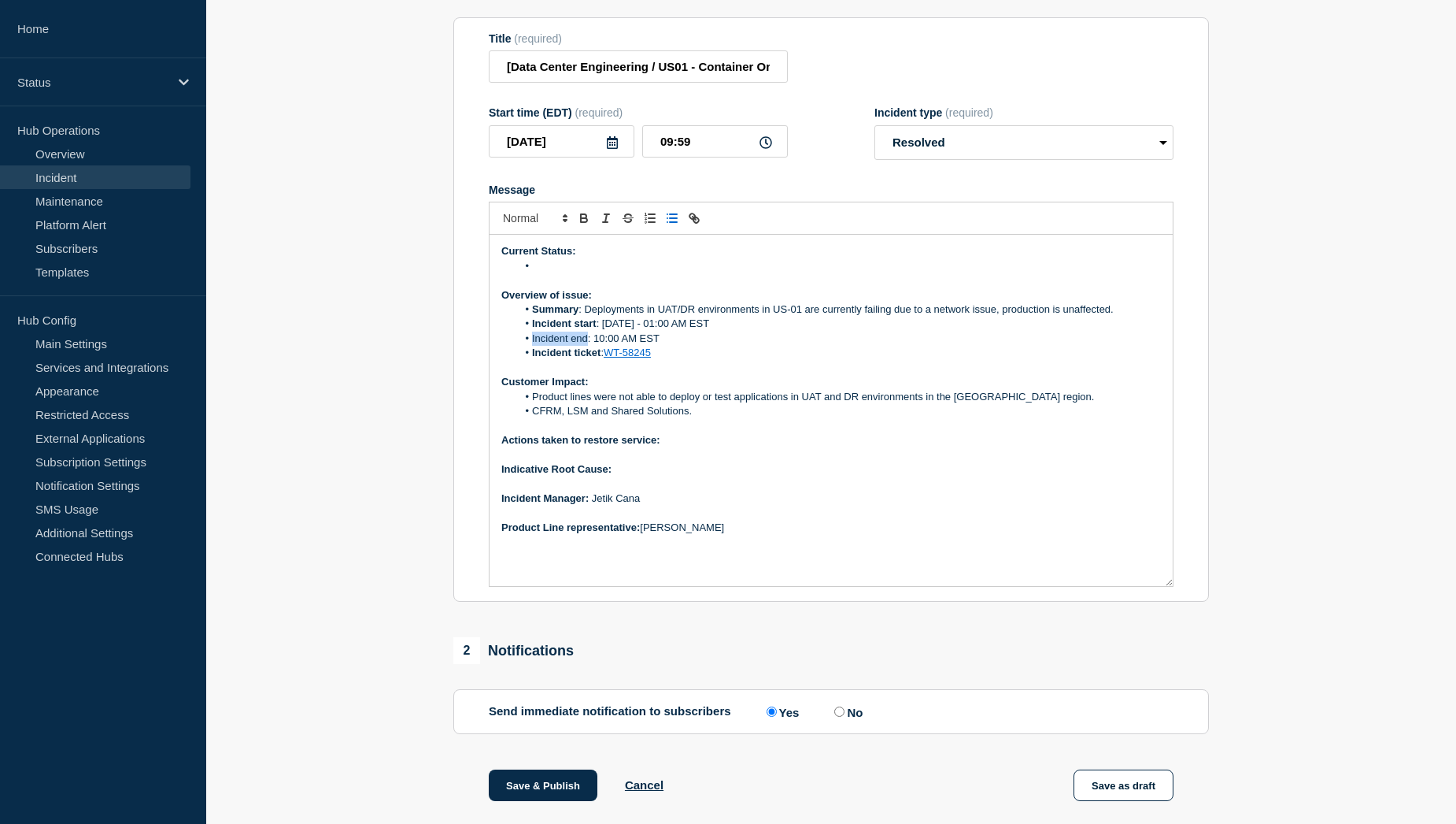
drag, startPoint x: 587, startPoint y: 378, endPoint x: 533, endPoint y: 380, distance: 54.0
click at [533, 346] on li "Incident end: 10:00 AM EST" at bounding box center [840, 338] width 645 height 14
click at [569, 329] on strong "Incident start" at bounding box center [565, 323] width 65 height 12
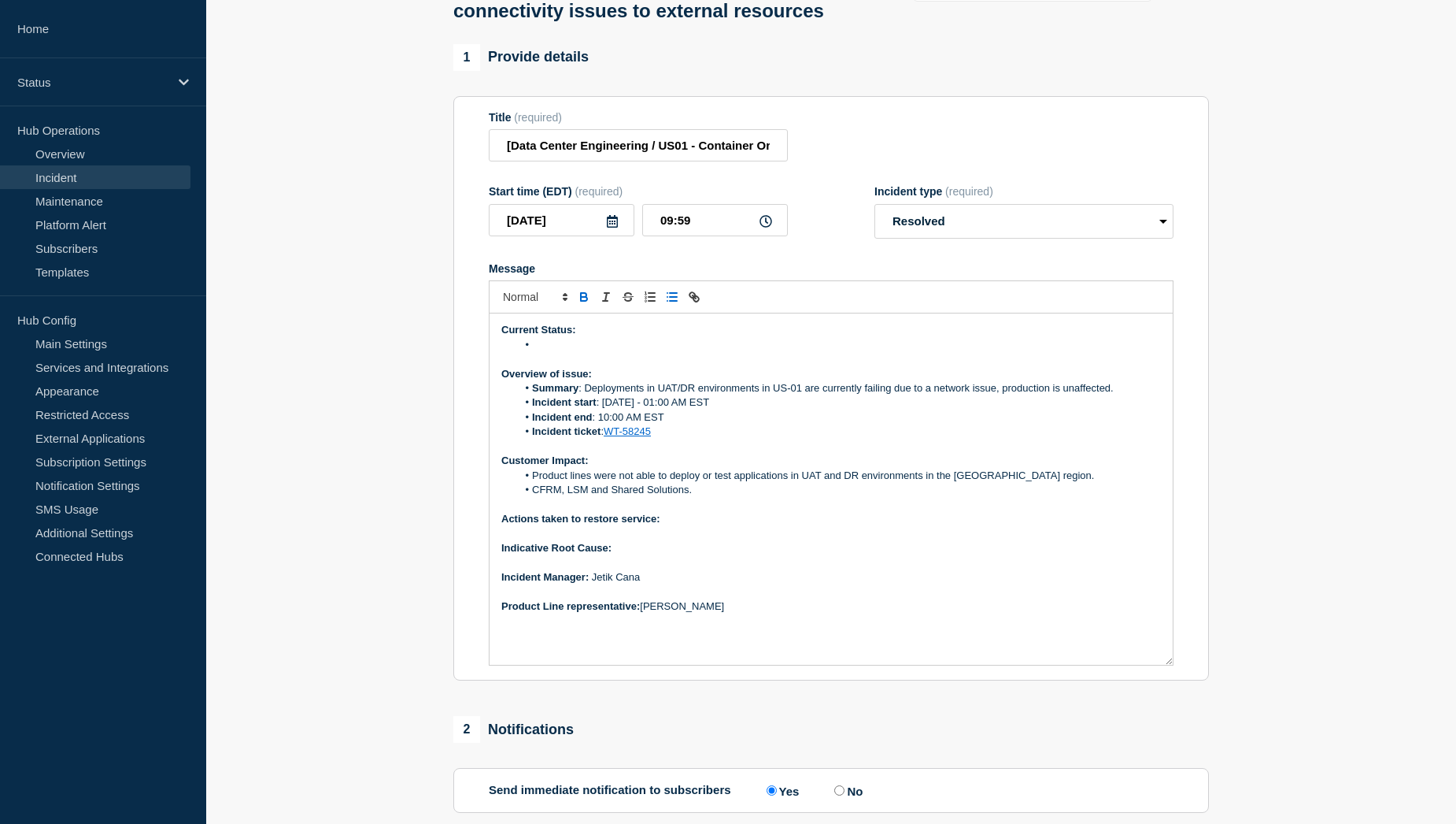
click at [694, 526] on p "Actions taken to restore service:" at bounding box center [831, 518] width 660 height 14
click at [594, 352] on li "Message" at bounding box center [840, 344] width 645 height 14
click at [607, 352] on li "Message" at bounding box center [840, 344] width 645 height 14
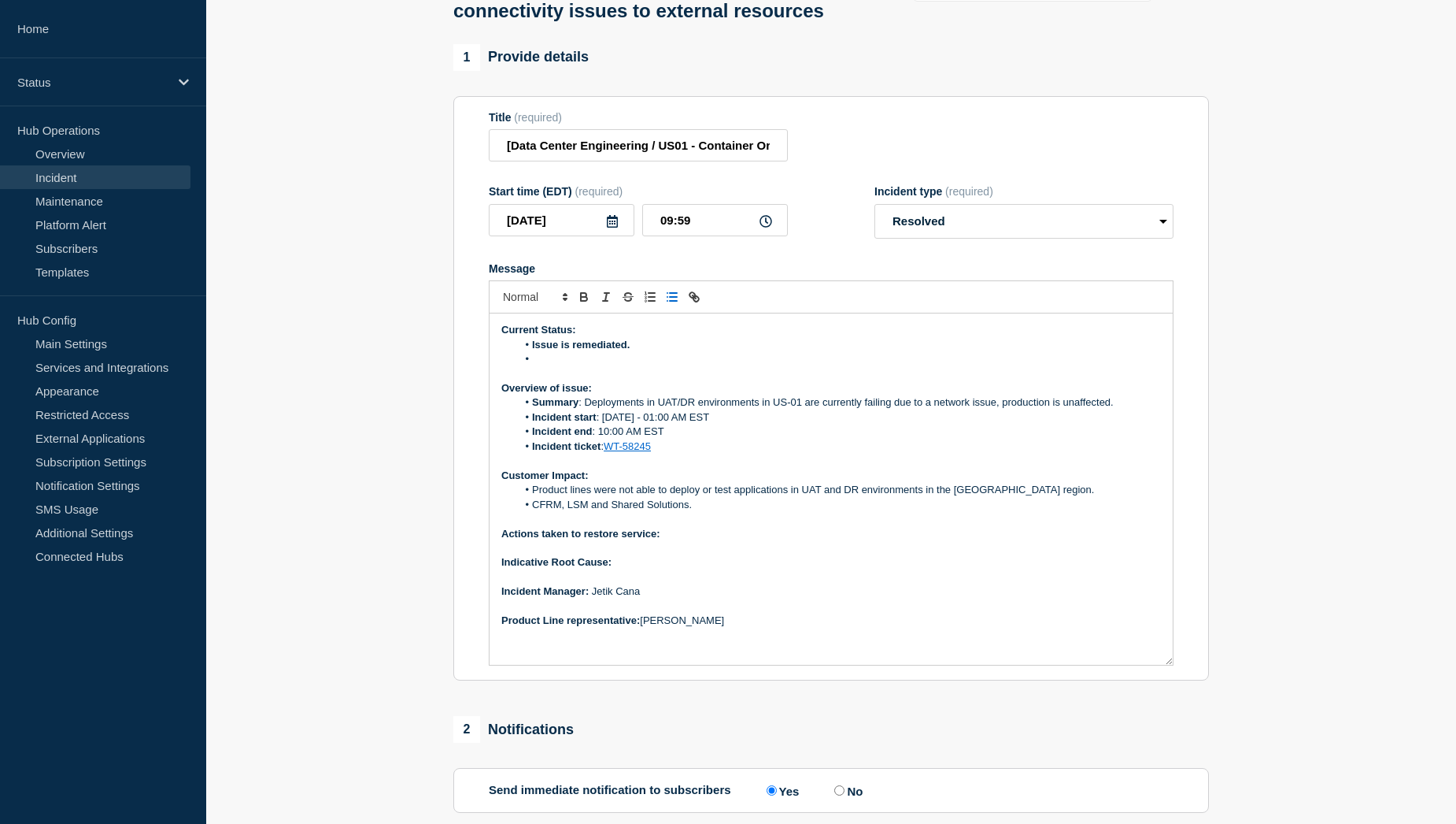
click at [640, 352] on li "Issue is remediated." at bounding box center [840, 344] width 645 height 14
drag, startPoint x: 847, startPoint y: 387, endPoint x: 526, endPoint y: 391, distance: 321.0
click at [526, 352] on li "Issue is remediated and teams are continuing to monitor for stability." at bounding box center [840, 344] width 645 height 14
click at [673, 352] on li "Issue is remediated and teams are continuing to monitor for stability." at bounding box center [840, 344] width 645 height 14
click at [546, 381] on p "Message" at bounding box center [831, 373] width 660 height 14
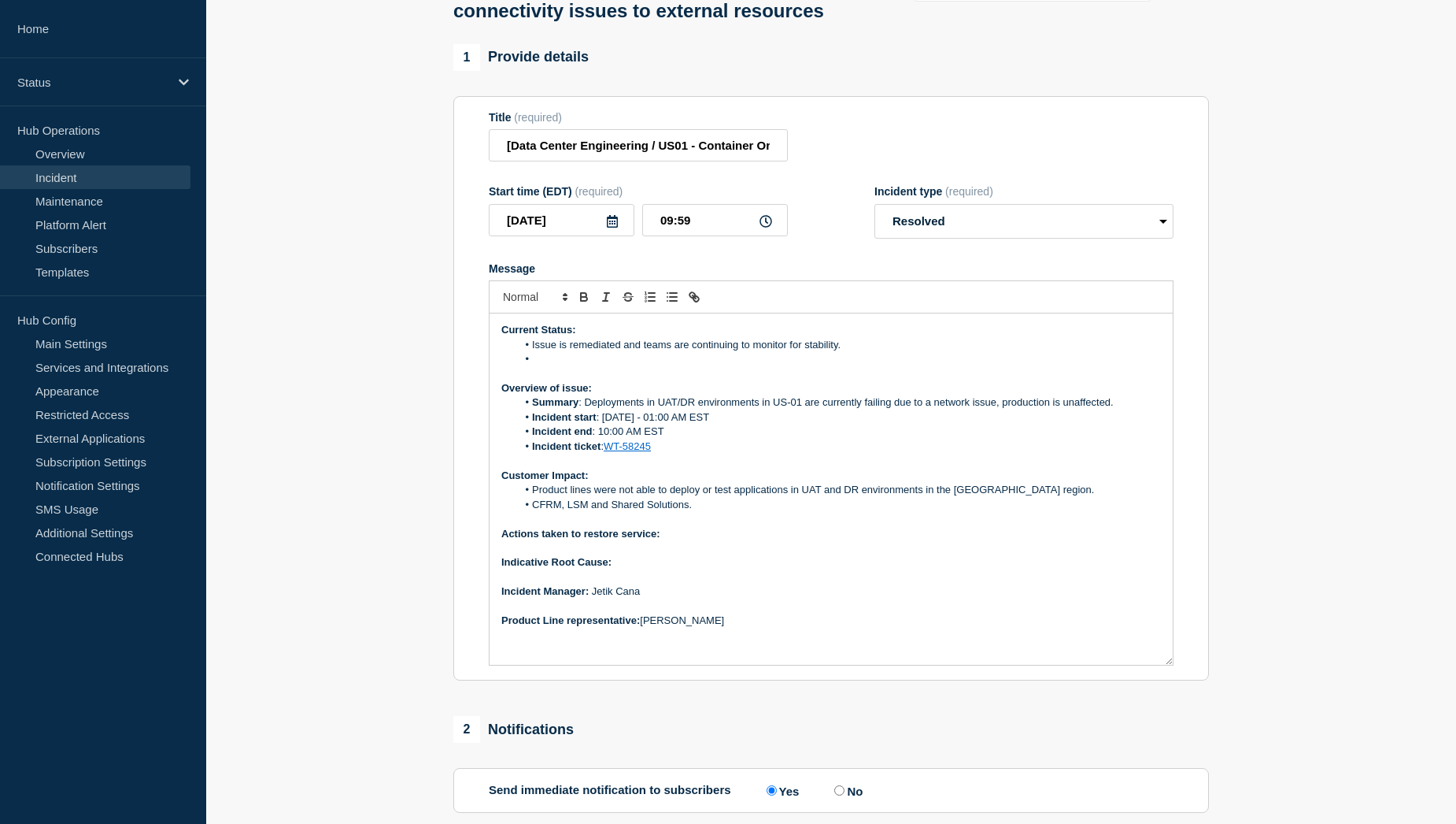
click at [547, 366] on li "Message" at bounding box center [840, 359] width 645 height 14
click at [557, 366] on li "Message" at bounding box center [840, 359] width 645 height 14
click at [682, 541] on p "Actions taken to restore service:" at bounding box center [831, 534] width 660 height 14
click at [689, 541] on p "Actions taken to restore service:" at bounding box center [831, 534] width 660 height 14
click at [735, 541] on p "Actions taken to restore service: Network team" at bounding box center [831, 534] width 660 height 14
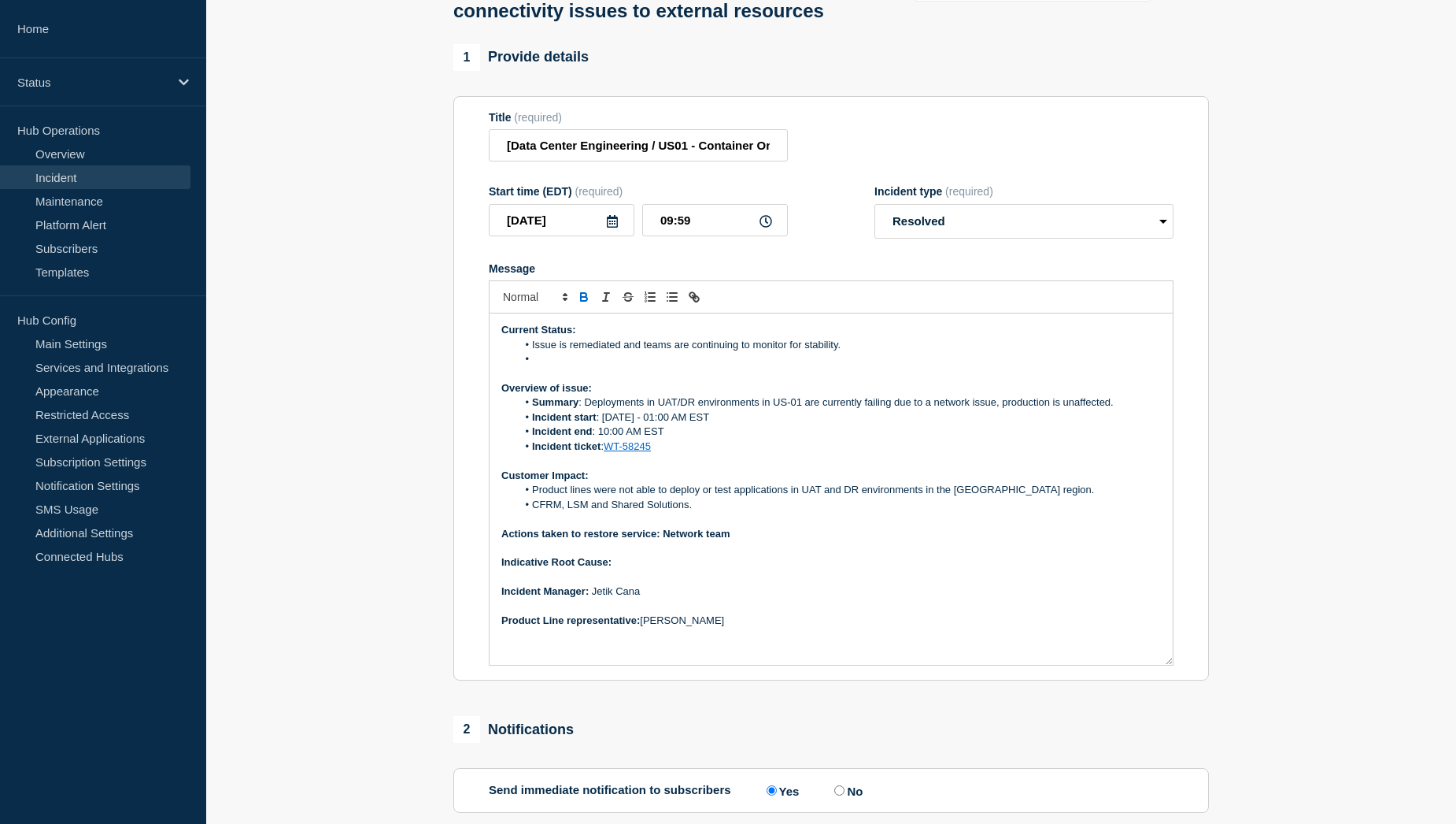
drag, startPoint x: 734, startPoint y: 577, endPoint x: 663, endPoint y: 575, distance: 71.0
click at [663, 541] on p "Actions taken to restore service: Network team" at bounding box center [831, 534] width 660 height 14
click at [731, 541] on p "Actions taken to restore service: Network team" at bounding box center [831, 534] width 660 height 14
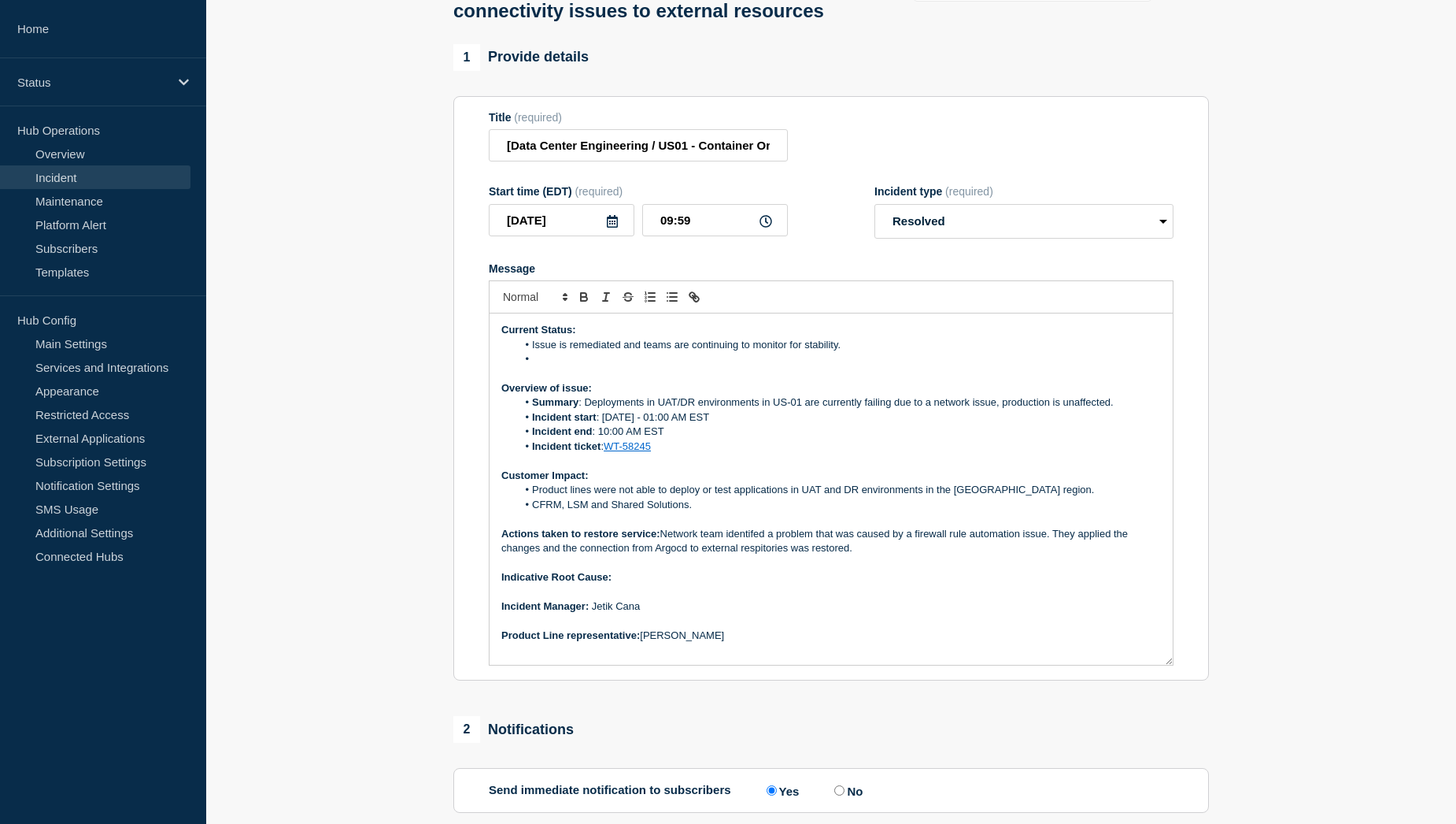
click at [776, 556] on p "Actions taken to restore service: Network team identifed a problem that was cau…" at bounding box center [831, 542] width 660 height 29
drag, startPoint x: 764, startPoint y: 592, endPoint x: 687, endPoint y: 594, distance: 77.0
click at [687, 556] on p "Actions taken to restore service: Network team identifed a problem that was cau…" at bounding box center [831, 542] width 660 height 29
drag, startPoint x: 699, startPoint y: 548, endPoint x: 593, endPoint y: 551, distance: 106.0
click at [593, 512] on li "CFRM, LSM and Shared Solutions." at bounding box center [840, 504] width 645 height 14
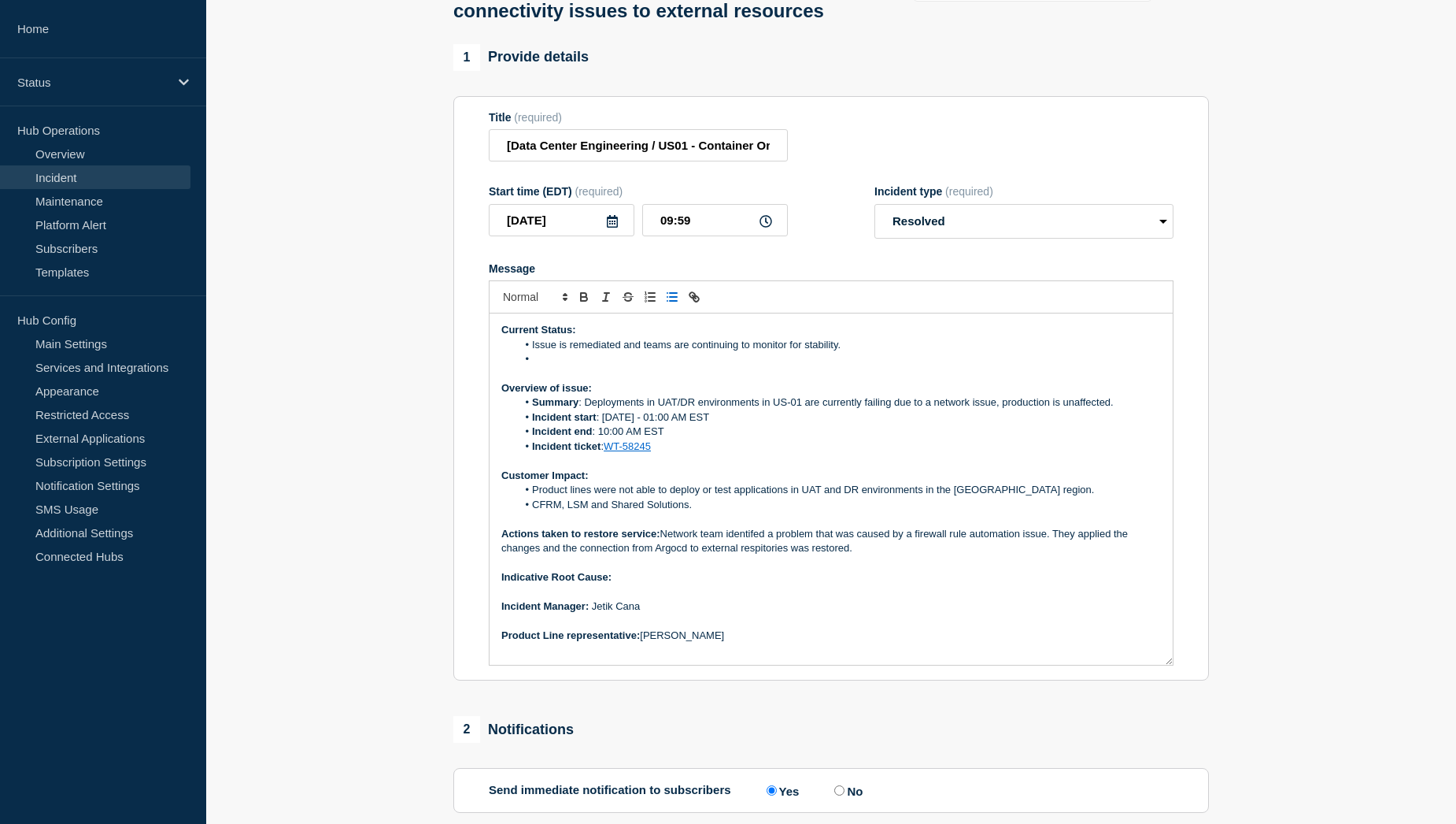
click at [770, 526] on p "Message" at bounding box center [831, 518] width 660 height 14
drag, startPoint x: 767, startPoint y: 590, endPoint x: 772, endPoint y: 645, distance: 55.2
click at [772, 613] on p "﻿Incident Manager: Jetik Cana" at bounding box center [831, 606] width 660 height 14
drag, startPoint x: 787, startPoint y: 592, endPoint x: 752, endPoint y: 590, distance: 35.1
click at [752, 556] on p "Actions taken to restore service: Network team identified a problem that was ca…" at bounding box center [831, 542] width 660 height 29
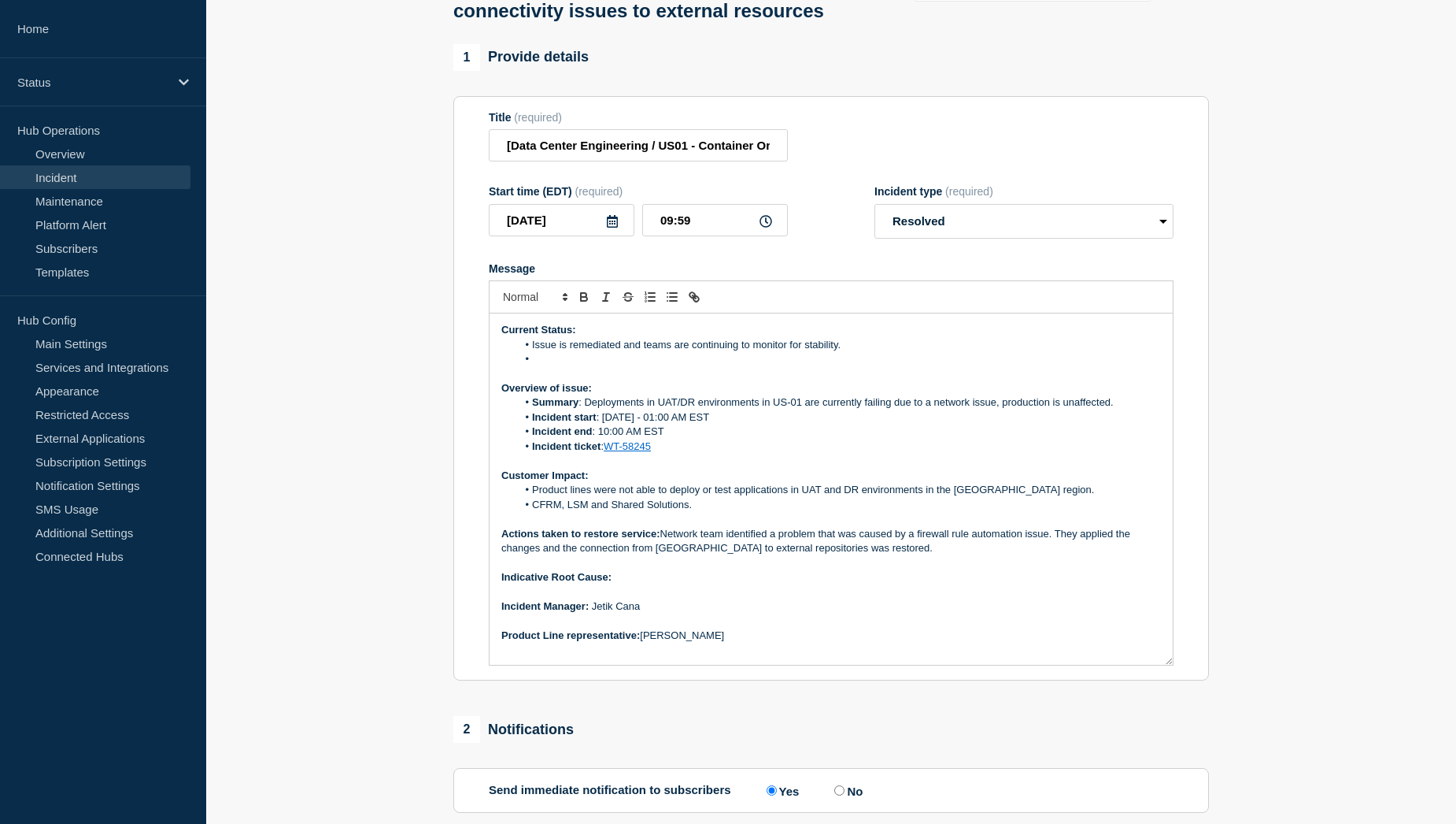
click at [851, 556] on p "Actions taken to restore service: Network team identified a problem that was ca…" at bounding box center [831, 542] width 660 height 29
click at [869, 556] on p "Actions taken to restore service: Network team identified a problem that was ca…" at bounding box center [831, 542] width 660 height 29
click at [656, 584] on p "Indicative Root Cause:" at bounding box center [831, 577] width 660 height 14
click at [562, 366] on li "Message" at bounding box center [840, 359] width 645 height 14
click at [565, 366] on li "Message" at bounding box center [840, 359] width 645 height 14
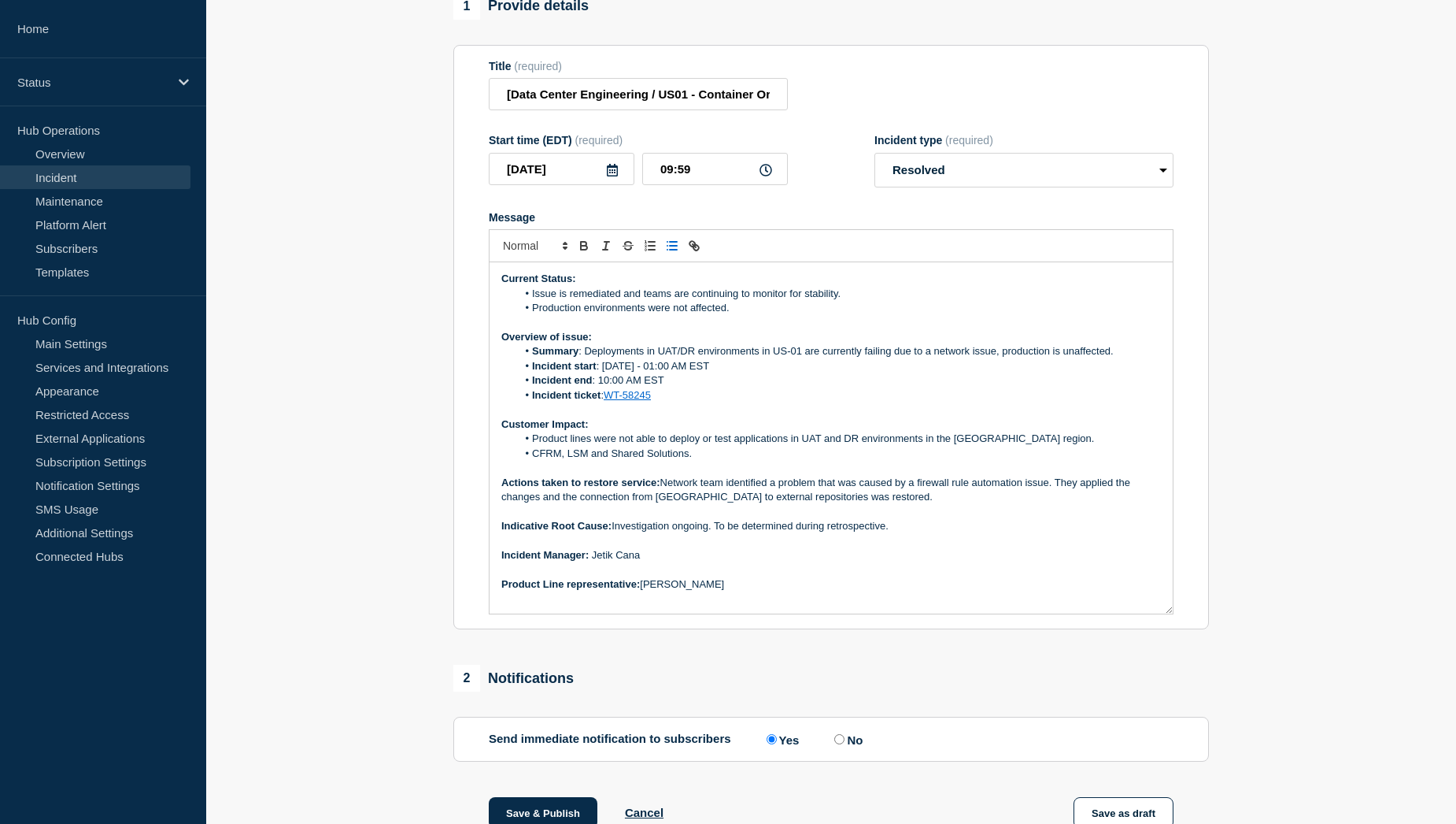
scroll to position [236, 0]
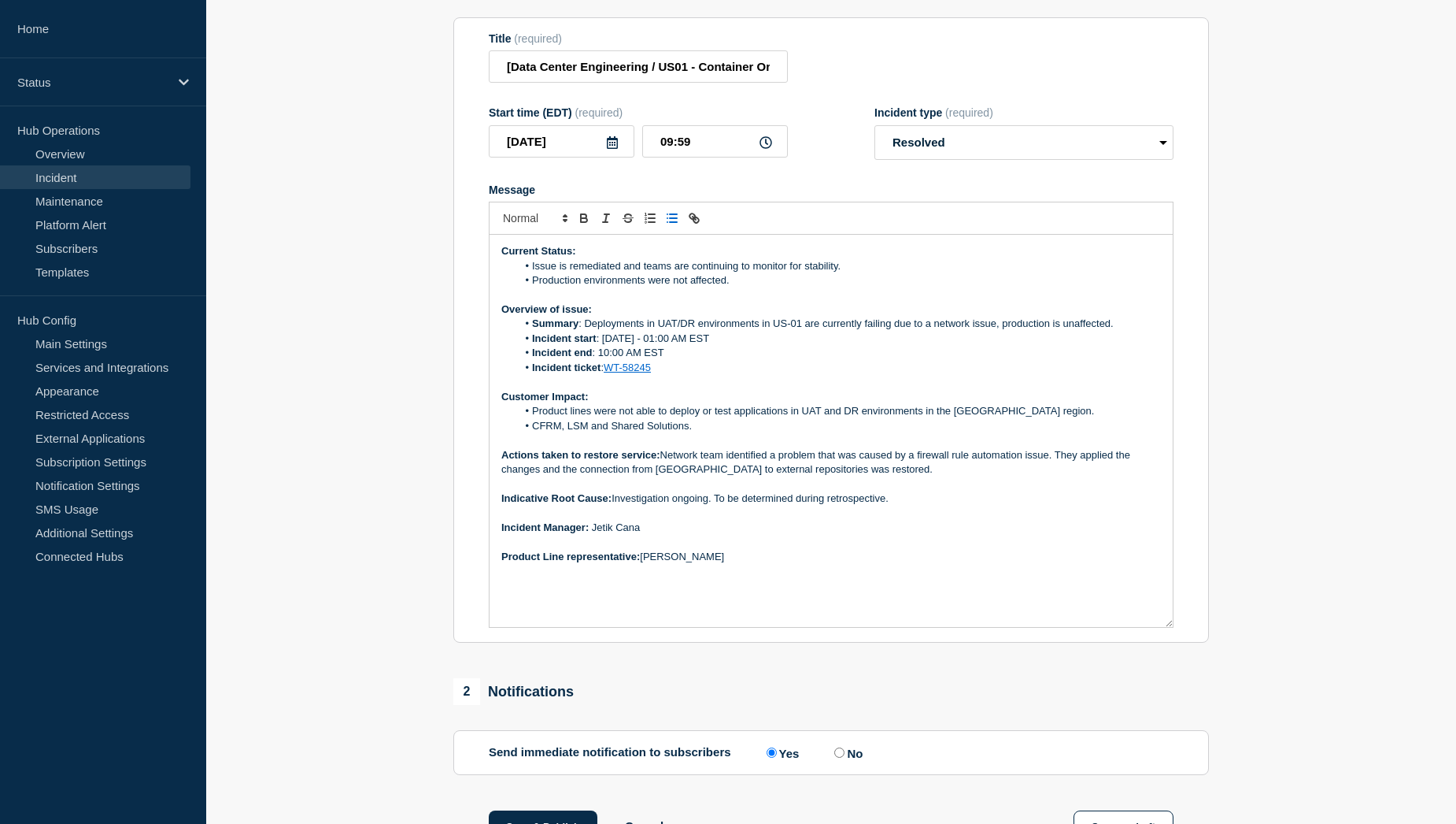
drag, startPoint x: 1169, startPoint y: 624, endPoint x: 1180, endPoint y: 667, distance: 44.4
click at [1180, 643] on section "Title (required) [Data Center Engineering / US01 - Container Orchestration] | S…" at bounding box center [831, 330] width 756 height 626
click at [689, 433] on li "CFRM, LSM and Shared Solutions." at bounding box center [840, 425] width 645 height 14
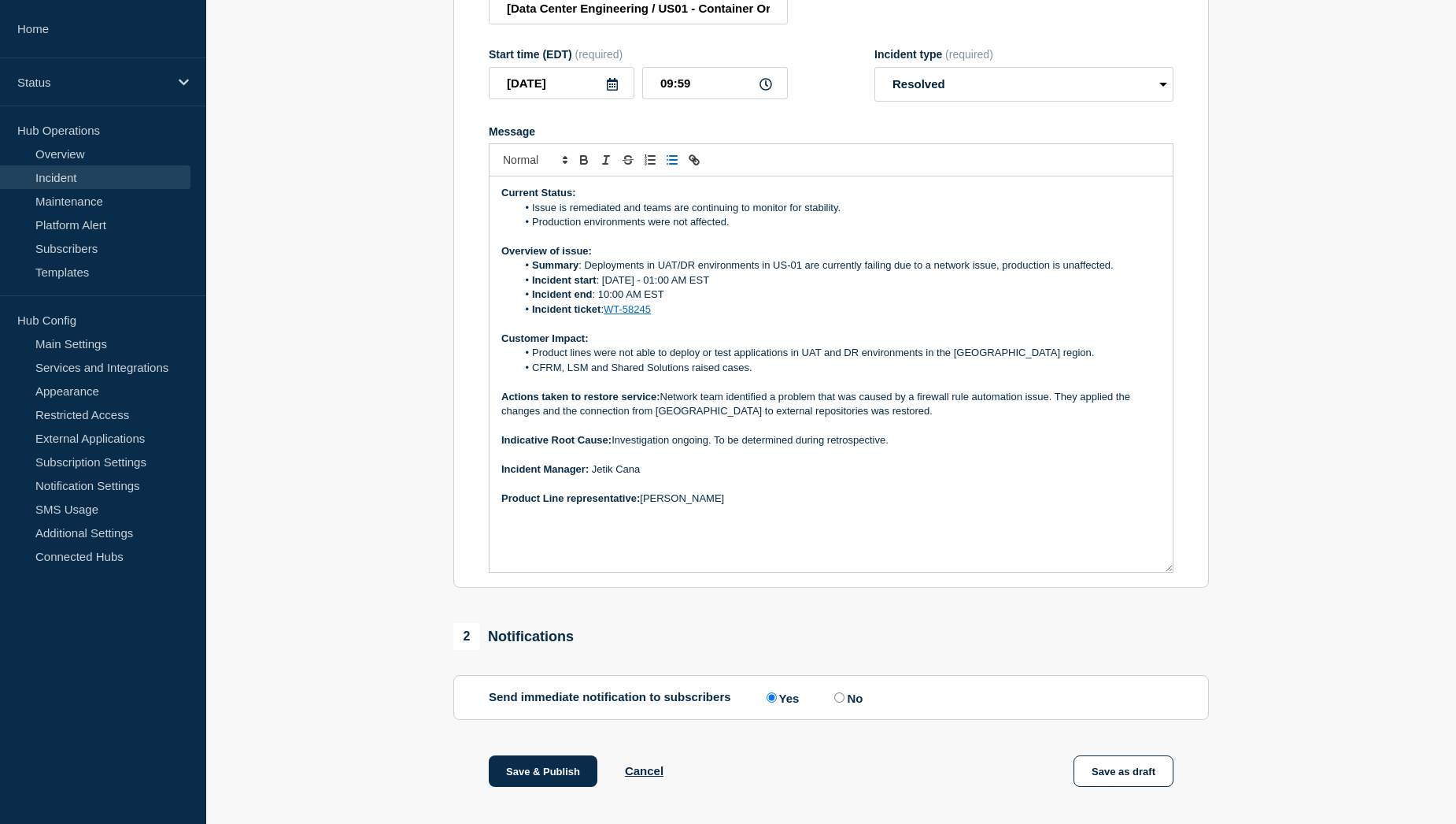
scroll to position [473, 0]
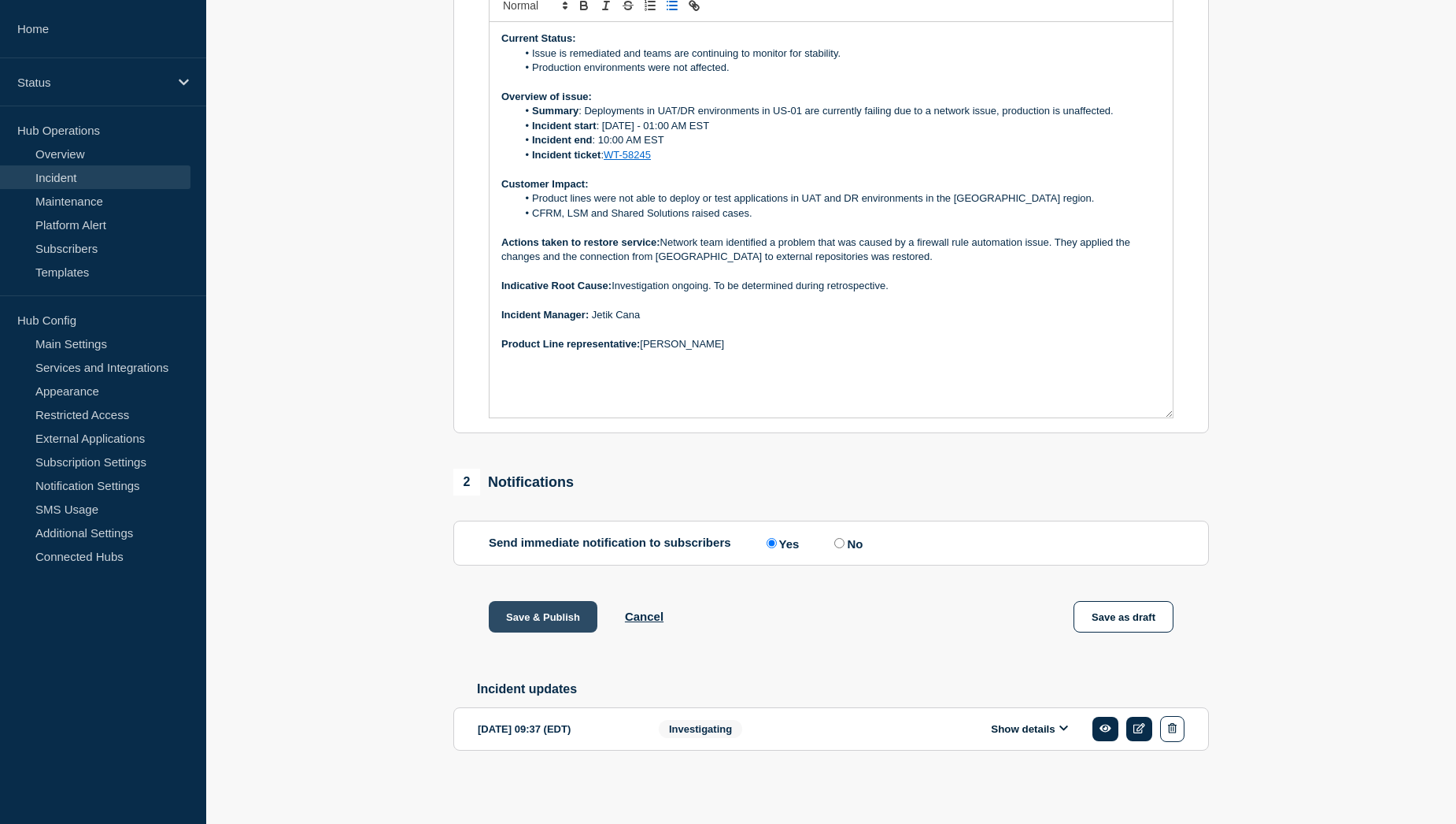
click at [531, 632] on button "Save & Publish" at bounding box center [544, 617] width 109 height 31
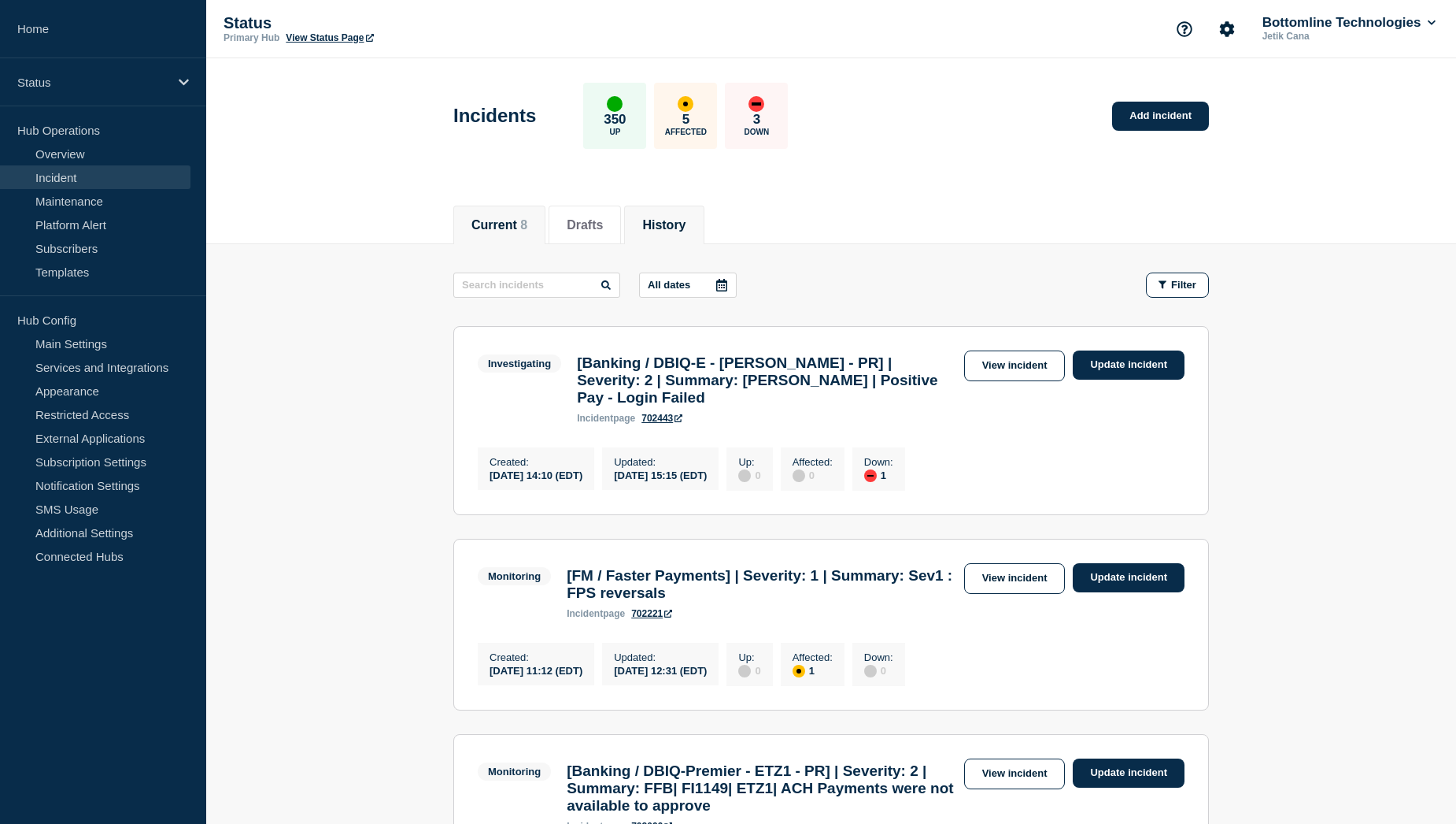
click at [686, 218] on button "History" at bounding box center [663, 225] width 43 height 14
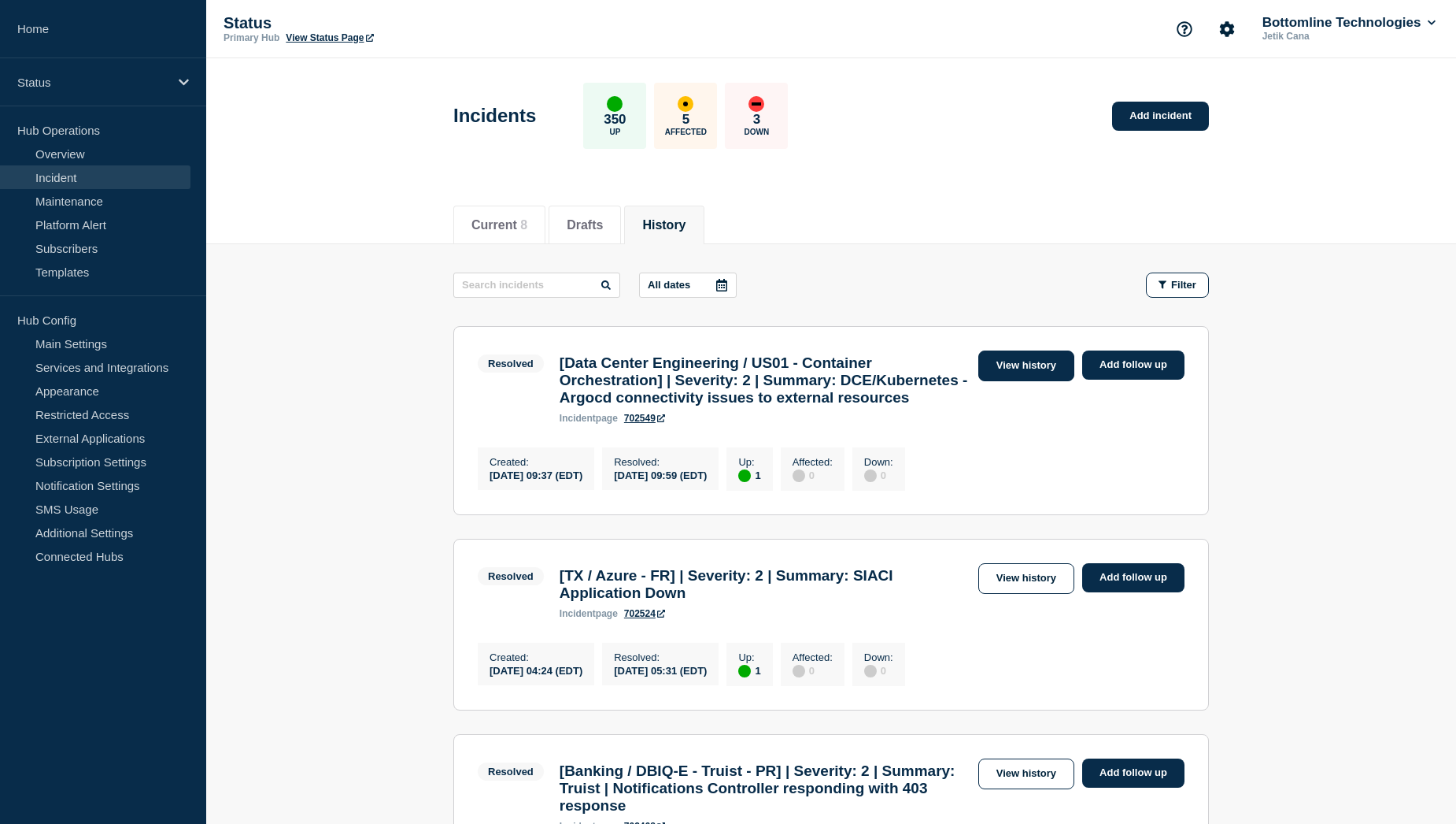
click at [1030, 371] on link "View history" at bounding box center [1027, 365] width 96 height 30
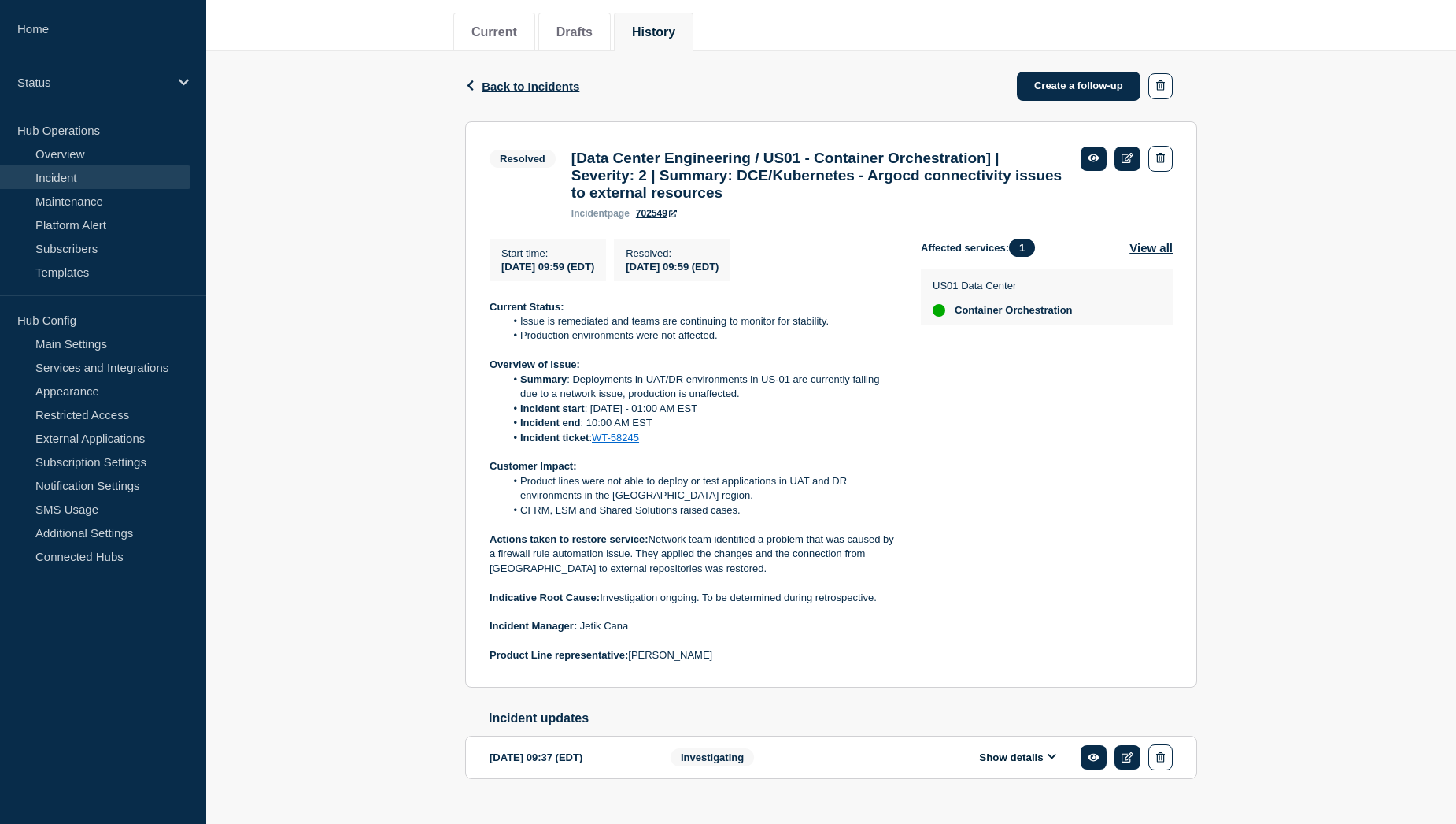
scroll to position [240, 0]
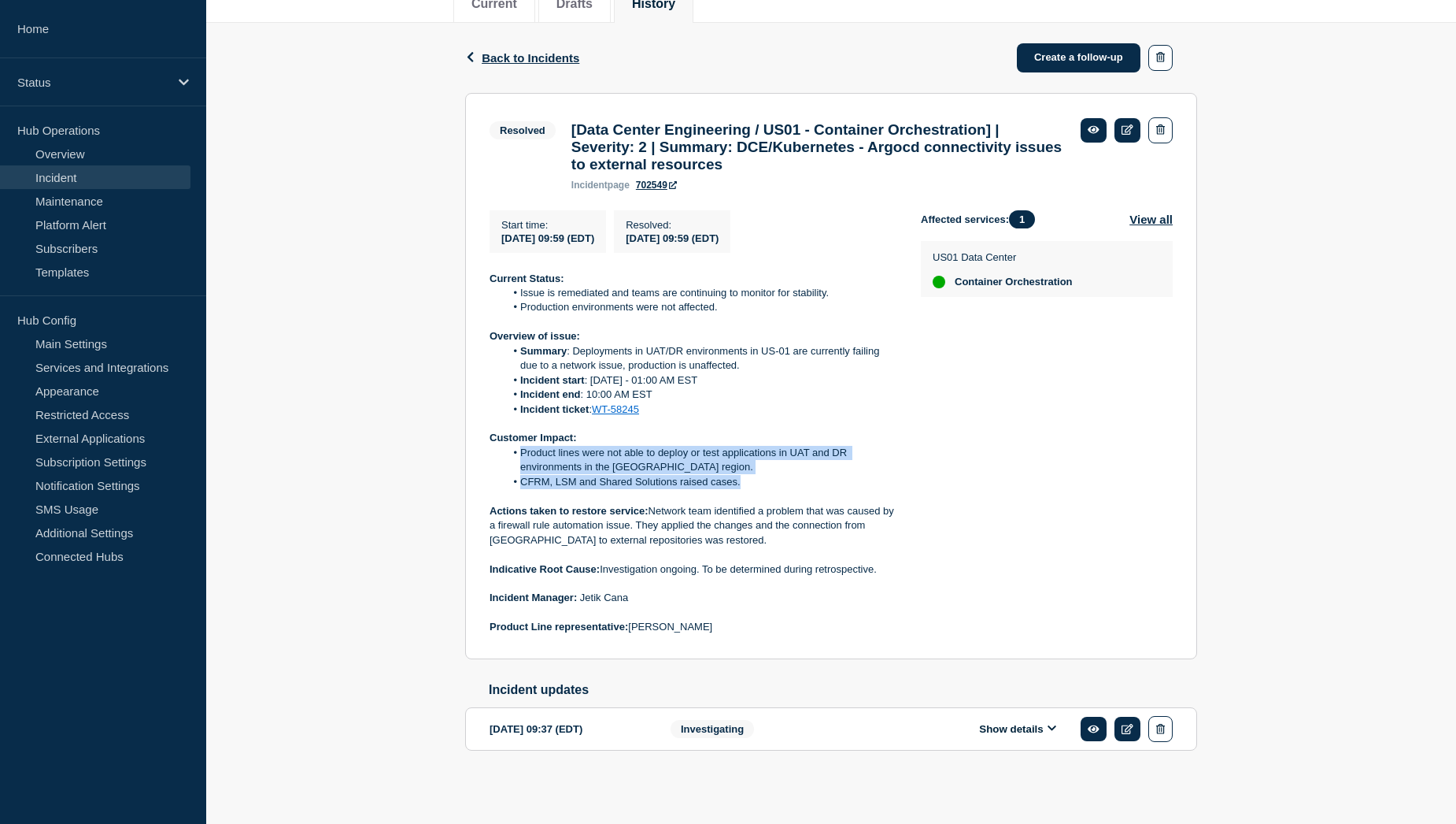
drag, startPoint x: 519, startPoint y: 447, endPoint x: 781, endPoint y: 477, distance: 263.7
click at [781, 477] on ol "Product lines were not able to deploy or test applications in UAT and DR enviro…" at bounding box center [692, 467] width 406 height 43
copy ol "Product lines were not able to deploy or test applications in UAT and DR enviro…"
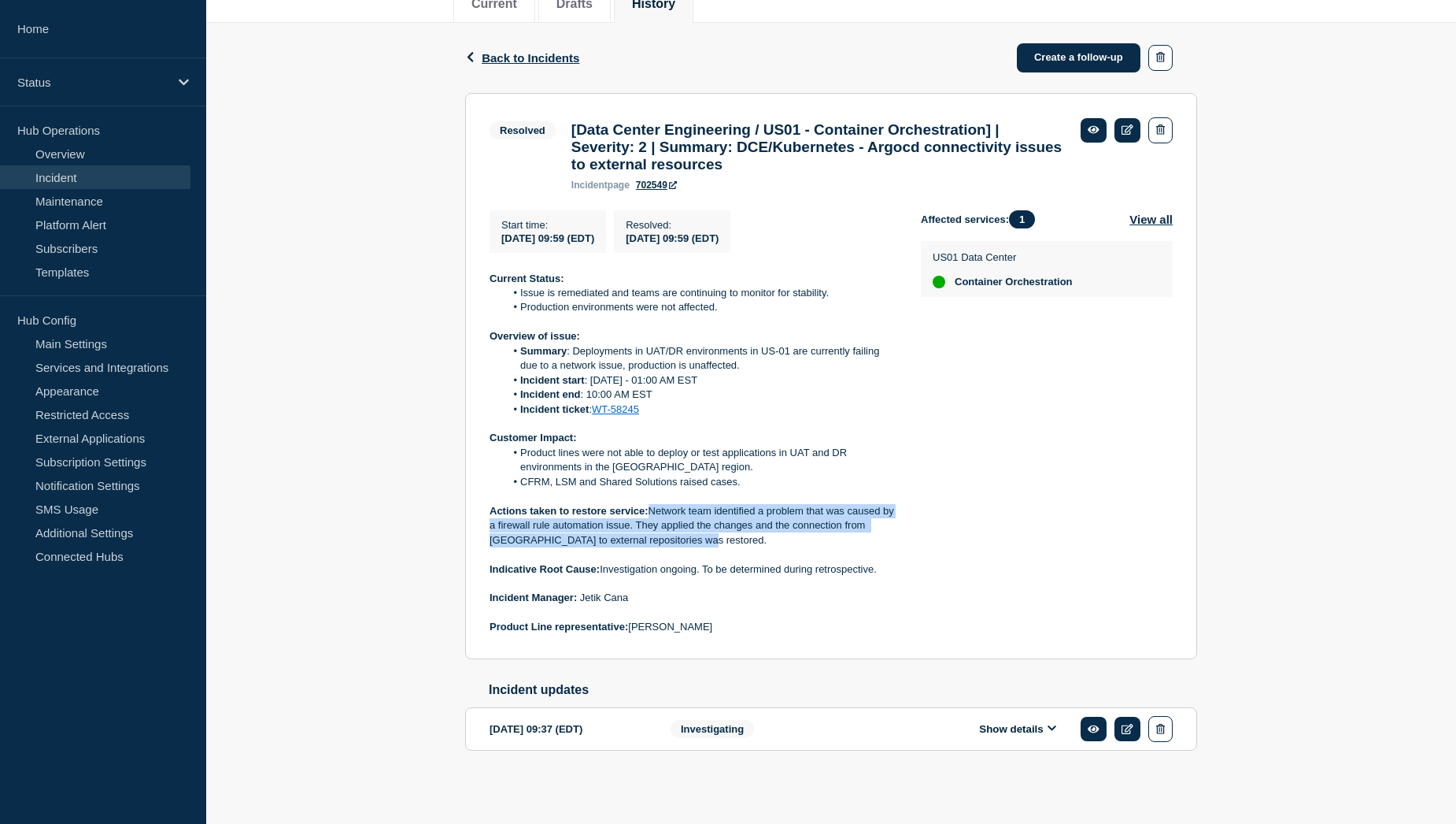
drag, startPoint x: 652, startPoint y: 504, endPoint x: 725, endPoint y: 531, distance: 77.8
click at [725, 531] on p "Actions taken to restore service: Network team identified a problem that was ca…" at bounding box center [692, 525] width 406 height 43
copy p "Network team identified a problem that was caused by a firewall rule automation…"
